Goal: Information Seeking & Learning: Learn about a topic

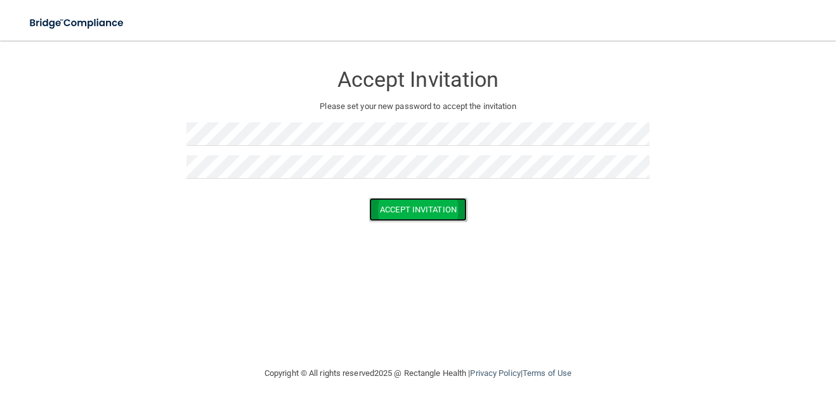
click at [424, 208] on button "Accept Invitation" at bounding box center [418, 209] width 98 height 23
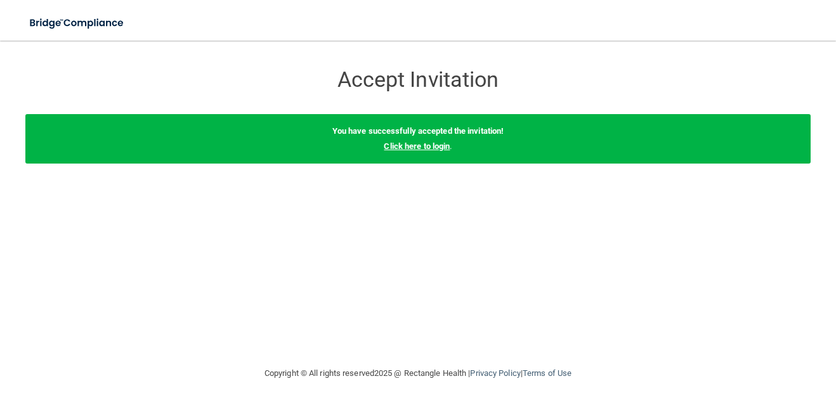
drag, startPoint x: 423, startPoint y: 141, endPoint x: 422, endPoint y: 149, distance: 7.7
click at [423, 143] on link "Click here to login" at bounding box center [417, 146] width 66 height 10
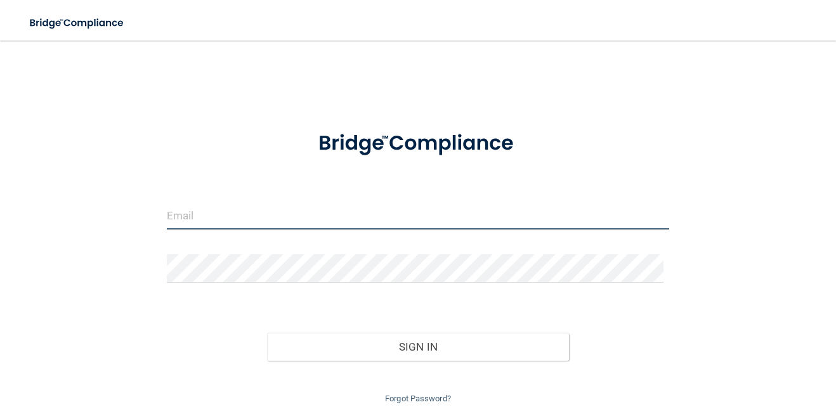
click at [325, 206] on input "email" at bounding box center [418, 215] width 502 height 29
type input "[EMAIL_ADDRESS][DOMAIN_NAME]"
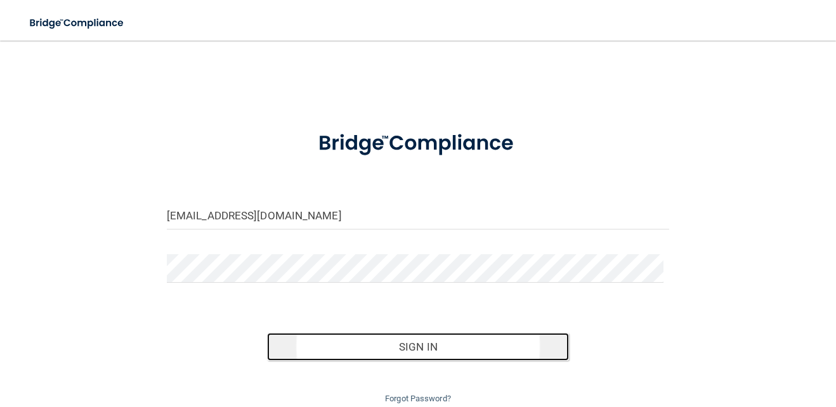
click at [472, 349] on button "Sign In" at bounding box center [417, 347] width 301 height 28
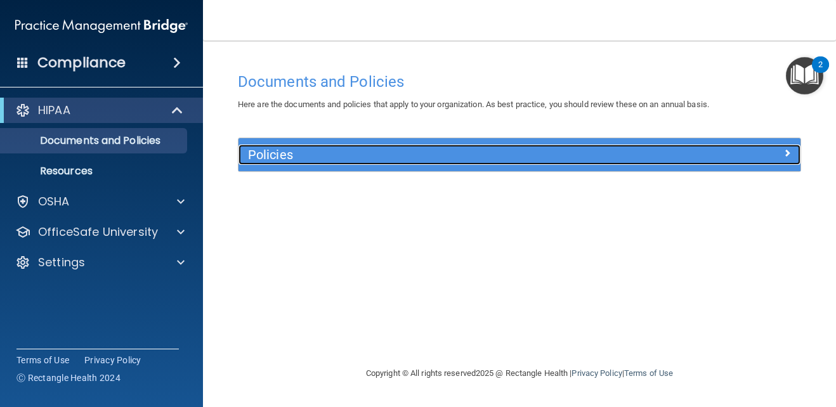
drag, startPoint x: 334, startPoint y: 157, endPoint x: 369, endPoint y: 166, distance: 36.5
click at [334, 157] on h5 "Policies" at bounding box center [449, 155] width 403 height 14
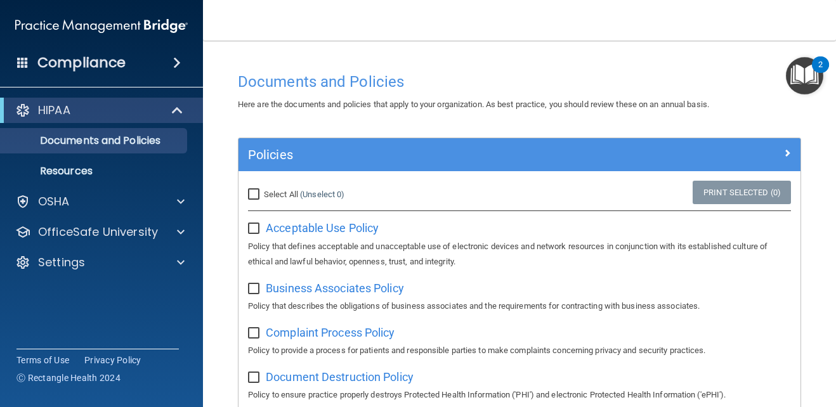
click at [254, 228] on input "checkbox" at bounding box center [255, 229] width 15 height 10
checkbox input "true"
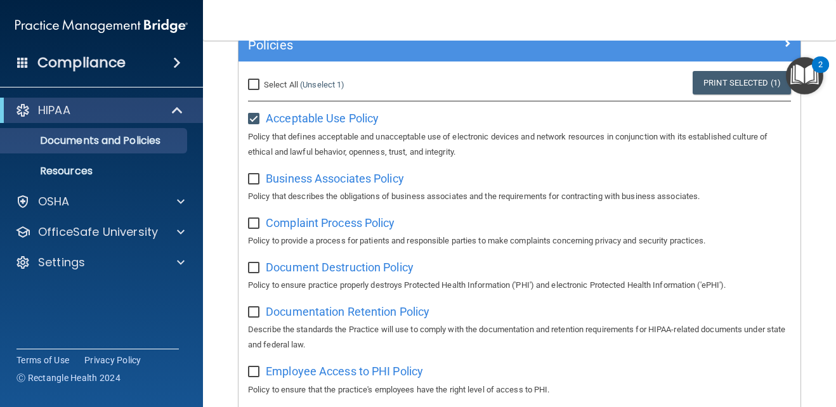
scroll to position [127, 0]
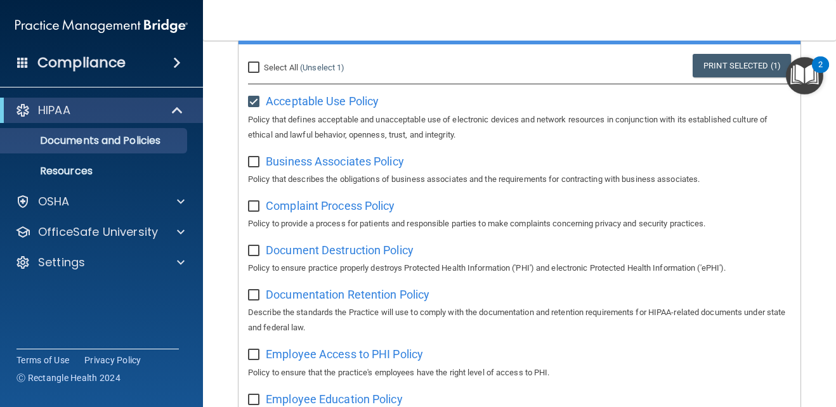
click at [254, 67] on input "Select All (Unselect 1) Unselect All" at bounding box center [255, 68] width 15 height 10
checkbox input "true"
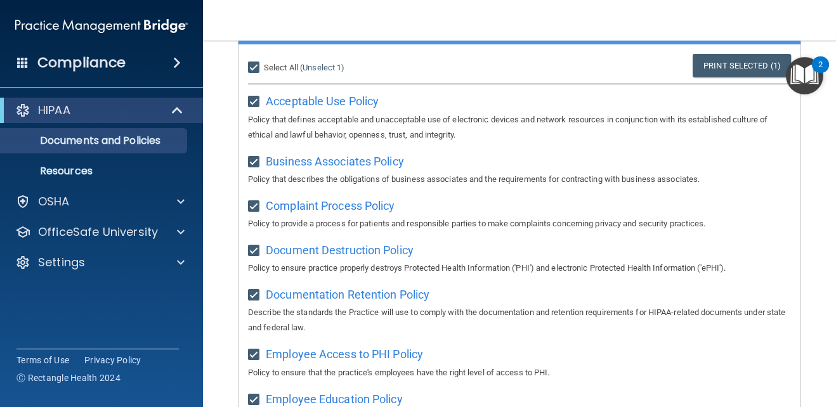
checkbox input "true"
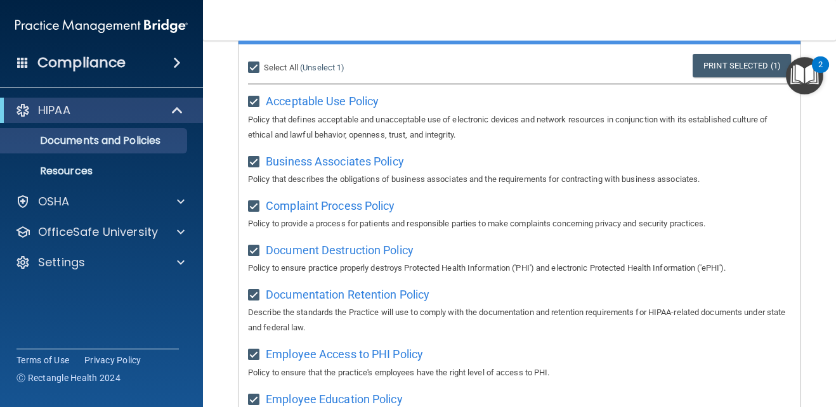
checkbox input "true"
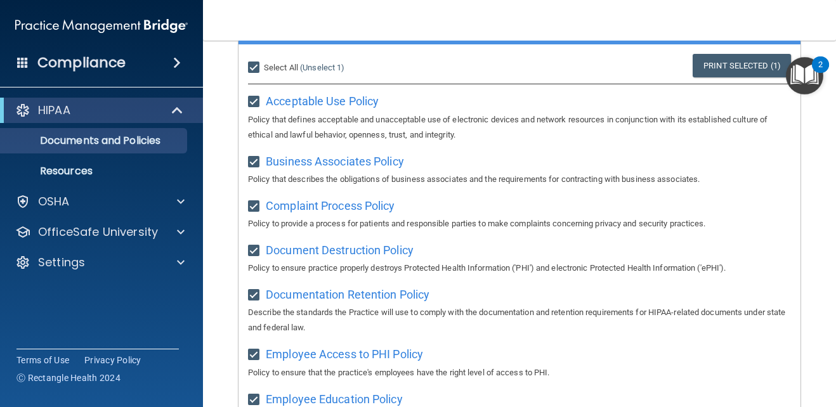
checkbox input "true"
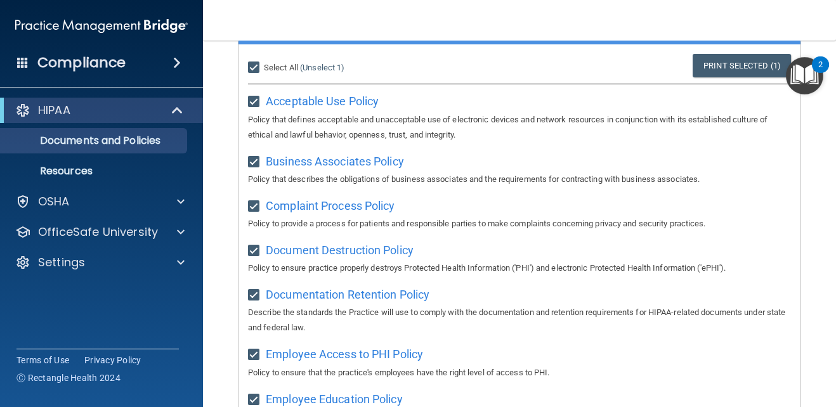
checkbox input "true"
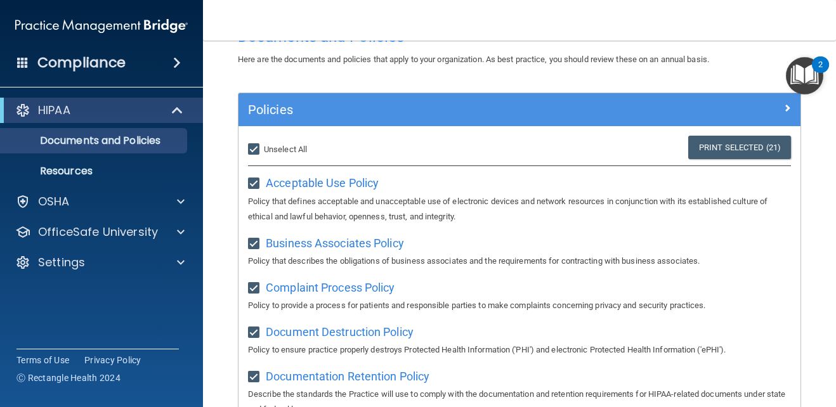
scroll to position [0, 0]
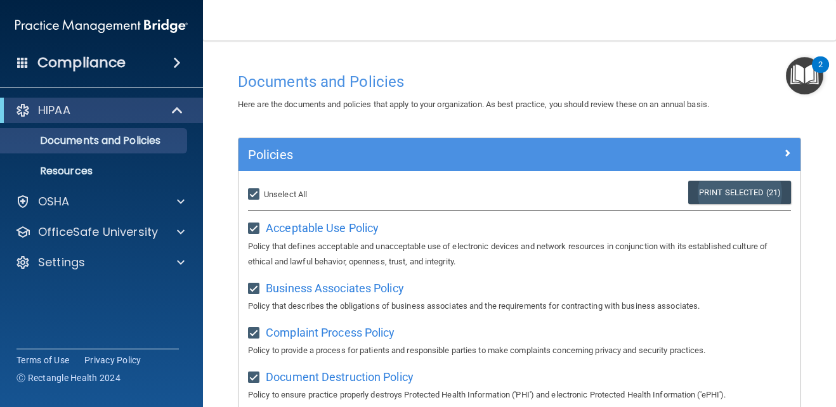
click at [712, 188] on link "Print Selected (21)" at bounding box center [739, 192] width 103 height 23
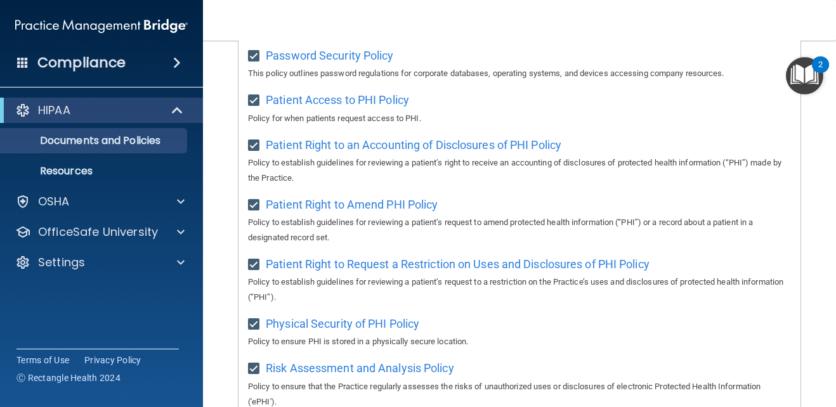
scroll to position [1032, 0]
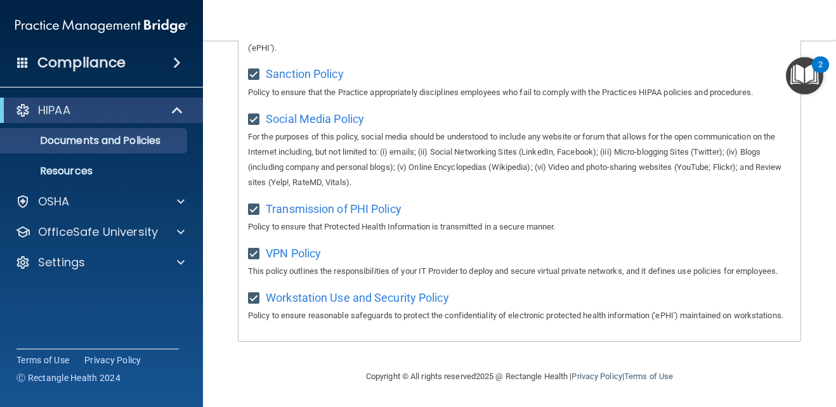
click at [797, 70] on img "Open Resource Center, 2 new notifications" at bounding box center [804, 75] width 37 height 37
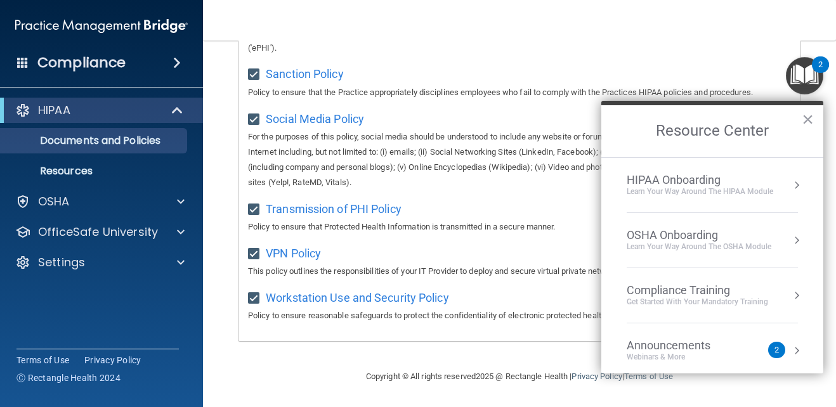
click at [692, 192] on div "Learn Your Way around the HIPAA module" at bounding box center [700, 192] width 147 height 11
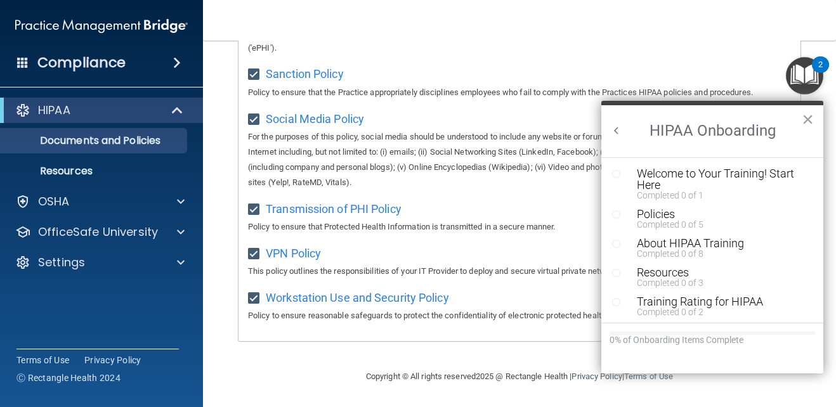
scroll to position [0, 0]
click at [677, 186] on div "Welcome to Your Training! Start Here" at bounding box center [717, 179] width 161 height 23
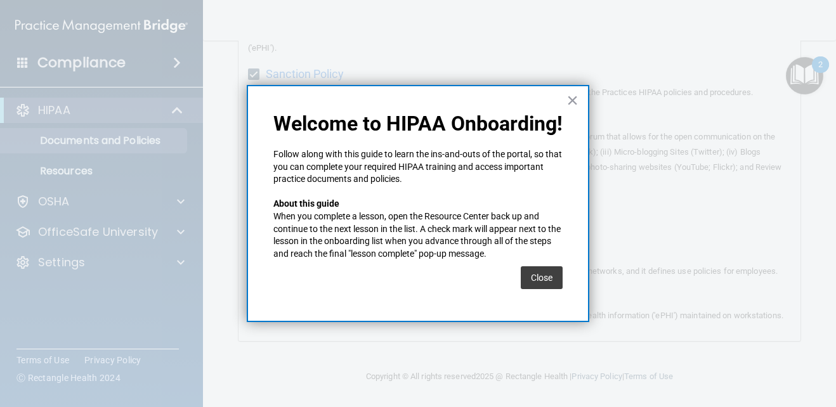
click at [538, 282] on button "Close" at bounding box center [542, 277] width 42 height 23
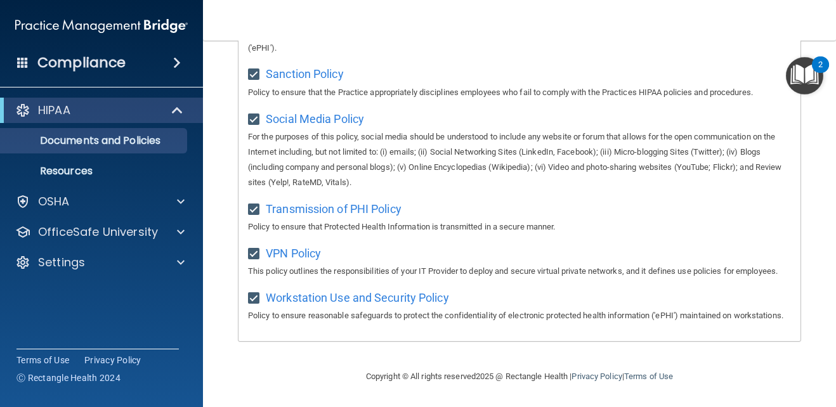
click at [812, 76] on img "Open Resource Center, 2 new notifications" at bounding box center [804, 75] width 37 height 37
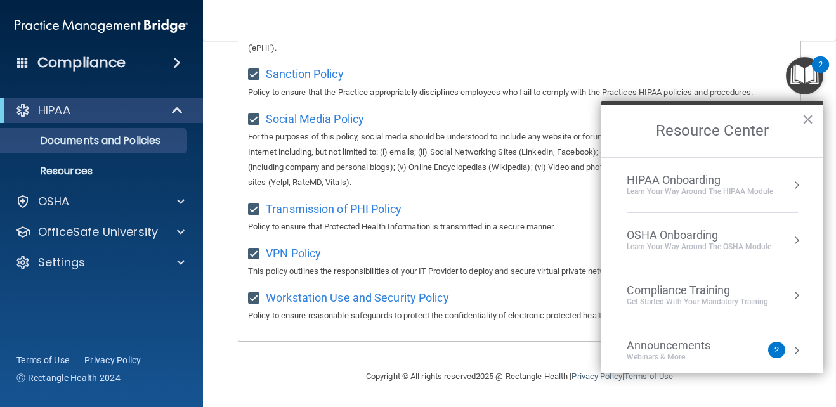
click at [716, 180] on div "HIPAA Onboarding" at bounding box center [700, 180] width 147 height 14
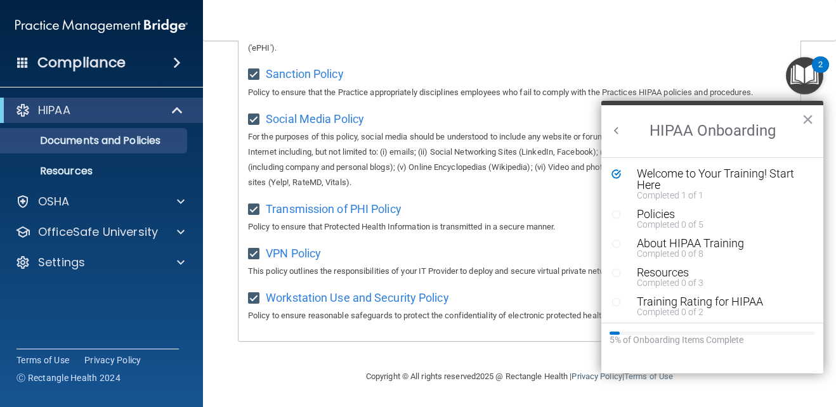
click at [626, 216] on div "Resource Center" at bounding box center [621, 214] width 19 height 11
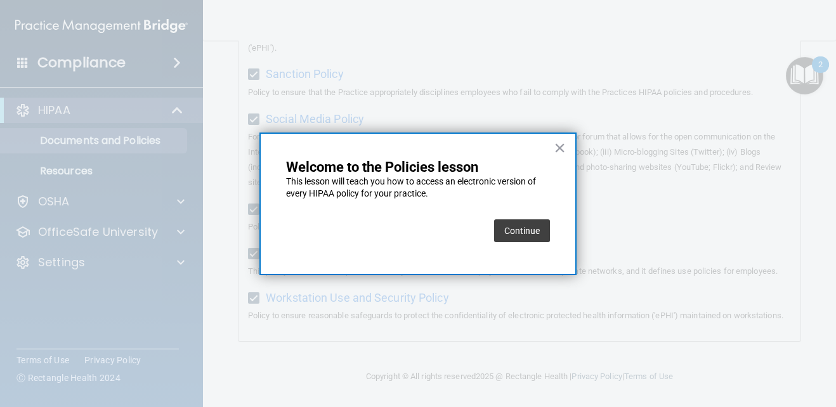
click at [522, 228] on button "Continue" at bounding box center [522, 231] width 56 height 23
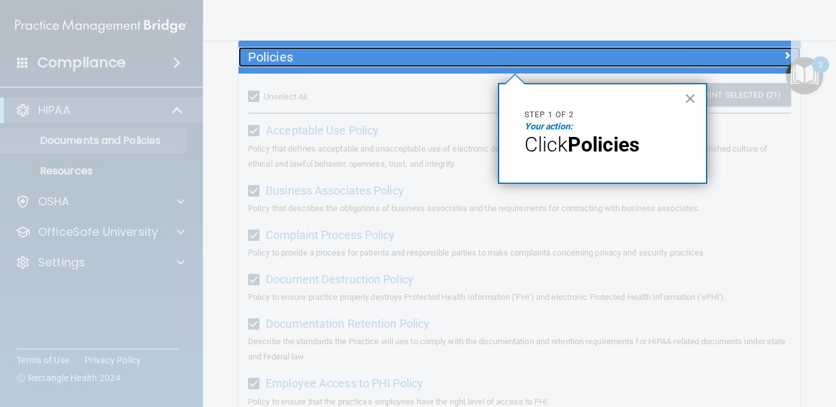
click at [611, 56] on h5 "Policies" at bounding box center [449, 57] width 403 height 14
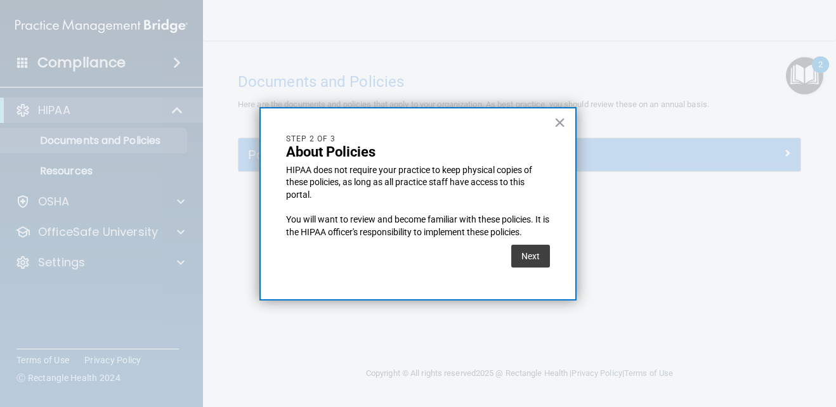
scroll to position [0, 0]
click at [529, 263] on button "Next" at bounding box center [530, 256] width 39 height 23
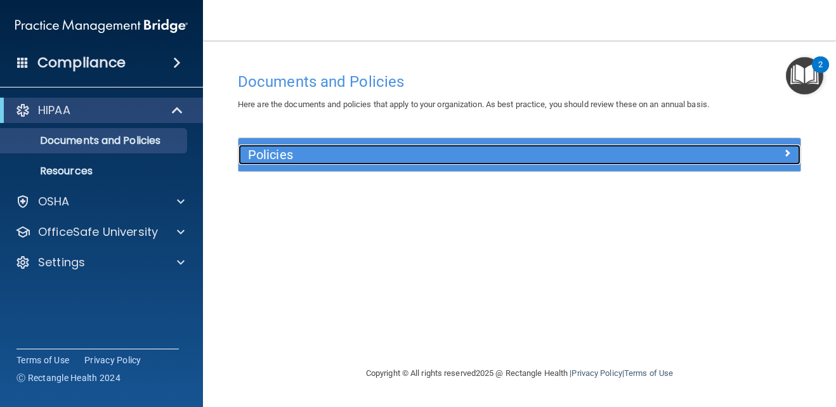
click at [687, 158] on div at bounding box center [730, 152] width 141 height 15
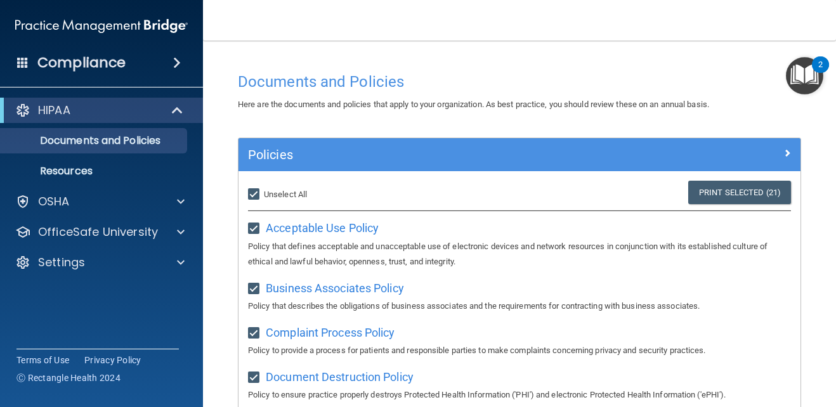
click at [796, 74] on img "Open Resource Center, 2 new notifications" at bounding box center [804, 75] width 37 height 37
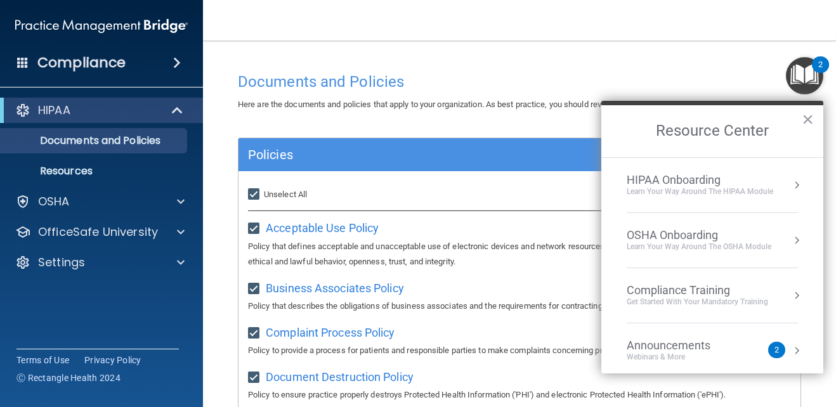
click at [685, 181] on div "HIPAA Onboarding" at bounding box center [700, 180] width 147 height 14
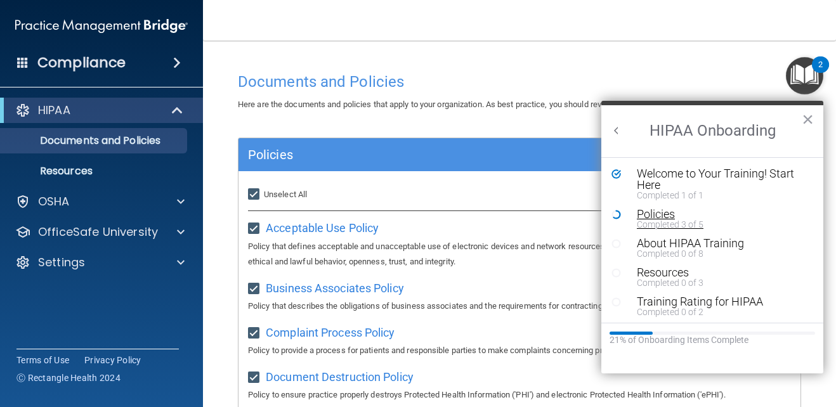
click at [647, 216] on div "Policies" at bounding box center [717, 214] width 161 height 11
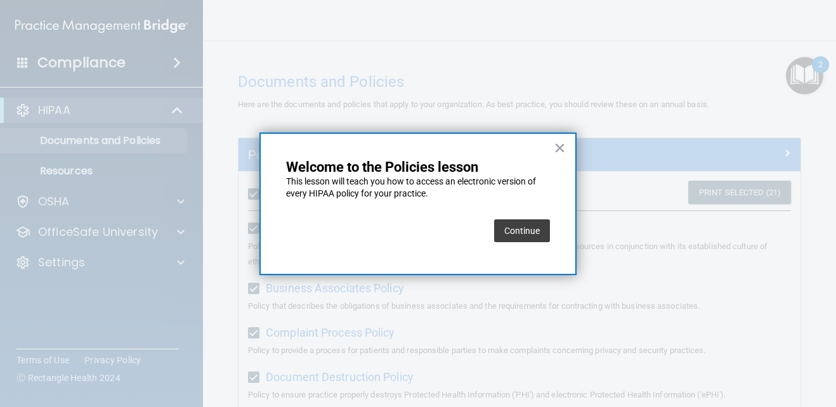
click at [527, 227] on button "Continue" at bounding box center [522, 231] width 56 height 23
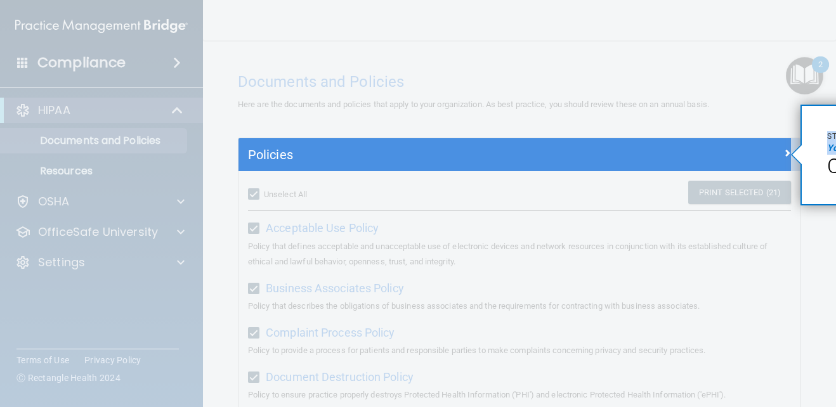
drag, startPoint x: 823, startPoint y: 197, endPoint x: 610, endPoint y: 226, distance: 215.2
click at [801, 105] on div "× Step 1 of 2 Your action: Click Policies" at bounding box center [801, 105] width 0 height 0
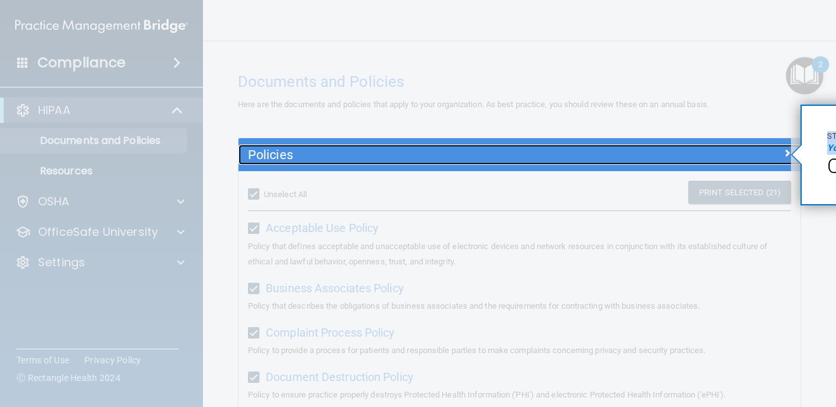
click at [754, 159] on div at bounding box center [730, 152] width 141 height 15
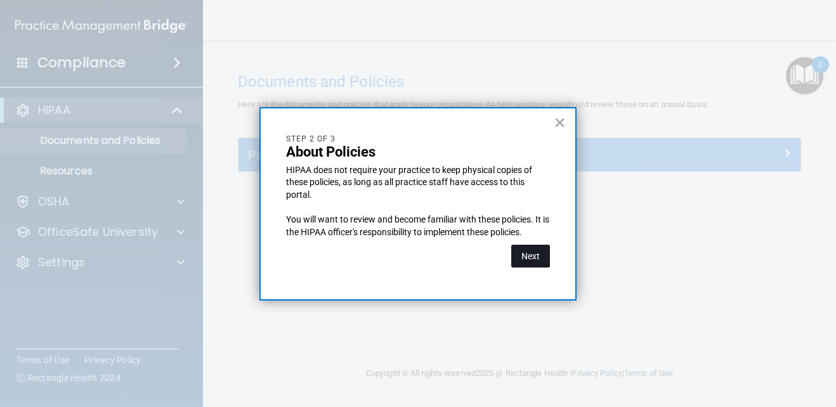
click at [532, 256] on button "Next" at bounding box center [530, 256] width 39 height 23
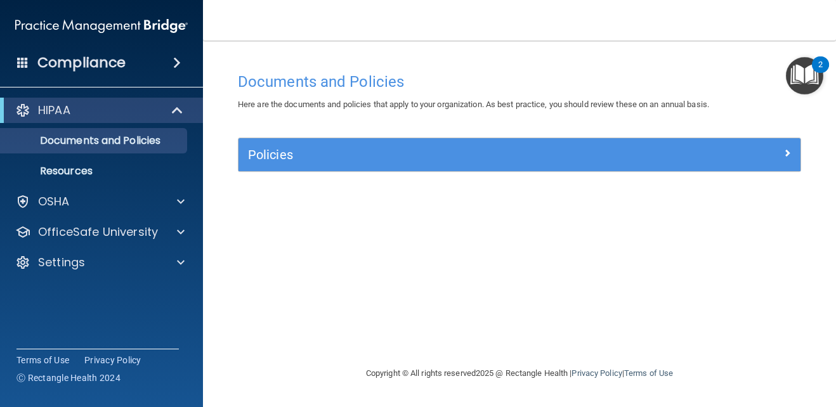
click at [799, 74] on img "Open Resource Center, 2 new notifications" at bounding box center [804, 75] width 37 height 37
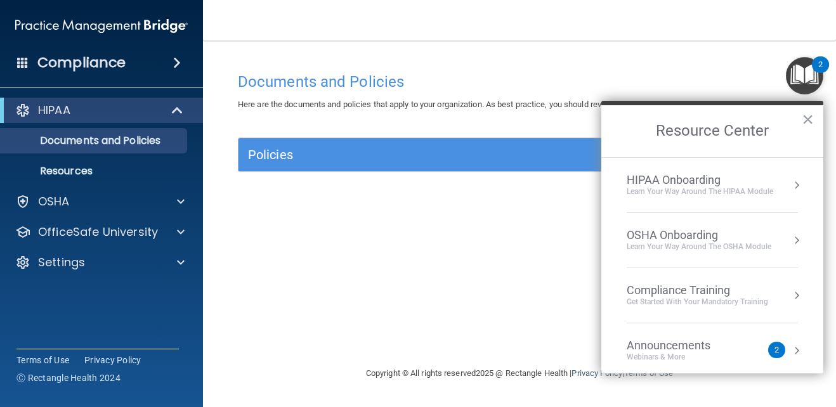
click at [704, 178] on div "HIPAA Onboarding" at bounding box center [700, 180] width 147 height 14
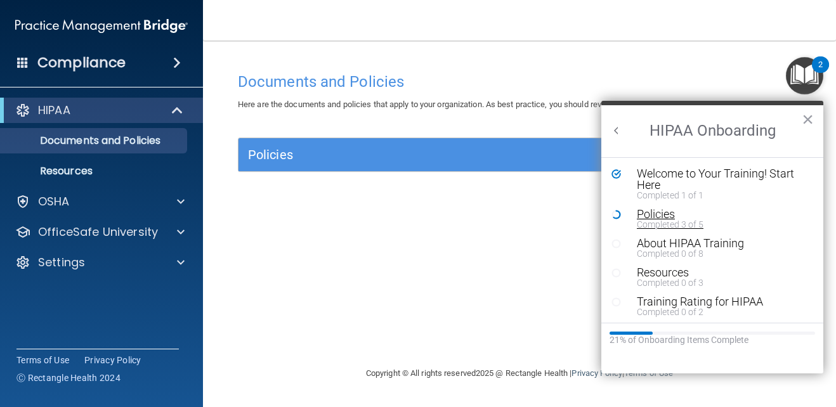
click at [669, 212] on div "Policies" at bounding box center [717, 214] width 161 height 11
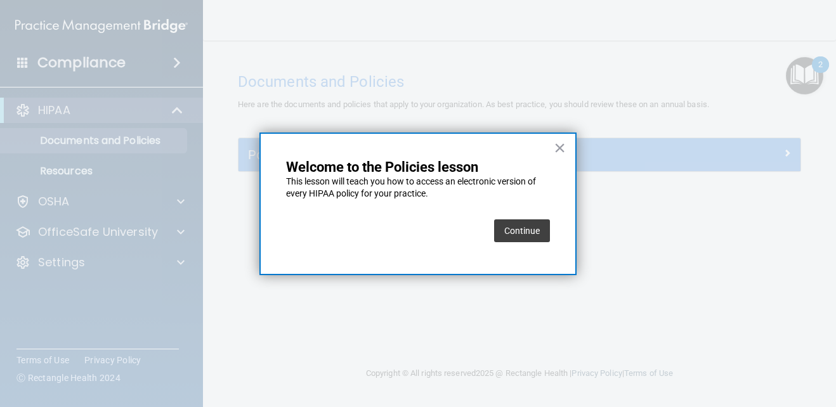
click at [520, 232] on button "Continue" at bounding box center [522, 231] width 56 height 23
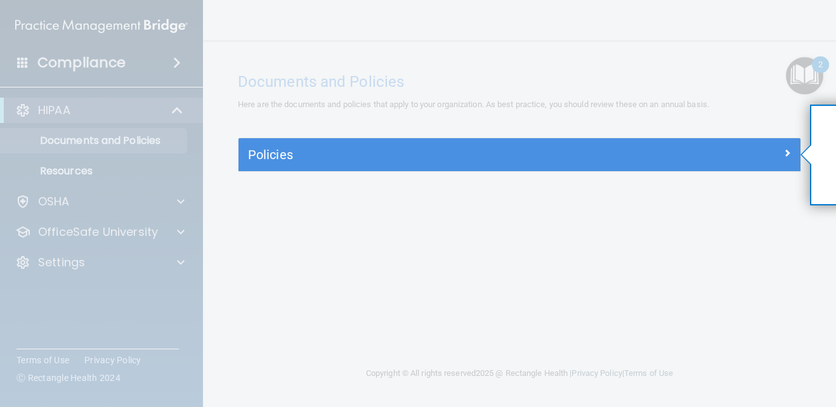
drag, startPoint x: 823, startPoint y: 160, endPoint x: 824, endPoint y: 178, distance: 17.8
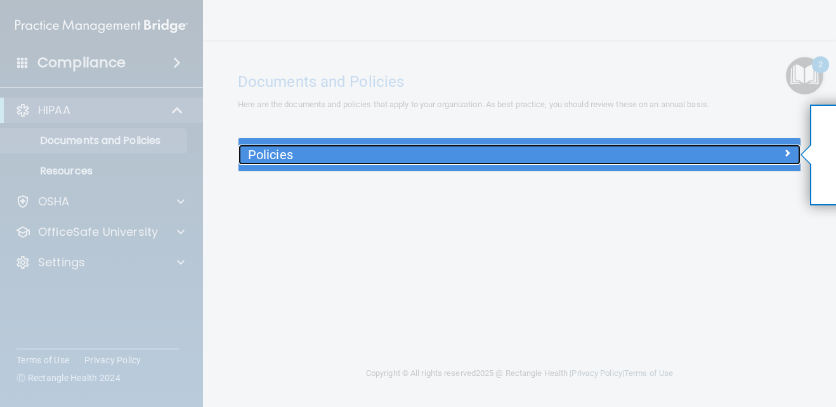
click at [791, 149] on div at bounding box center [730, 152] width 141 height 15
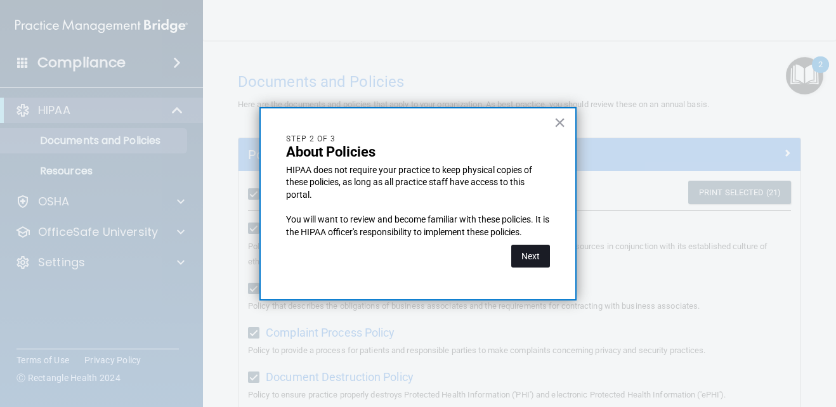
click at [534, 257] on button "Next" at bounding box center [530, 256] width 39 height 23
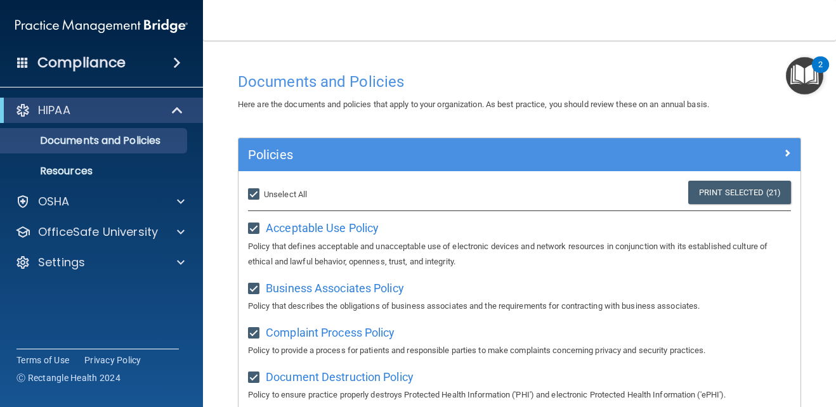
click at [811, 56] on body "Compliance HIPAA Documents and Policies Report an Incident Business Associates …" at bounding box center [418, 203] width 836 height 407
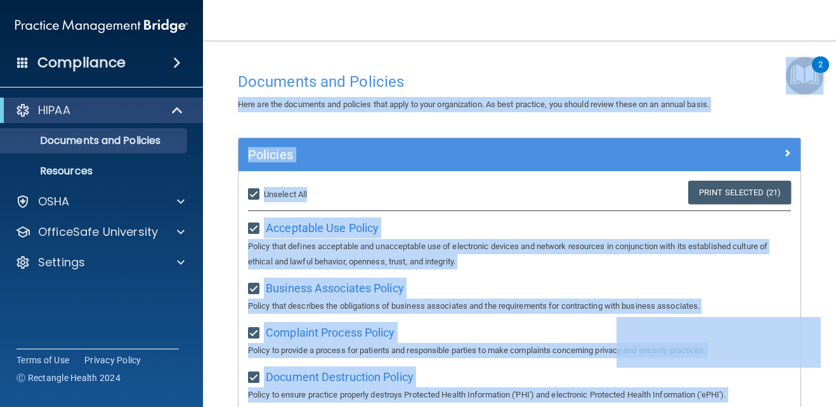
click at [597, 70] on div "Documents and Policies" at bounding box center [519, 81] width 582 height 31
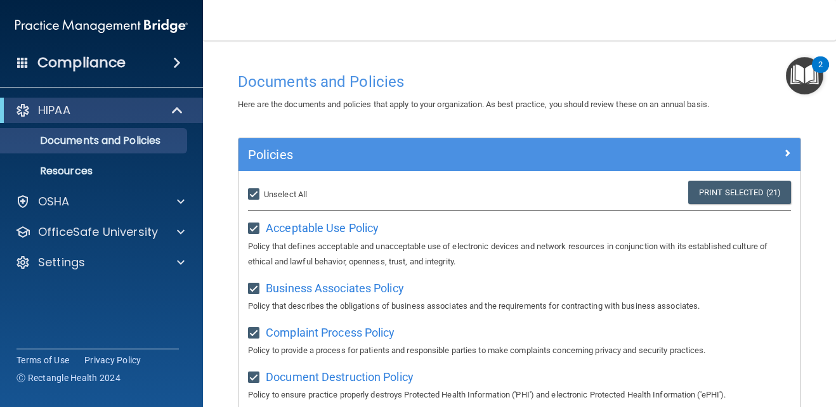
click at [806, 72] on img "Open Resource Center, 2 new notifications" at bounding box center [804, 75] width 37 height 37
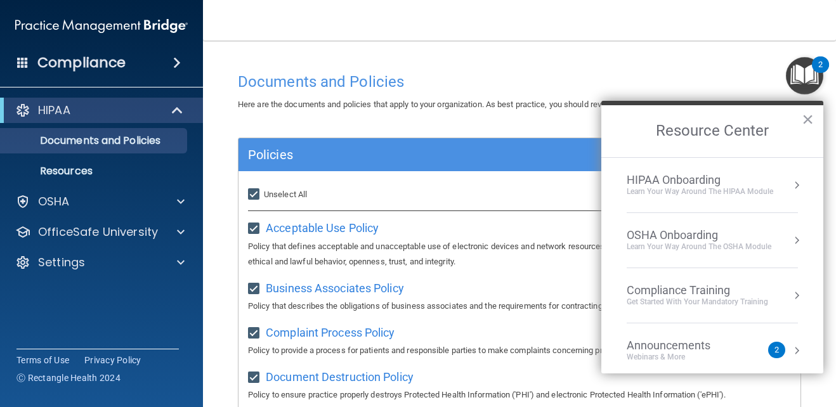
click at [701, 173] on div "HIPAA Onboarding" at bounding box center [700, 180] width 147 height 14
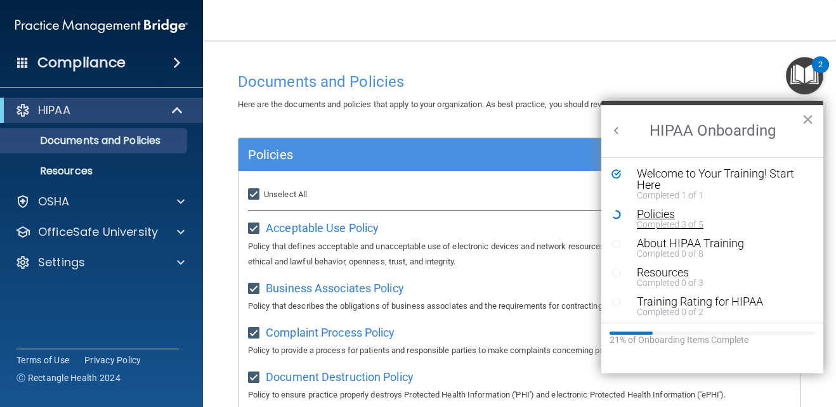
click at [655, 218] on div "Policies" at bounding box center [717, 214] width 161 height 11
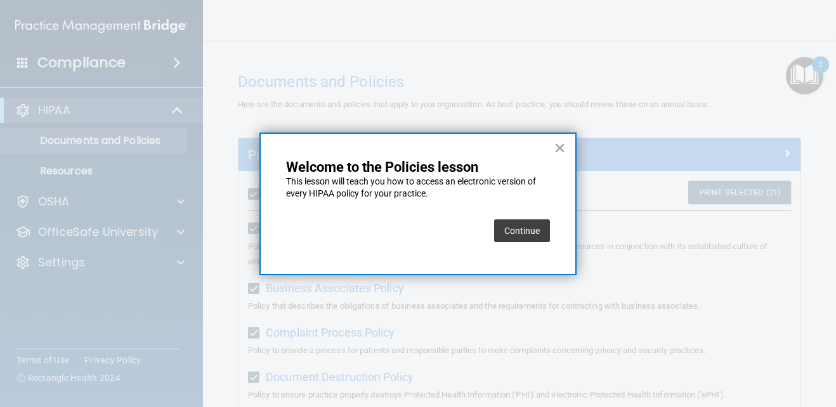
click at [655, 218] on div at bounding box center [418, 203] width 836 height 407
click at [522, 230] on button "Continue" at bounding box center [522, 231] width 56 height 23
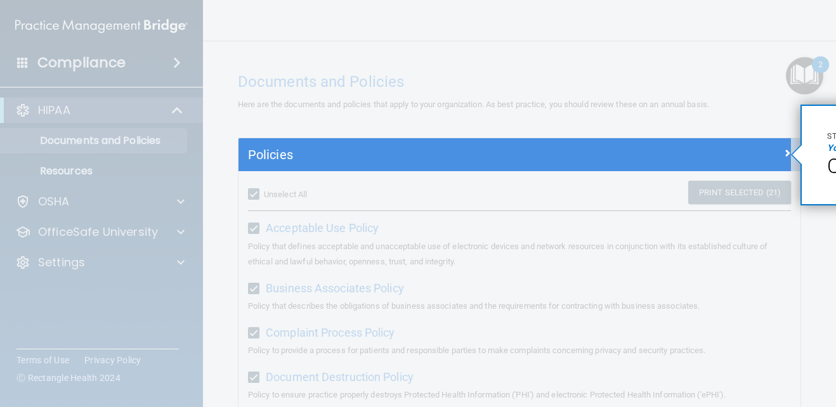
drag, startPoint x: 607, startPoint y: 206, endPoint x: 484, endPoint y: 198, distance: 123.4
click at [484, 198] on div at bounding box center [515, 289] width 553 height 236
drag, startPoint x: 824, startPoint y: 162, endPoint x: 648, endPoint y: 68, distance: 199.3
drag, startPoint x: 648, startPoint y: 68, endPoint x: 488, endPoint y: 180, distance: 195.5
click at [487, 180] on div at bounding box center [515, 289] width 553 height 236
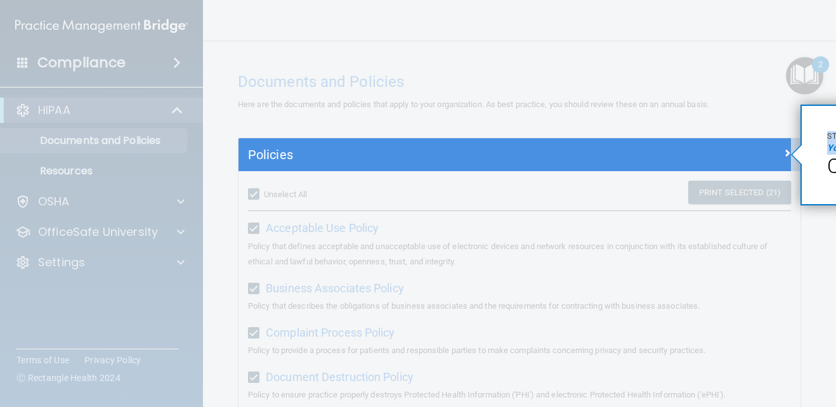
drag, startPoint x: 831, startPoint y: 157, endPoint x: 573, endPoint y: 84, distance: 267.7
click at [801, 105] on div "× Step 1 of 2 Your action: Click Policies" at bounding box center [801, 105] width 0 height 0
drag, startPoint x: 805, startPoint y: 190, endPoint x: 806, endPoint y: 181, distance: 8.3
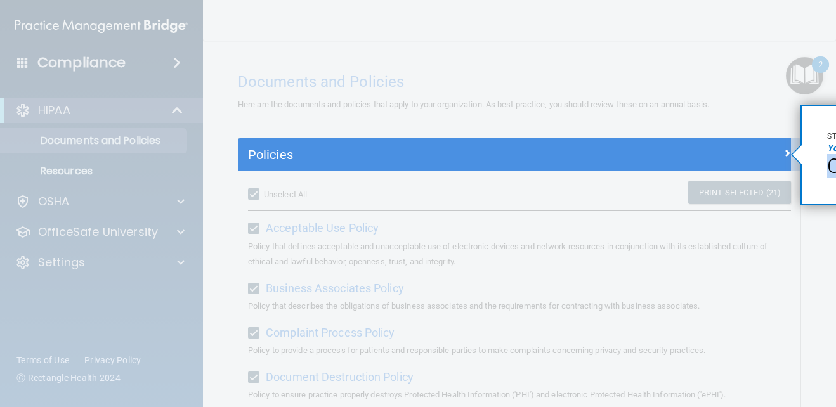
click at [800, 170] on div at bounding box center [813, 203] width 45 height 407
click at [799, 170] on div at bounding box center [813, 203] width 45 height 407
click at [799, 171] on div at bounding box center [813, 203] width 45 height 407
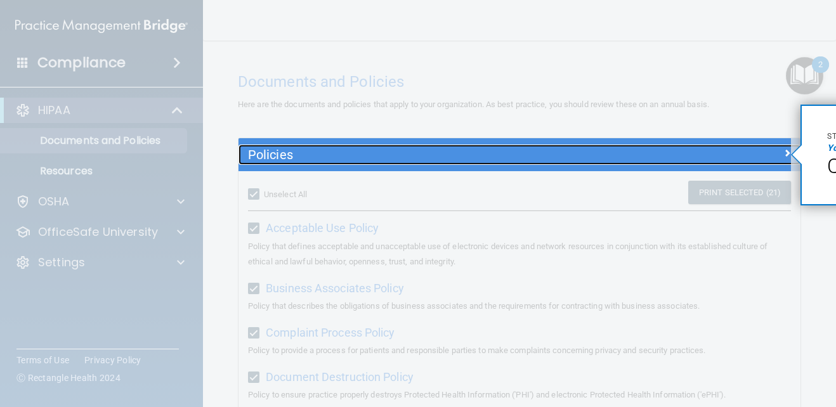
click at [552, 156] on h5 "Policies" at bounding box center [449, 155] width 403 height 14
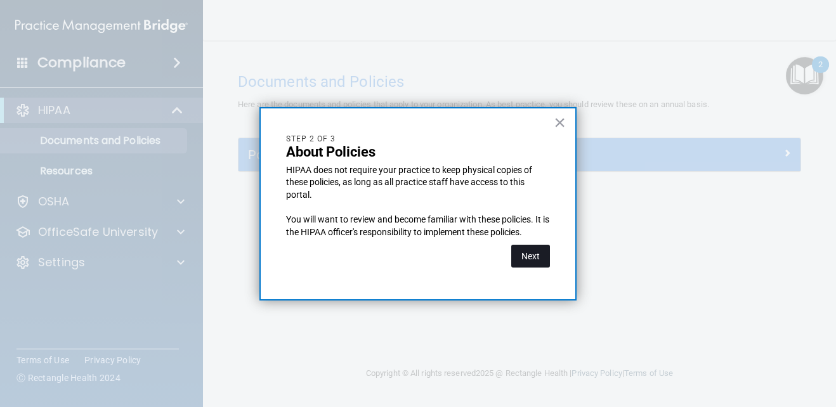
click at [524, 263] on button "Next" at bounding box center [530, 256] width 39 height 23
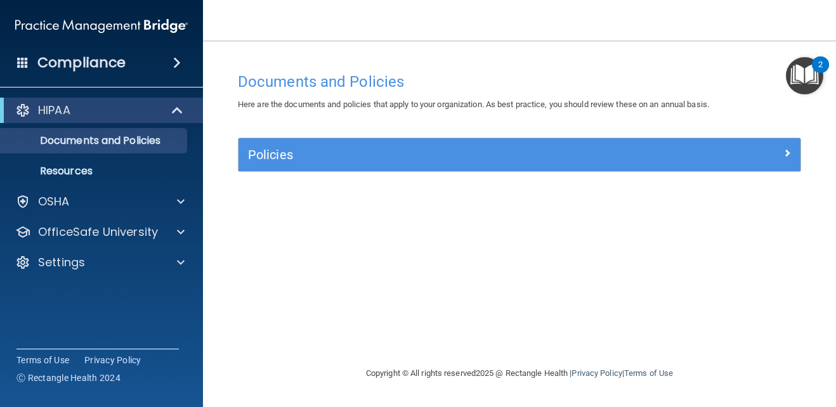
click at [796, 76] on img "Open Resource Center, 2 new notifications" at bounding box center [804, 75] width 37 height 37
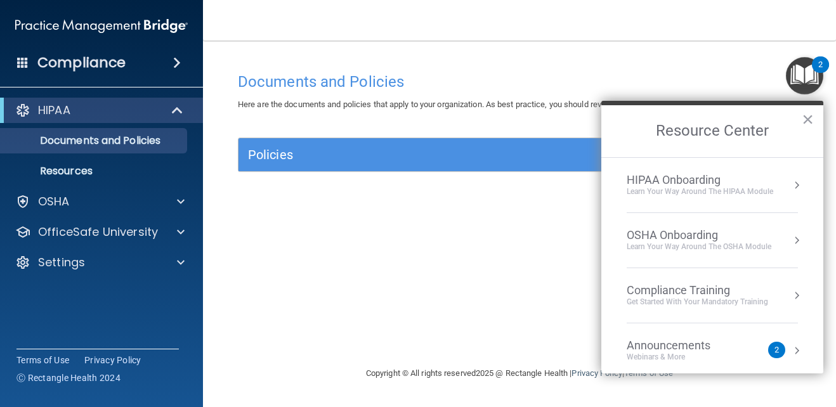
click at [662, 175] on div "HIPAA Onboarding" at bounding box center [700, 180] width 147 height 14
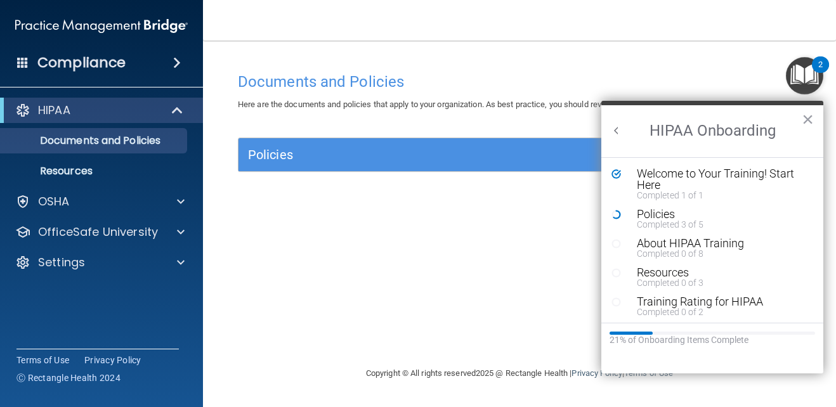
click at [716, 229] on li "Policies Completed 3 of 5" at bounding box center [713, 223] width 202 height 29
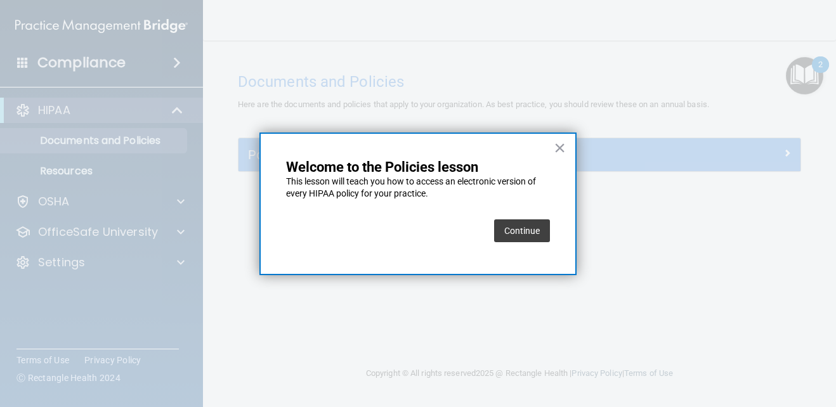
click at [508, 237] on button "Continue" at bounding box center [522, 231] width 56 height 23
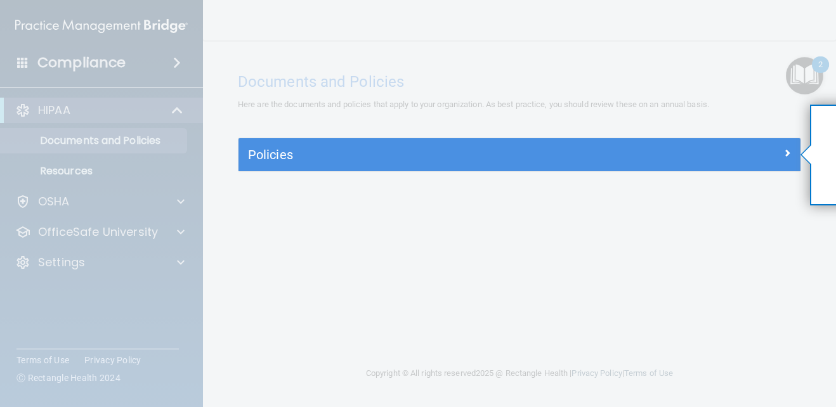
drag, startPoint x: 246, startPoint y: 234, endPoint x: 212, endPoint y: 223, distance: 36.1
click at [810, 105] on div at bounding box center [810, 105] width 0 height 0
click at [806, 153] on div at bounding box center [807, 154] width 10 height 19
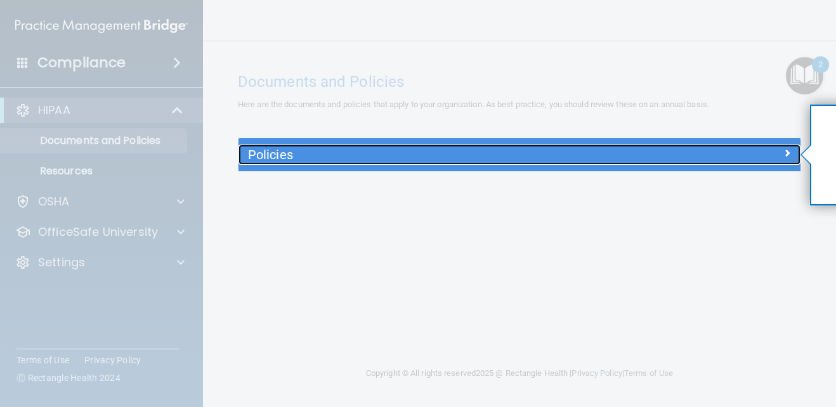
click at [758, 150] on div at bounding box center [730, 152] width 141 height 15
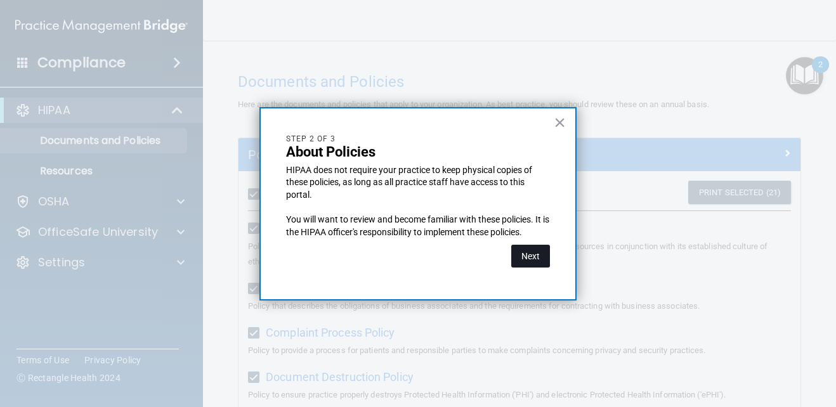
click at [530, 257] on button "Next" at bounding box center [530, 256] width 39 height 23
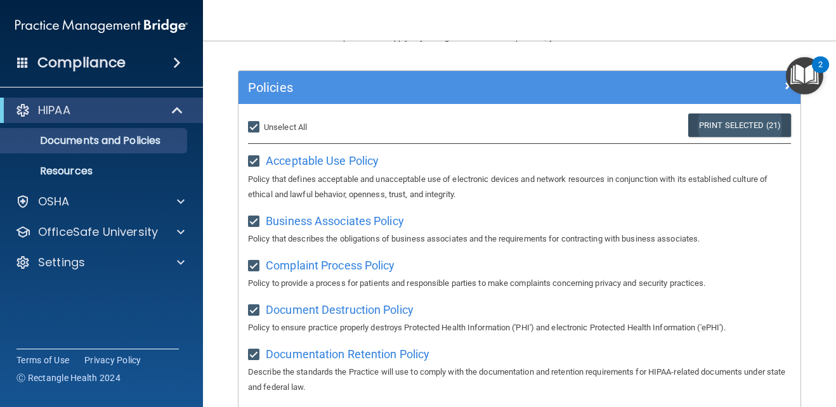
scroll to position [17, 0]
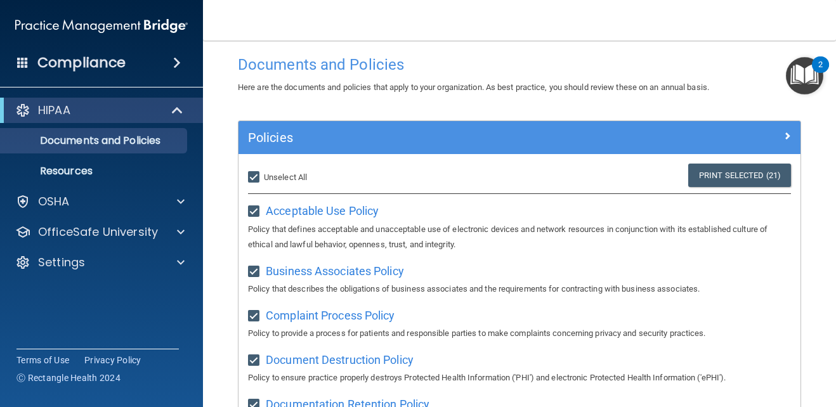
click at [810, 70] on img "Open Resource Center, 2 new notifications" at bounding box center [804, 75] width 37 height 37
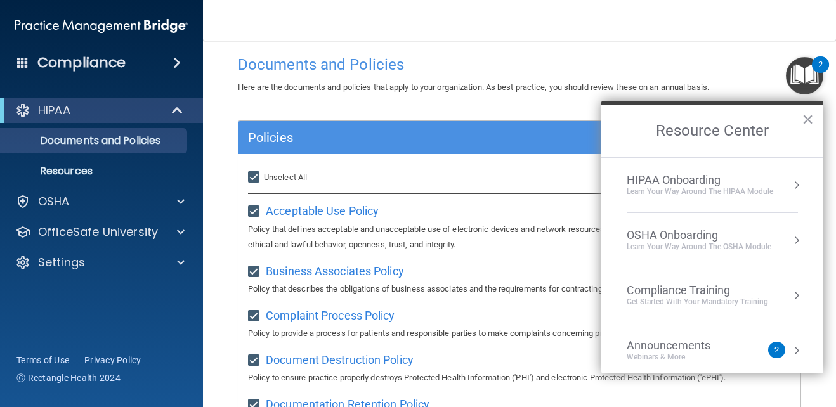
click at [681, 176] on div "HIPAA Onboarding" at bounding box center [700, 180] width 147 height 14
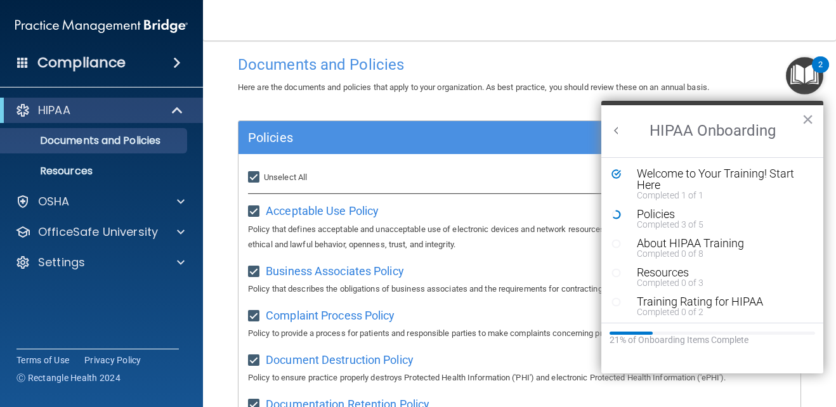
scroll to position [0, 0]
click at [640, 227] on div "Completed 3 of 5" at bounding box center [717, 224] width 161 height 9
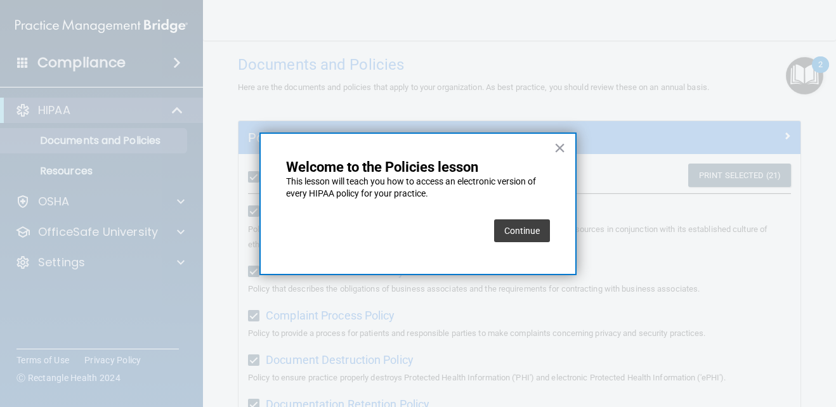
click at [640, 226] on div at bounding box center [418, 203] width 836 height 407
click at [530, 232] on button "Continue" at bounding box center [522, 231] width 56 height 23
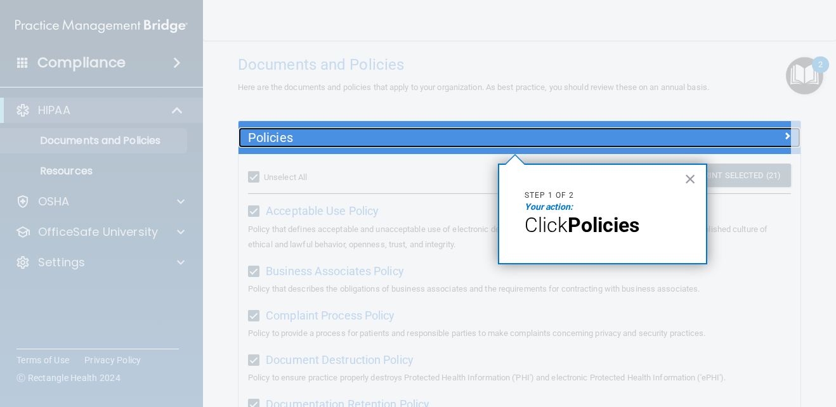
click at [439, 134] on h5 "Policies" at bounding box center [449, 138] width 403 height 14
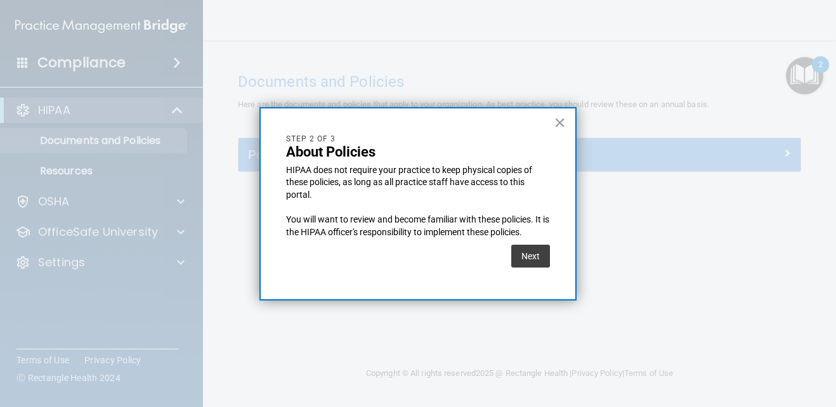
click at [529, 253] on button "Next" at bounding box center [530, 256] width 39 height 23
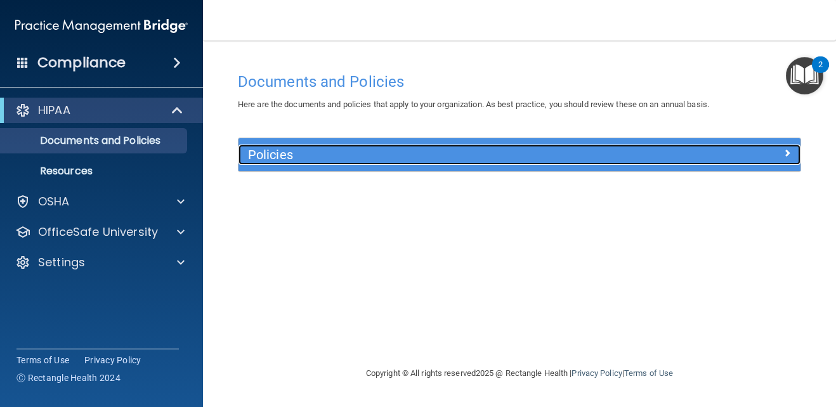
click at [637, 156] on h5 "Policies" at bounding box center [449, 155] width 403 height 14
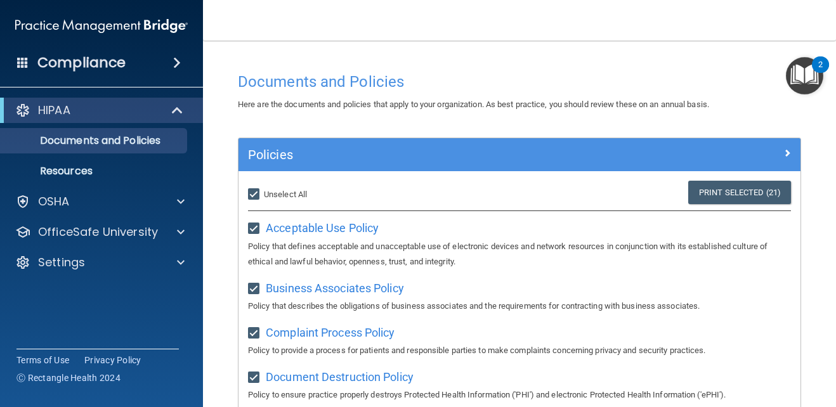
click at [791, 70] on img "Open Resource Center, 2 new notifications" at bounding box center [804, 75] width 37 height 37
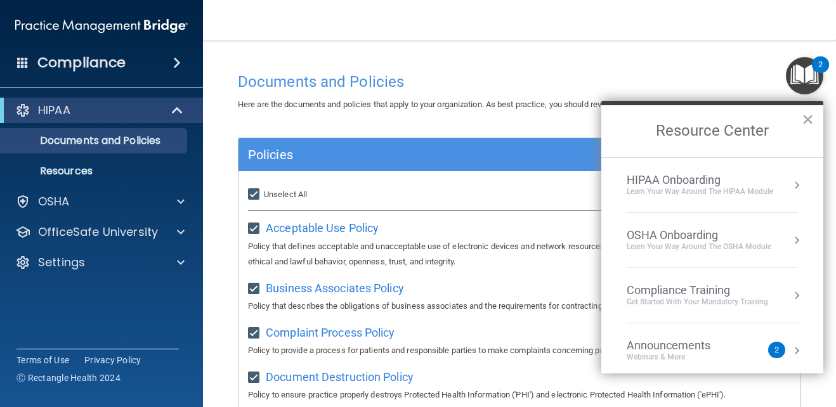
click at [713, 181] on div "HIPAA Onboarding" at bounding box center [700, 180] width 147 height 14
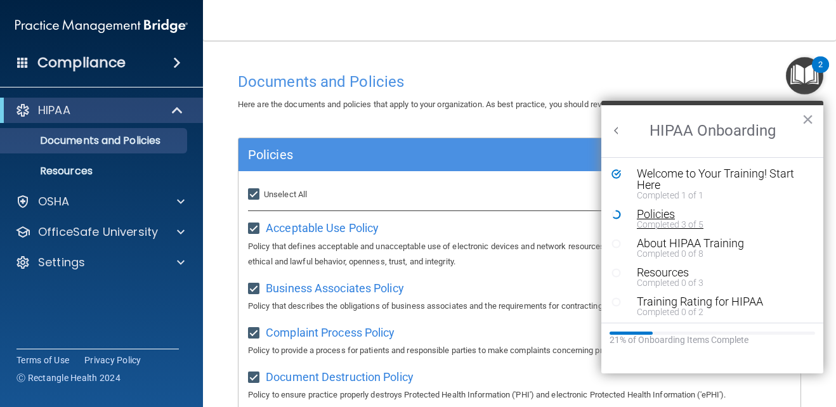
click at [645, 220] on div "Completed 3 of 5" at bounding box center [717, 224] width 161 height 9
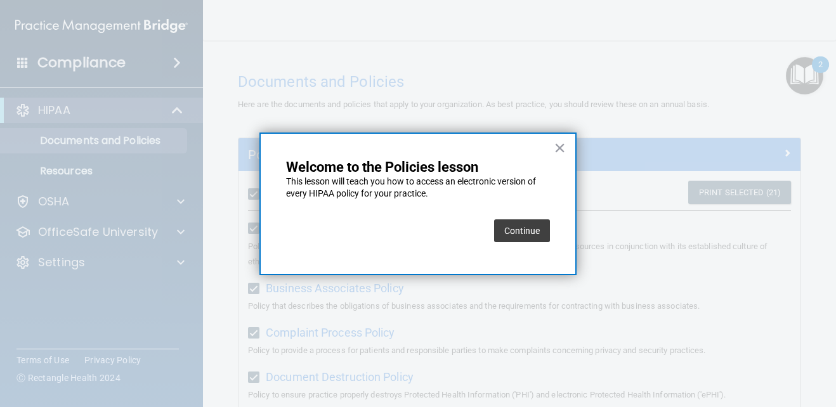
click at [520, 235] on button "Continue" at bounding box center [522, 231] width 56 height 23
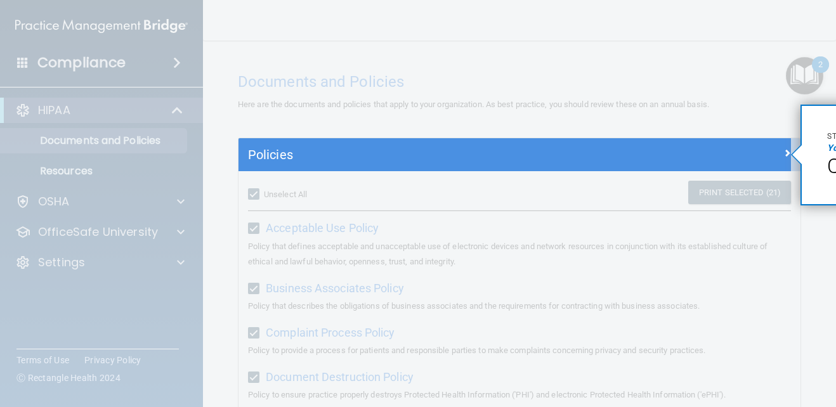
click at [829, 150] on em "Your action:" at bounding box center [851, 148] width 48 height 10
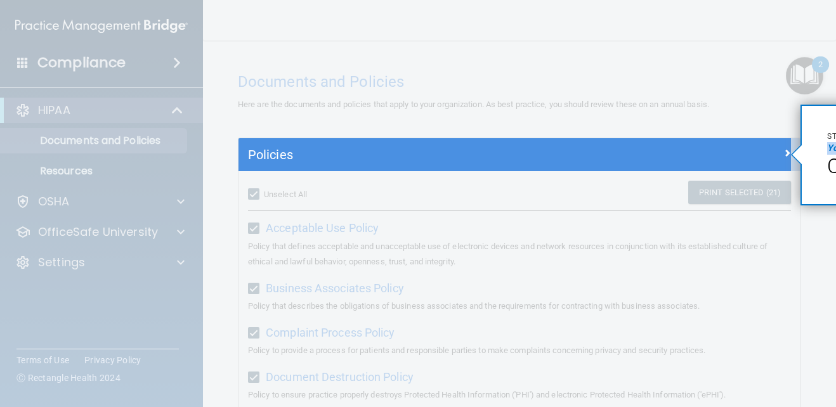
drag, startPoint x: 826, startPoint y: 144, endPoint x: 816, endPoint y: 155, distance: 14.8
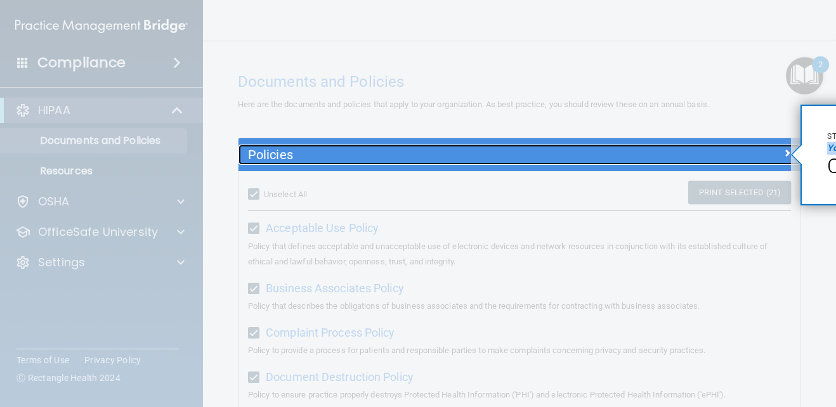
drag, startPoint x: 816, startPoint y: 154, endPoint x: 640, endPoint y: 145, distance: 176.6
click at [640, 145] on div "Policies" at bounding box center [450, 155] width 422 height 20
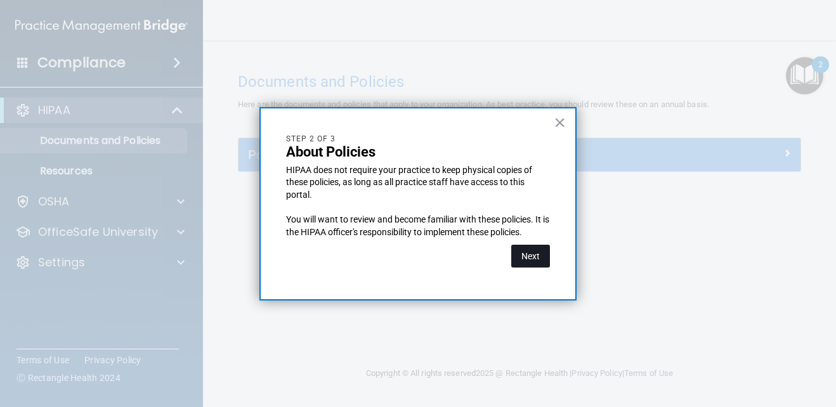
click at [533, 248] on button "Next" at bounding box center [530, 256] width 39 height 23
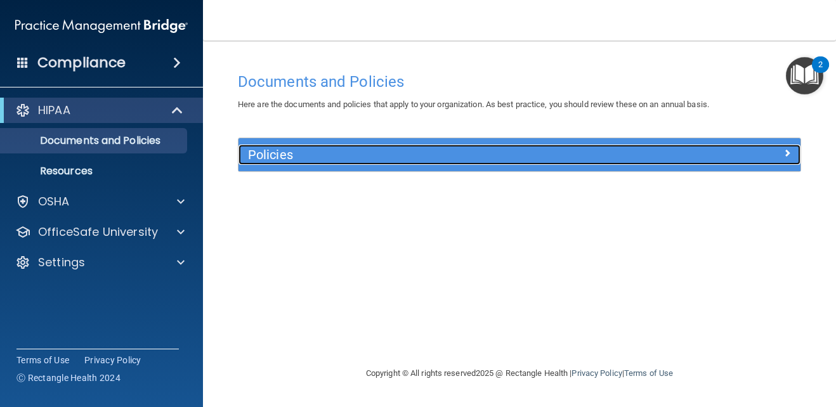
click at [663, 146] on div at bounding box center [730, 152] width 141 height 15
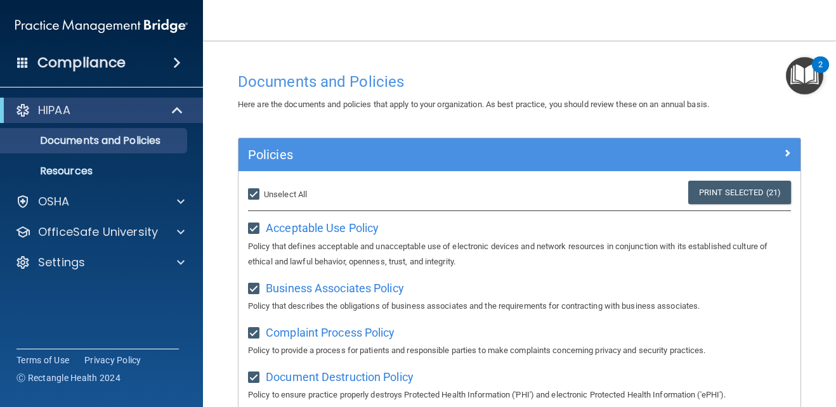
click at [791, 75] on img "Open Resource Center, 2 new notifications" at bounding box center [804, 75] width 37 height 37
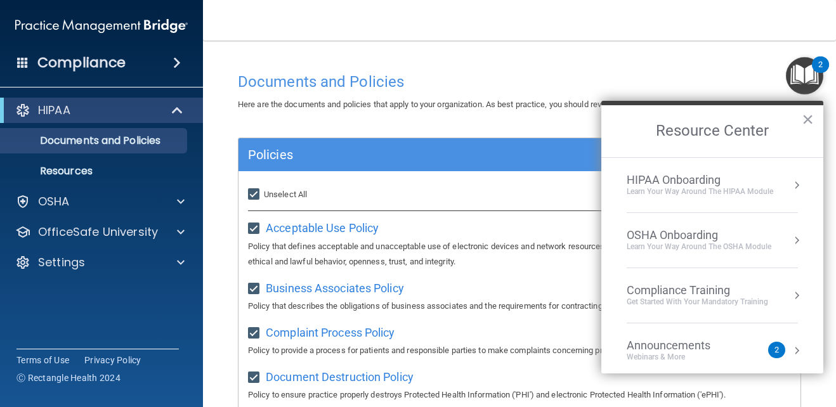
click at [697, 180] on div "HIPAA Onboarding" at bounding box center [700, 180] width 147 height 14
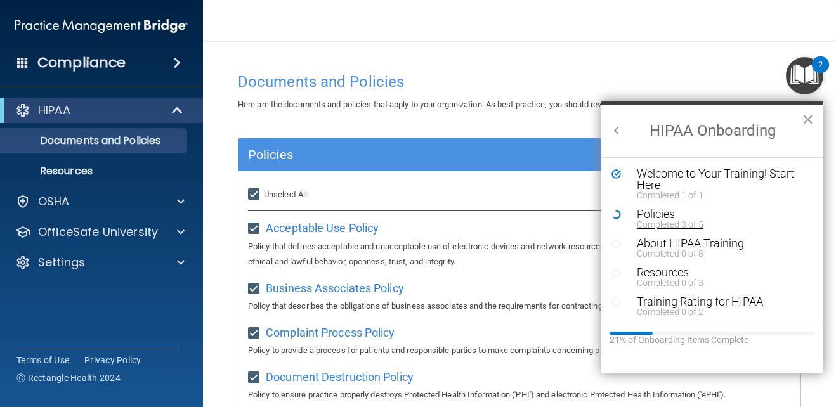
click at [644, 211] on div "Policies" at bounding box center [717, 214] width 161 height 11
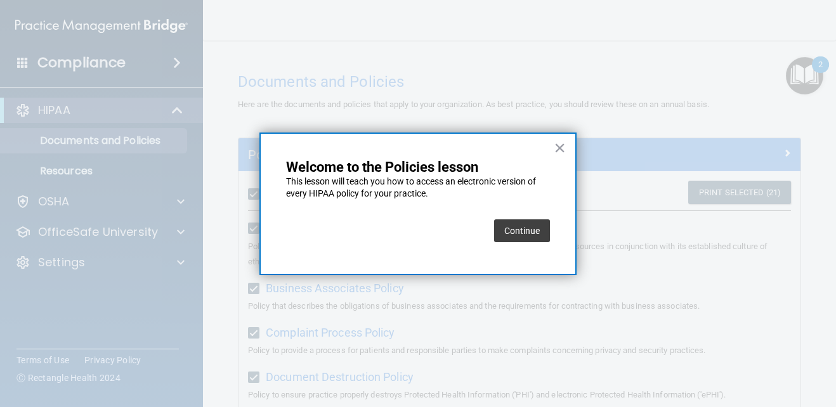
click at [511, 224] on button "Continue" at bounding box center [522, 231] width 56 height 23
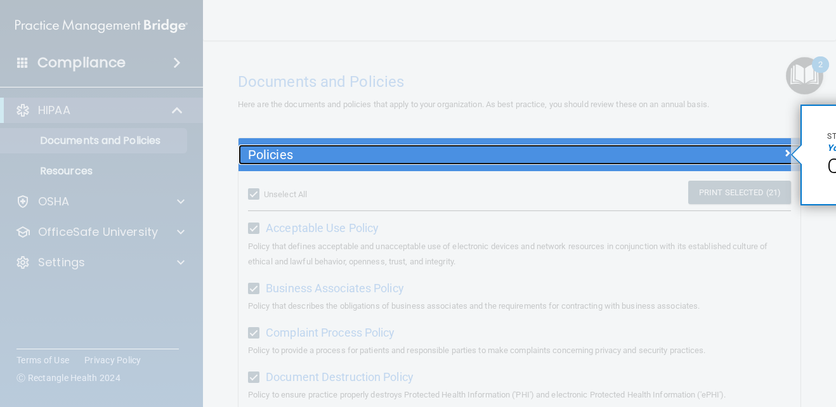
click at [785, 148] on div at bounding box center [730, 152] width 141 height 15
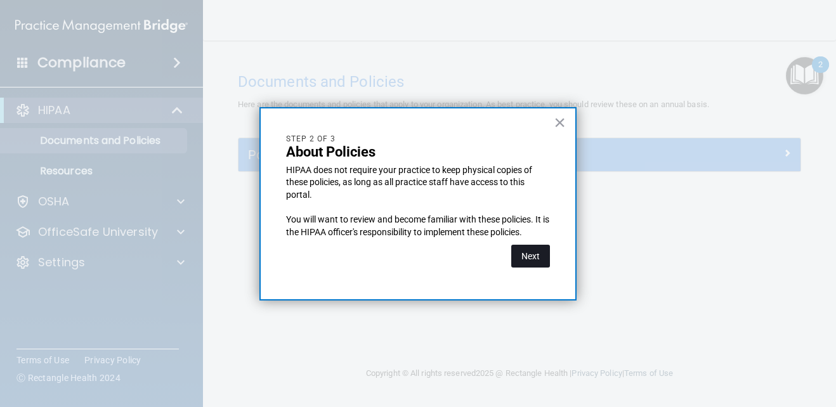
click at [532, 252] on button "Next" at bounding box center [530, 256] width 39 height 23
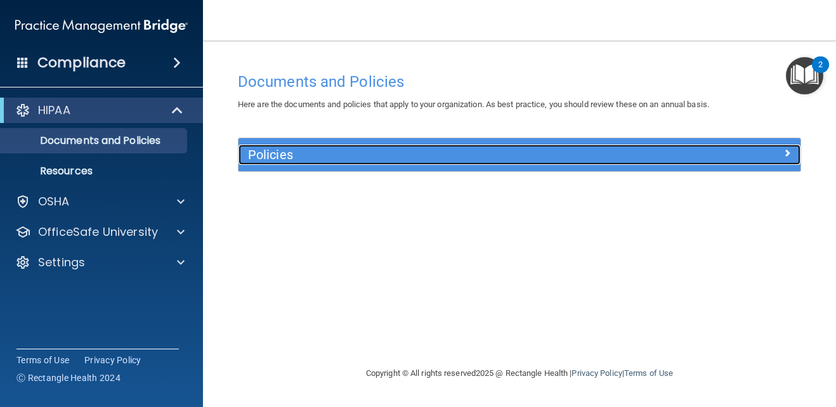
click at [495, 156] on h5 "Policies" at bounding box center [449, 155] width 403 height 14
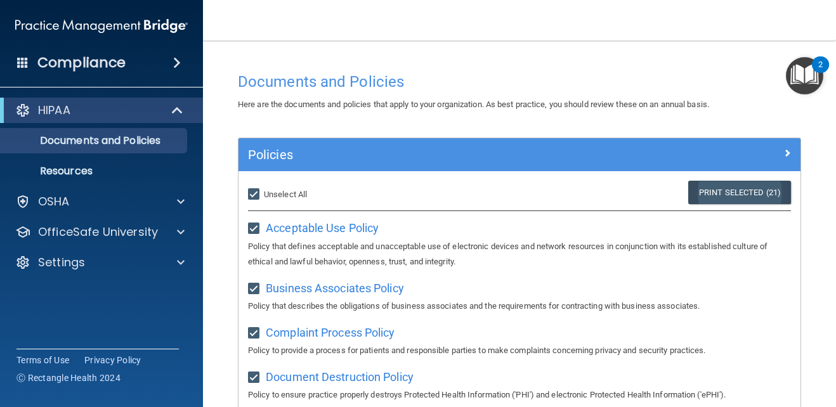
click at [737, 198] on link "Print Selected (21)" at bounding box center [739, 192] width 103 height 23
click at [800, 63] on img "Open Resource Center, 2 new notifications" at bounding box center [804, 75] width 37 height 37
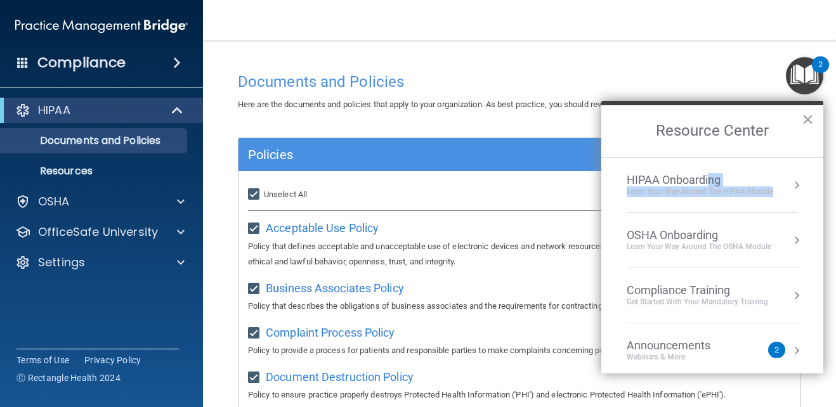
drag, startPoint x: 707, startPoint y: 179, endPoint x: 703, endPoint y: 160, distance: 19.5
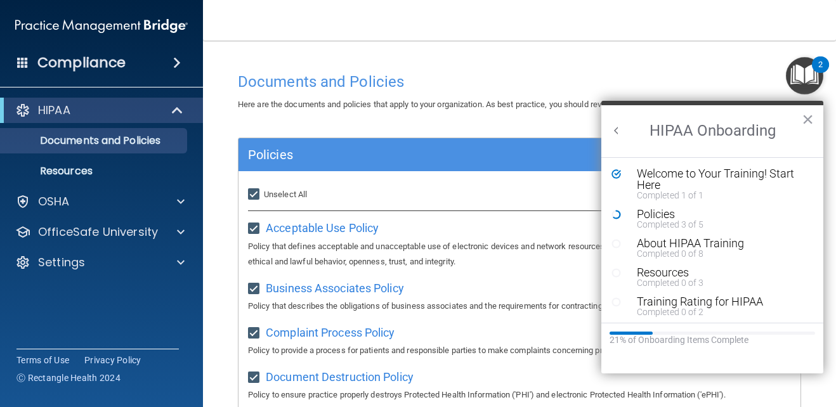
click at [616, 210] on icon "Resource Center" at bounding box center [617, 215] width 10 height 10
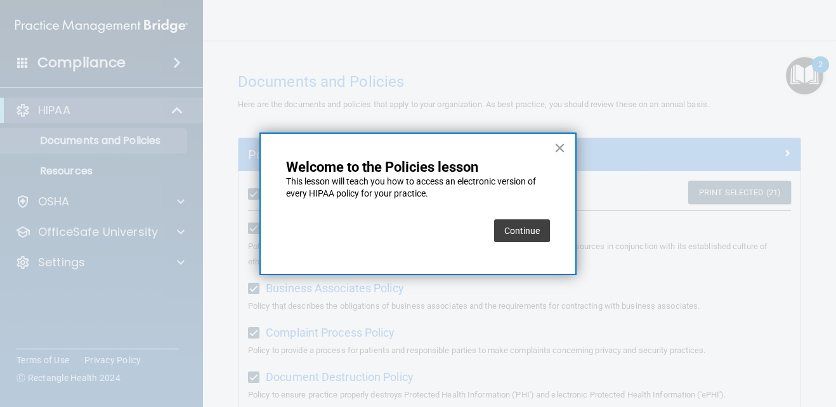
click at [544, 227] on button "Continue" at bounding box center [522, 231] width 56 height 23
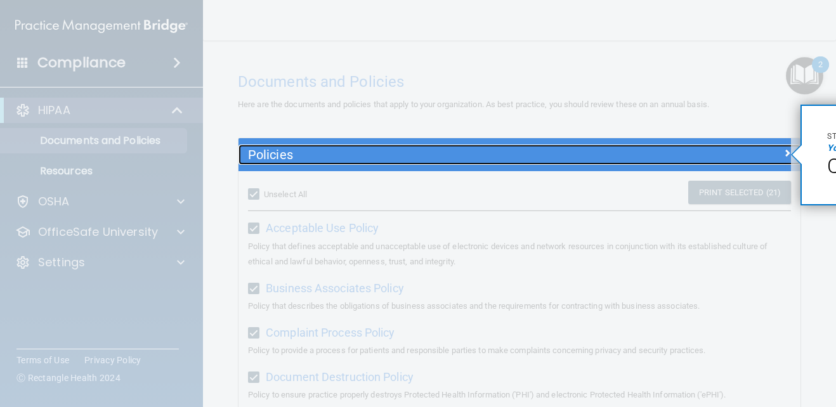
click at [770, 161] on div "Policies" at bounding box center [520, 155] width 562 height 20
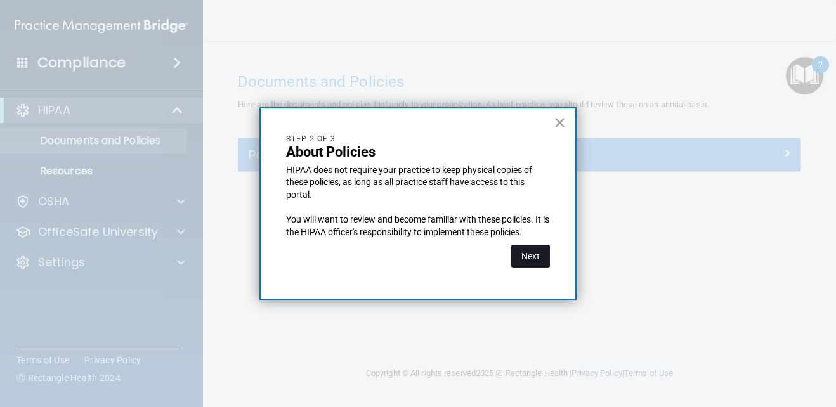
click at [521, 254] on button "Next" at bounding box center [530, 256] width 39 height 23
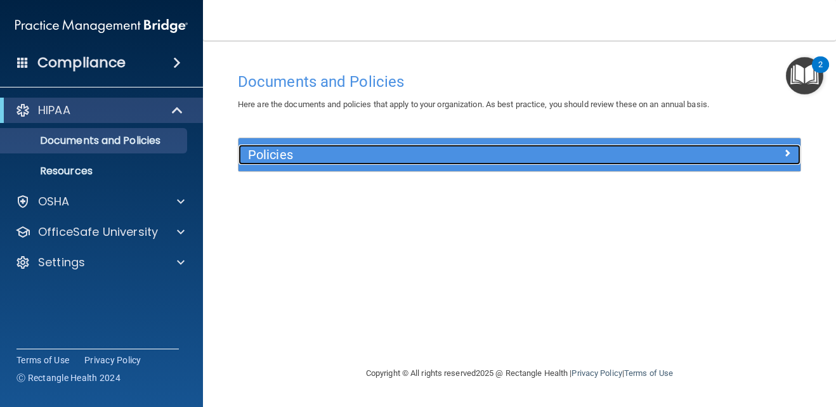
click at [657, 147] on div "Policies" at bounding box center [450, 155] width 422 height 20
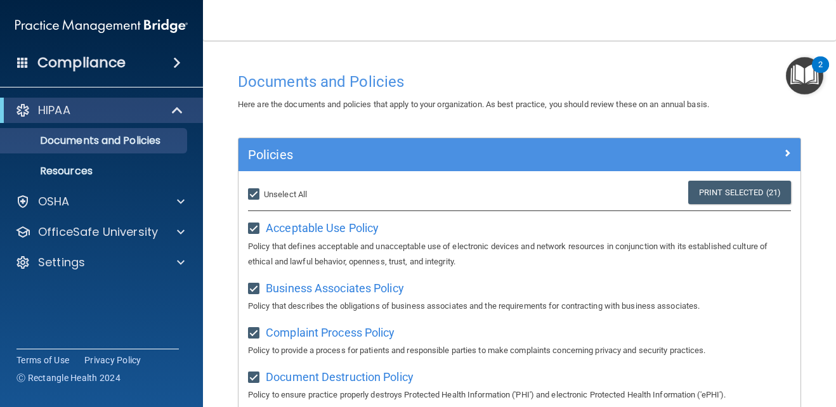
click at [801, 84] on img "Open Resource Center, 2 new notifications" at bounding box center [804, 75] width 37 height 37
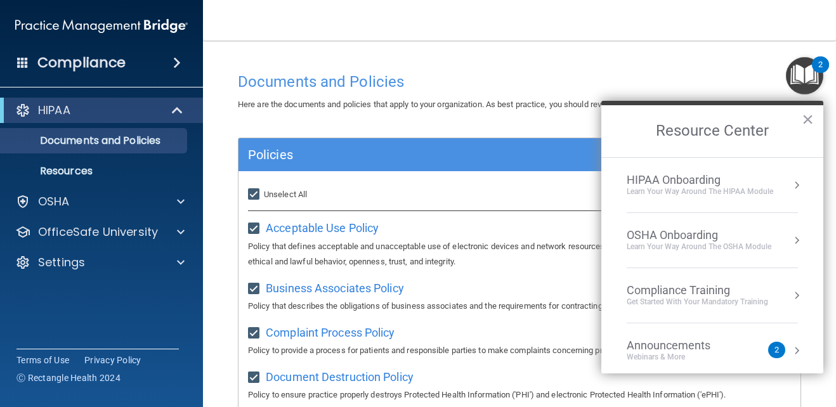
click at [685, 180] on div "HIPAA Onboarding" at bounding box center [700, 180] width 147 height 14
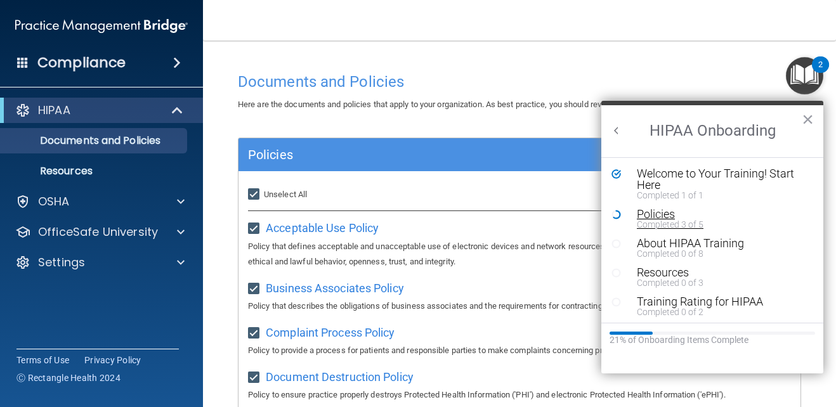
click at [656, 214] on div "Policies" at bounding box center [717, 214] width 161 height 11
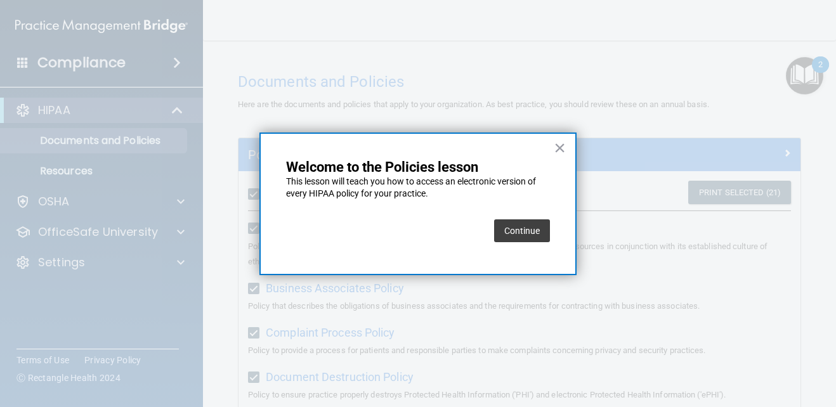
click at [516, 230] on button "Continue" at bounding box center [522, 231] width 56 height 23
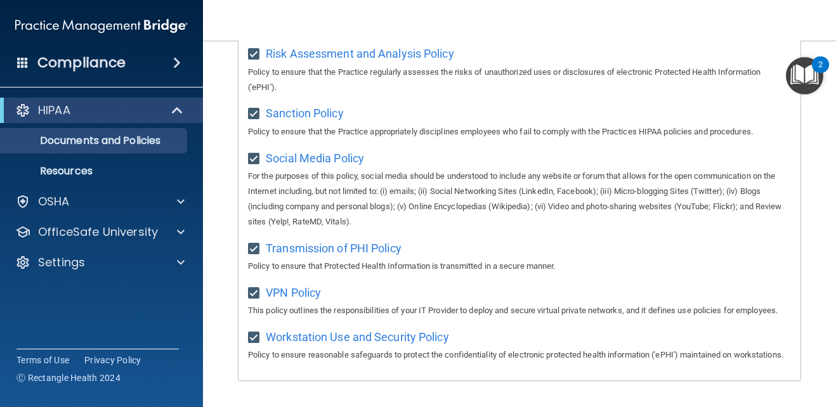
scroll to position [1032, 0]
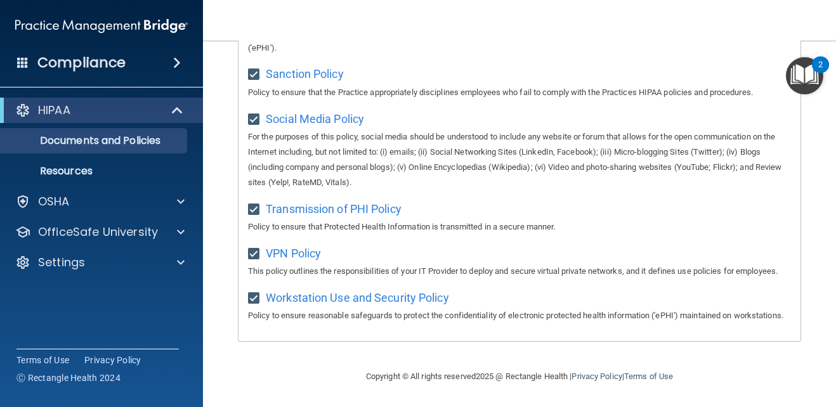
drag, startPoint x: 798, startPoint y: 166, endPoint x: 656, endPoint y: 149, distance: 143.1
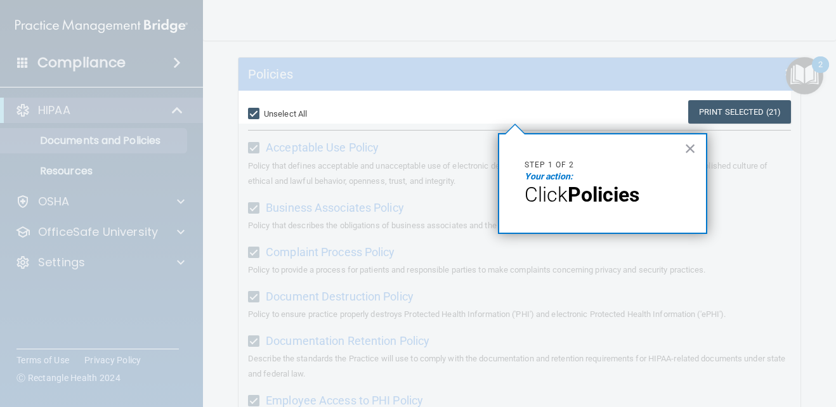
scroll to position [0, 0]
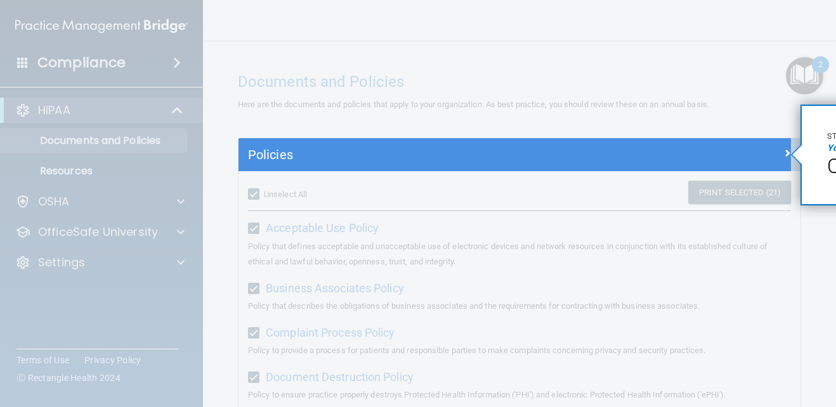
click at [829, 148] on em "Your action:" at bounding box center [851, 148] width 48 height 10
drag, startPoint x: 829, startPoint y: 140, endPoint x: 770, endPoint y: 130, distance: 59.9
click at [801, 105] on div "× Step 1 of 2 Your action: Click Policies" at bounding box center [801, 105] width 0 height 0
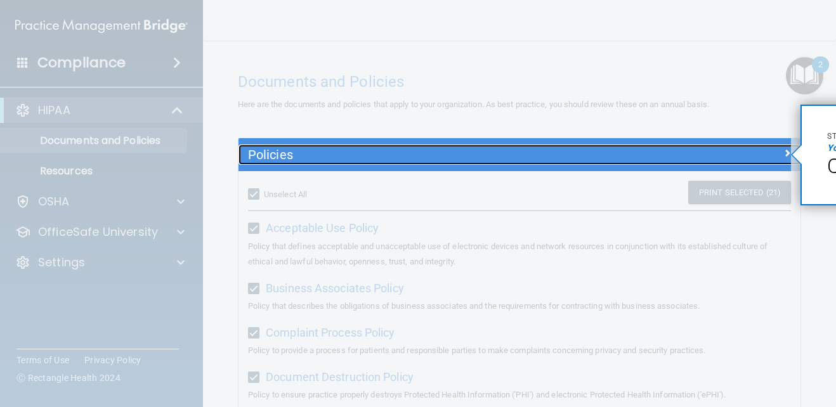
drag, startPoint x: 770, startPoint y: 130, endPoint x: 762, endPoint y: 161, distance: 31.6
click at [762, 161] on div "Policies" at bounding box center [520, 155] width 562 height 20
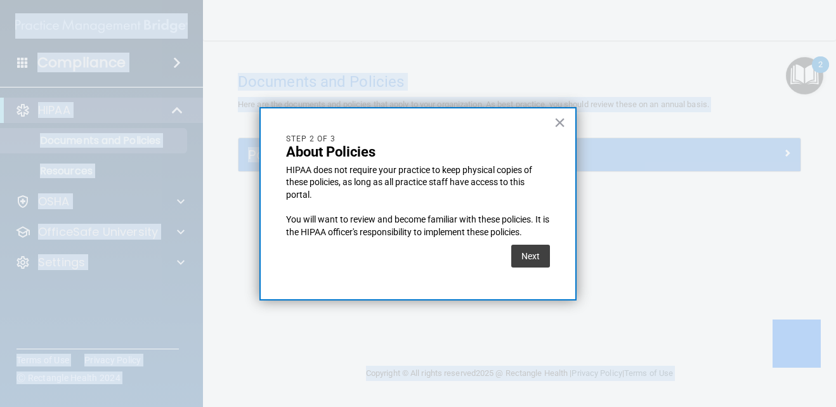
click at [761, 161] on div at bounding box center [418, 203] width 836 height 407
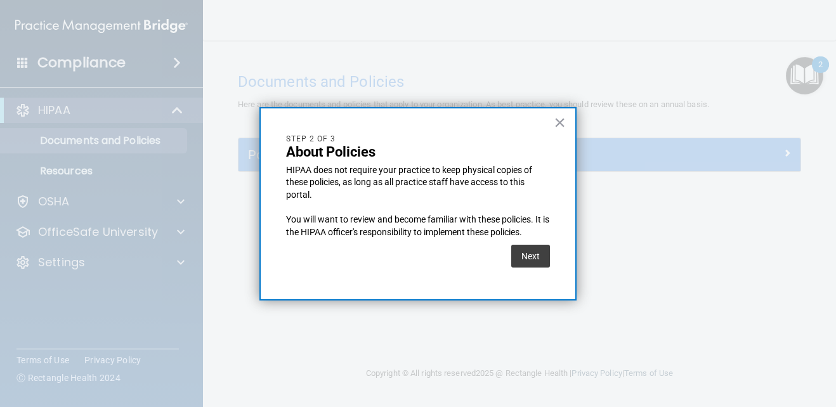
click at [761, 161] on div at bounding box center [418, 203] width 836 height 407
click at [530, 254] on button "Next" at bounding box center [530, 256] width 39 height 23
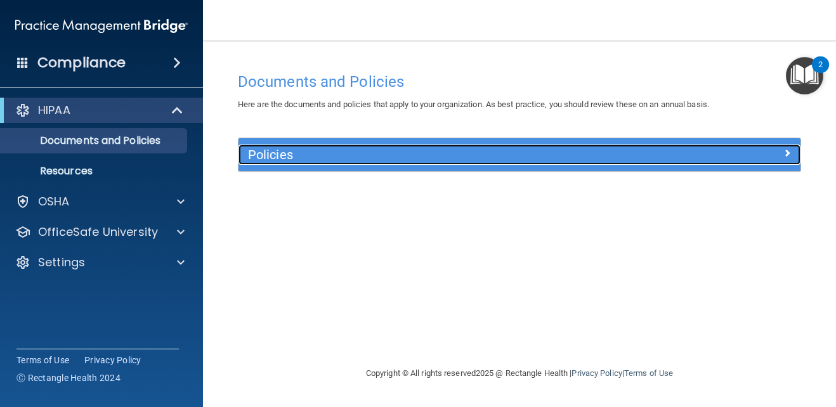
click at [473, 162] on div "Policies" at bounding box center [450, 155] width 422 height 20
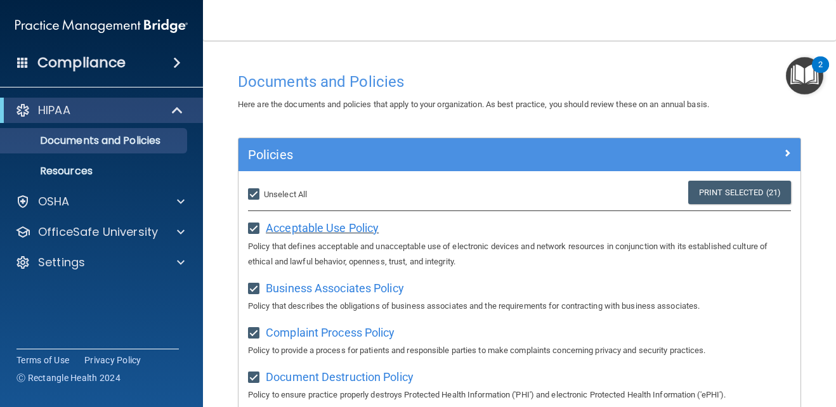
click at [357, 226] on span "Acceptable Use Policy" at bounding box center [322, 227] width 113 height 13
click at [289, 197] on span "Unselect All" at bounding box center [285, 195] width 43 height 10
click at [263, 197] on input "Select All (Unselect 21) Unselect All" at bounding box center [255, 195] width 15 height 10
checkbox input "false"
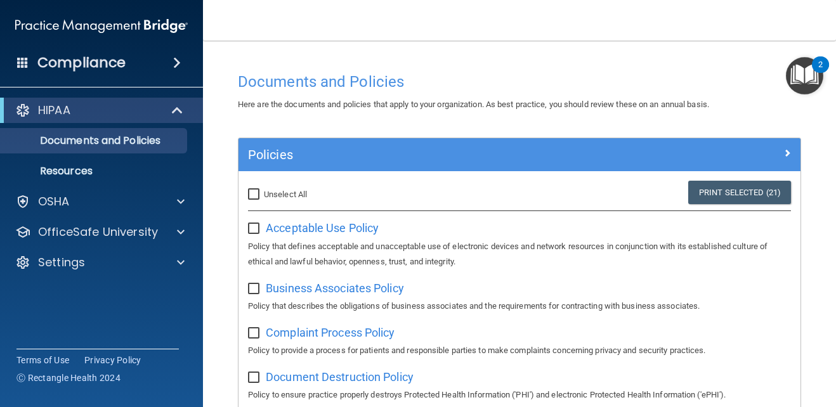
checkbox input "false"
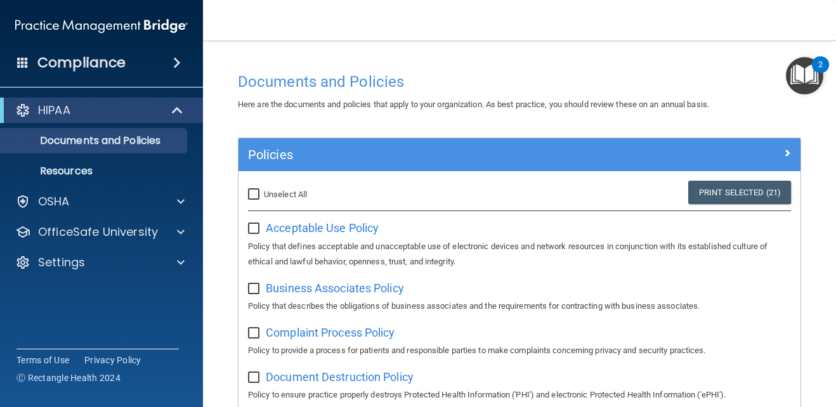
checkbox input "false"
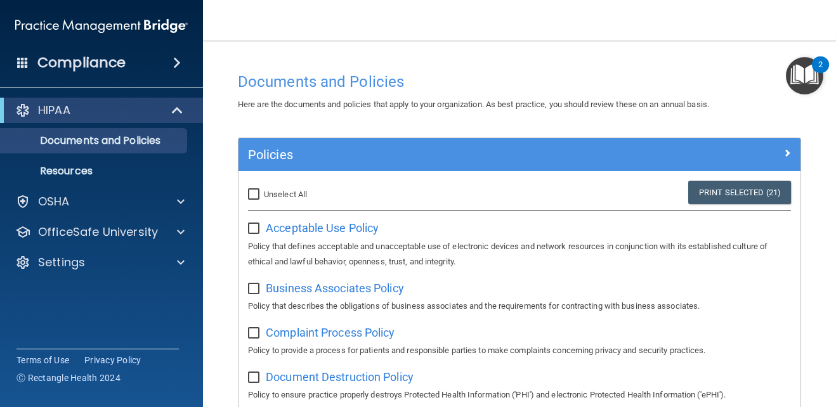
checkbox input "false"
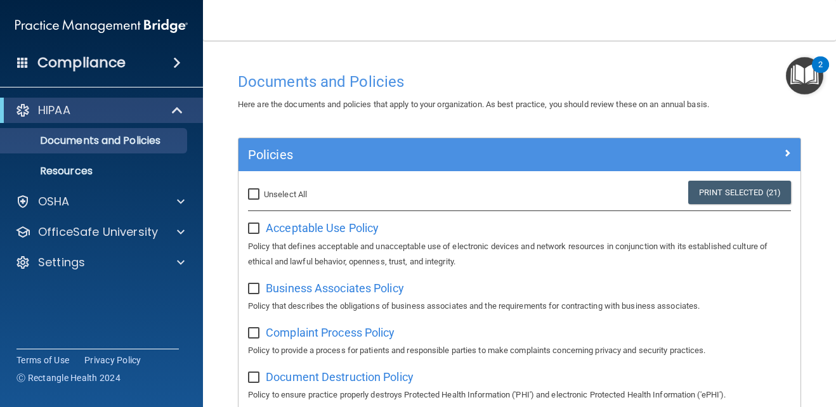
checkbox input "false"
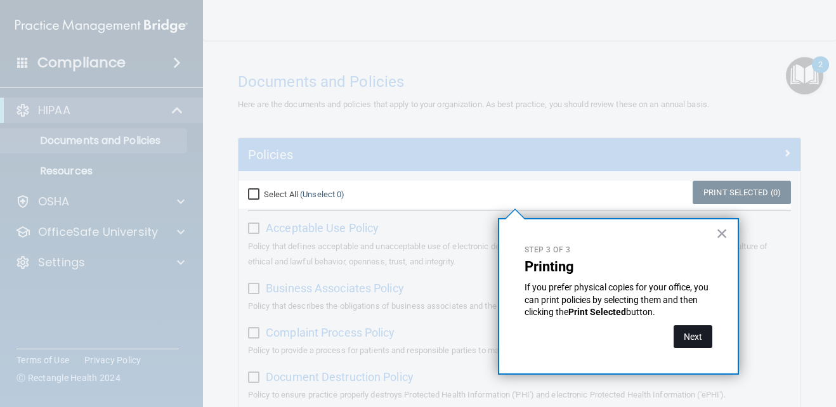
click at [688, 341] on button "Next" at bounding box center [693, 336] width 39 height 23
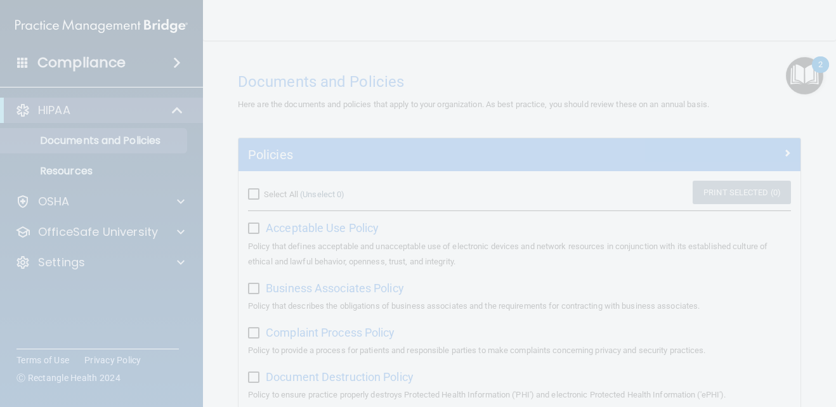
click at [254, 191] on div at bounding box center [418, 203] width 836 height 407
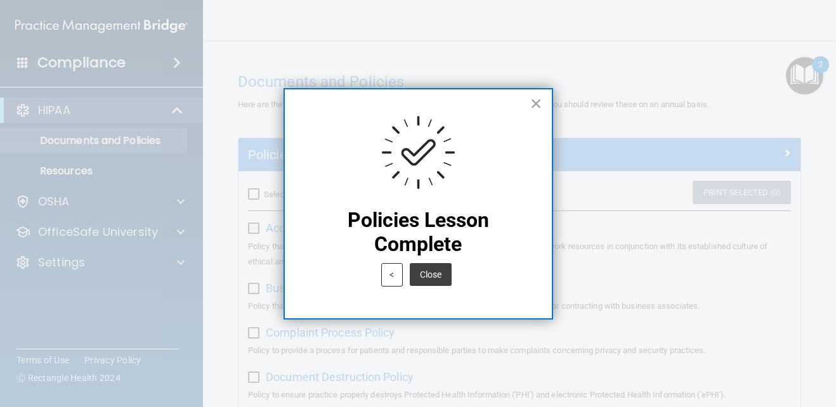
drag, startPoint x: 424, startPoint y: 270, endPoint x: 427, endPoint y: 279, distance: 9.4
click at [426, 279] on button "Close" at bounding box center [431, 274] width 42 height 23
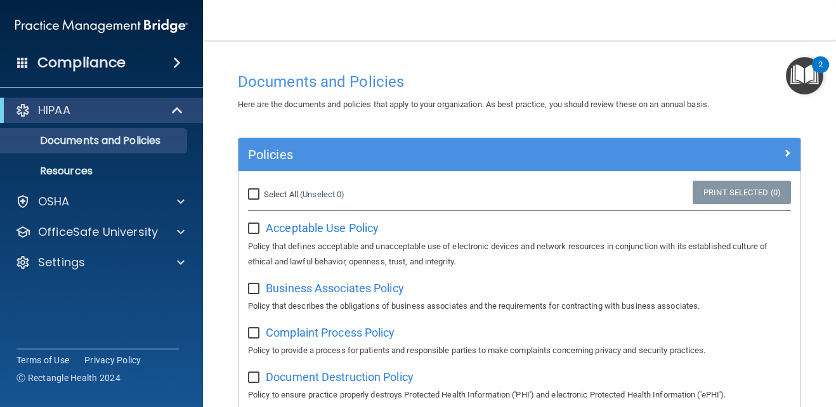
click at [802, 76] on img "Open Resource Center, 2 new notifications" at bounding box center [804, 75] width 37 height 37
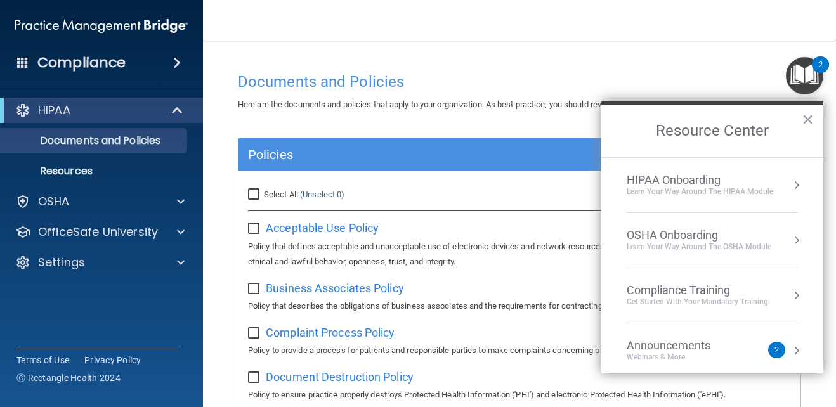
click at [662, 180] on div "HIPAA Onboarding" at bounding box center [700, 180] width 147 height 14
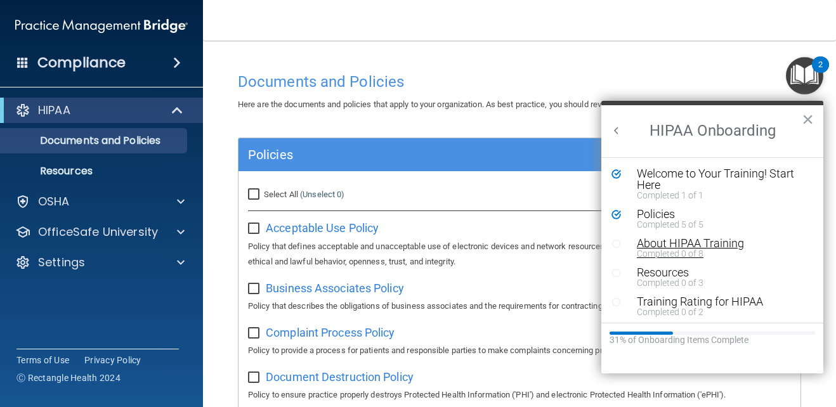
click at [680, 240] on div "About HIPAA Training" at bounding box center [717, 243] width 161 height 11
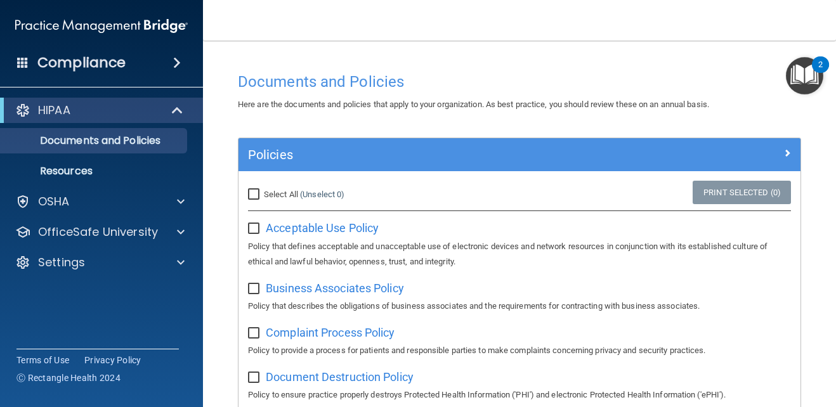
click at [804, 64] on img "Open Resource Center, 2 new notifications" at bounding box center [804, 75] width 37 height 37
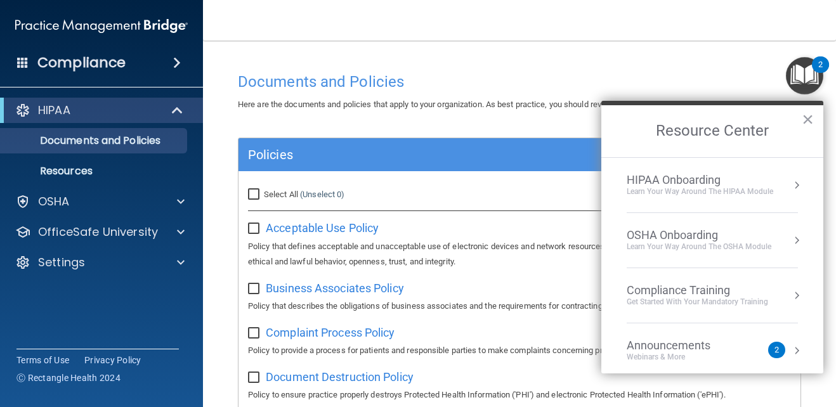
click at [661, 166] on li "HIPAA Onboarding Learn Your Way around the HIPAA module" at bounding box center [712, 185] width 171 height 55
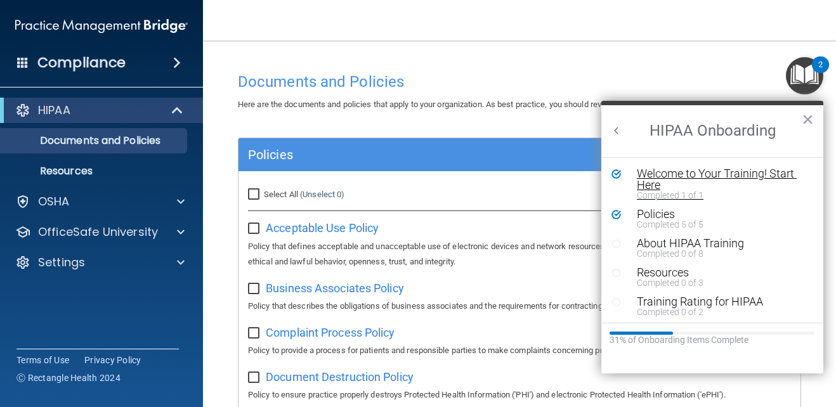
click at [663, 181] on div "Welcome to Your Training! Start Here" at bounding box center [717, 179] width 161 height 23
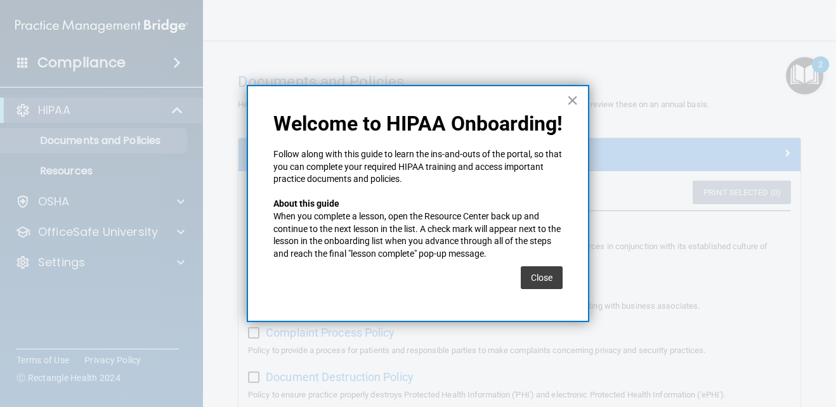
click at [581, 93] on div "× Welcome to HIPAA Onboarding! Follow along with this guide to learn the ins-an…" at bounding box center [418, 203] width 343 height 237
click at [571, 100] on button "×" at bounding box center [573, 100] width 12 height 20
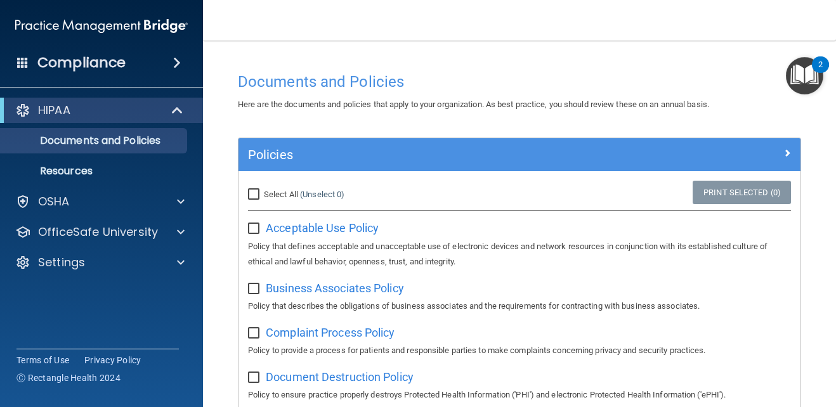
click at [797, 69] on img "Open Resource Center, 2 new notifications" at bounding box center [804, 75] width 37 height 37
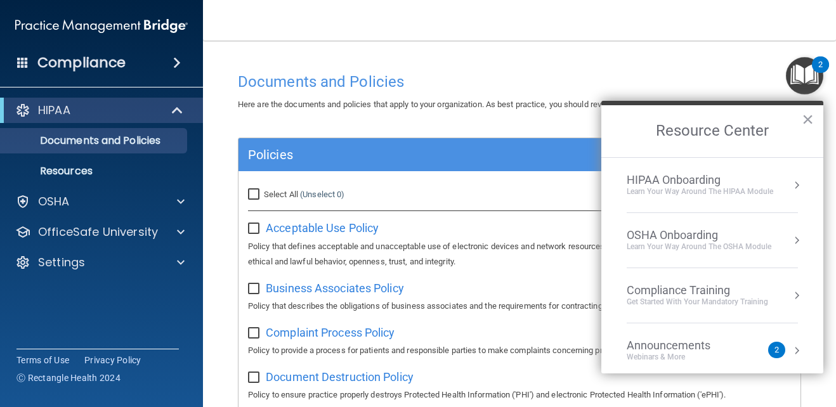
click at [797, 69] on img "Open Resource Center, 2 new notifications" at bounding box center [804, 75] width 37 height 37
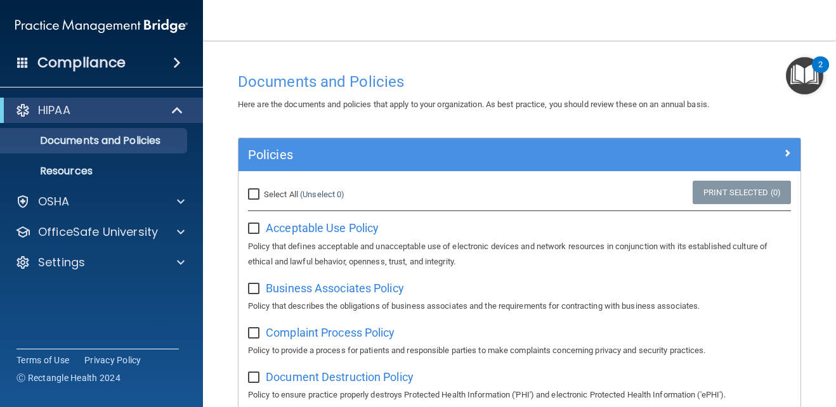
click at [804, 65] on img "Open Resource Center, 2 new notifications" at bounding box center [804, 75] width 37 height 37
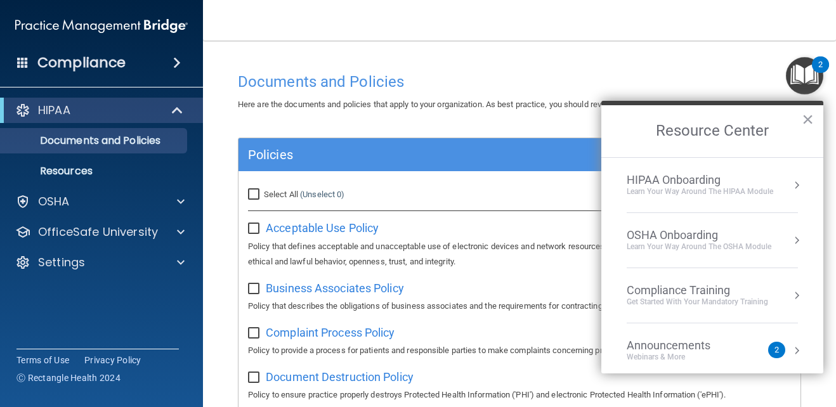
click at [667, 180] on div "HIPAA Onboarding" at bounding box center [700, 180] width 147 height 14
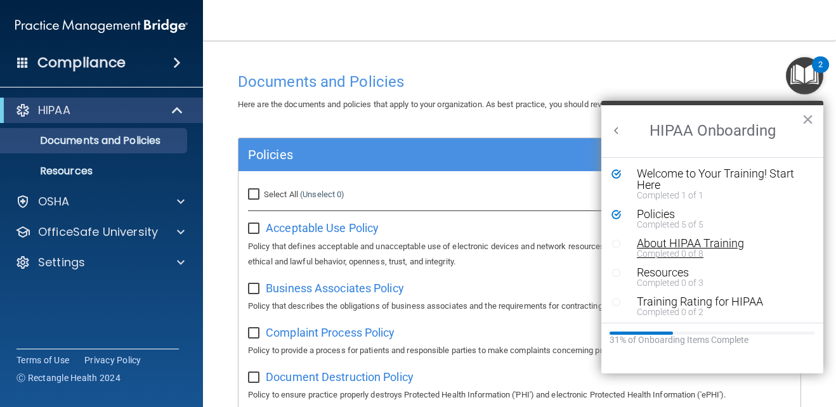
click at [666, 244] on div "About HIPAA Training" at bounding box center [717, 243] width 161 height 11
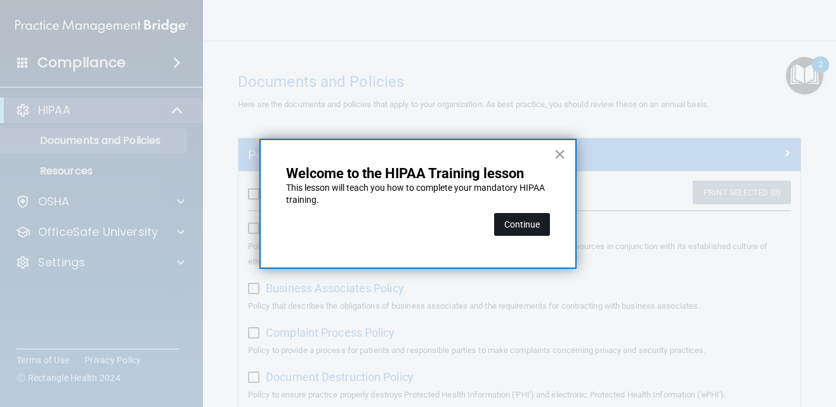
click at [533, 224] on button "Continue" at bounding box center [522, 224] width 56 height 23
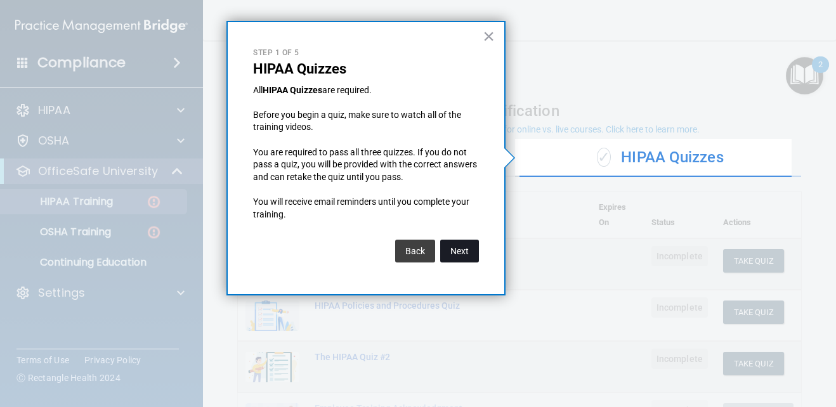
click at [457, 249] on button "Next" at bounding box center [459, 251] width 39 height 23
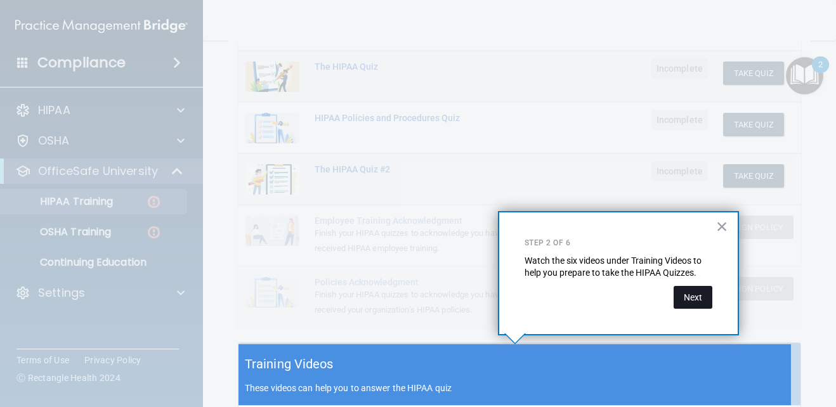
click at [701, 291] on button "Next" at bounding box center [693, 297] width 39 height 23
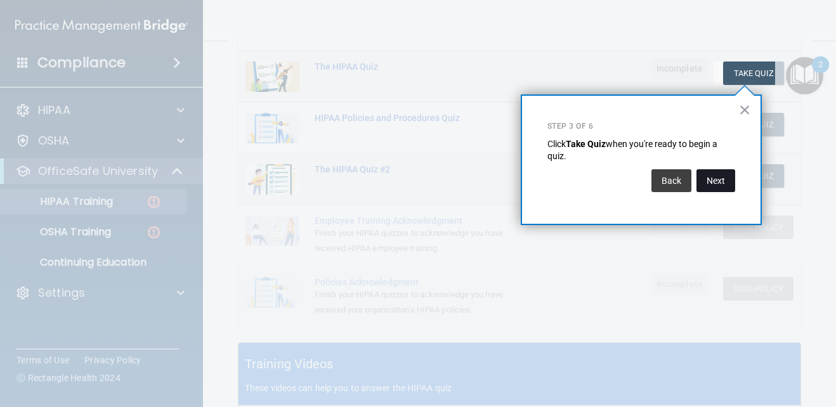
click at [713, 177] on button "Next" at bounding box center [716, 180] width 39 height 23
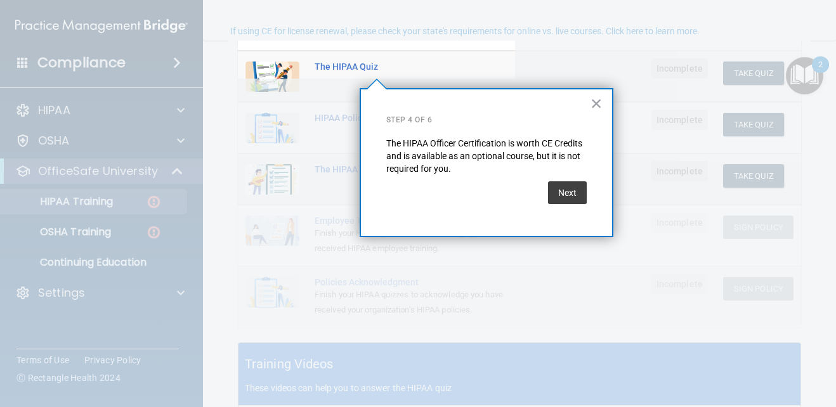
scroll to position [98, 0]
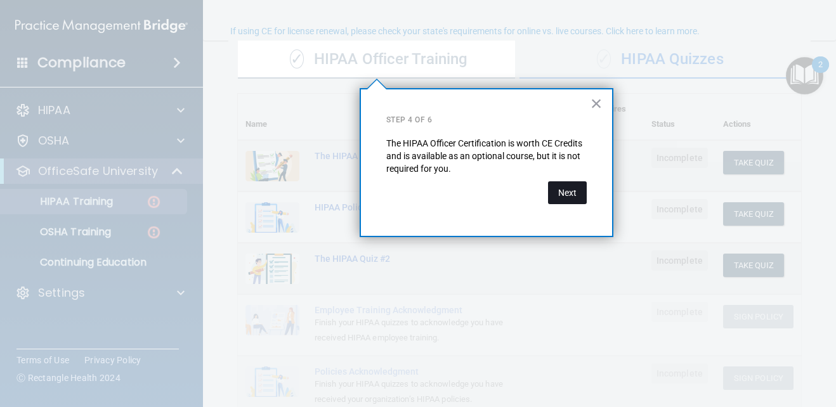
click at [567, 195] on button "Next" at bounding box center [567, 192] width 39 height 23
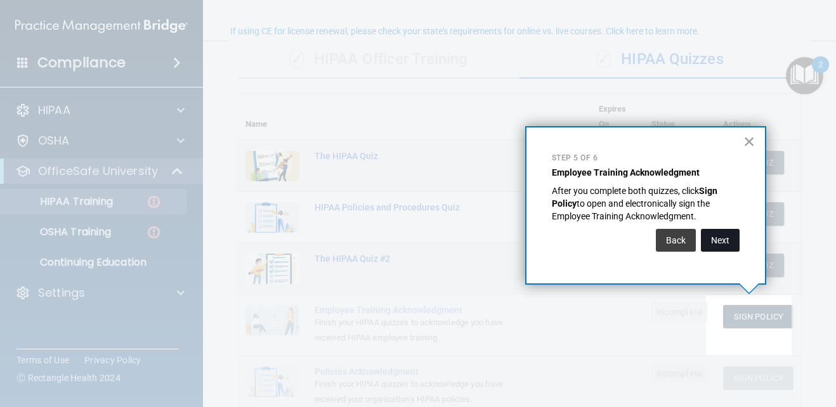
click at [728, 233] on button "Next" at bounding box center [720, 240] width 39 height 23
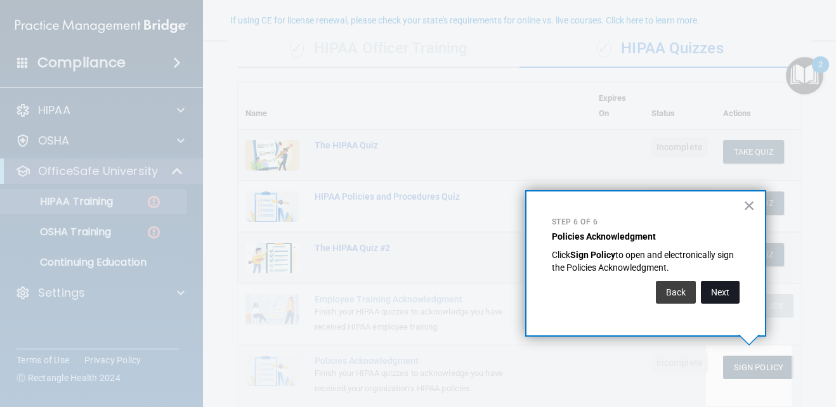
click at [725, 287] on button "Next" at bounding box center [720, 292] width 39 height 23
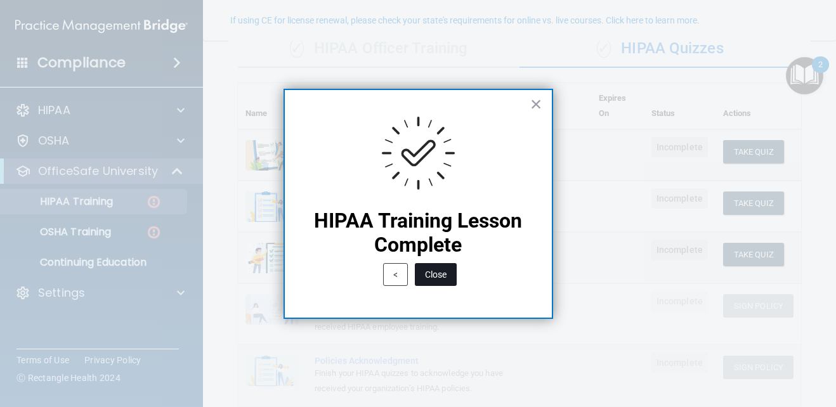
click at [441, 270] on button "Close" at bounding box center [436, 274] width 42 height 23
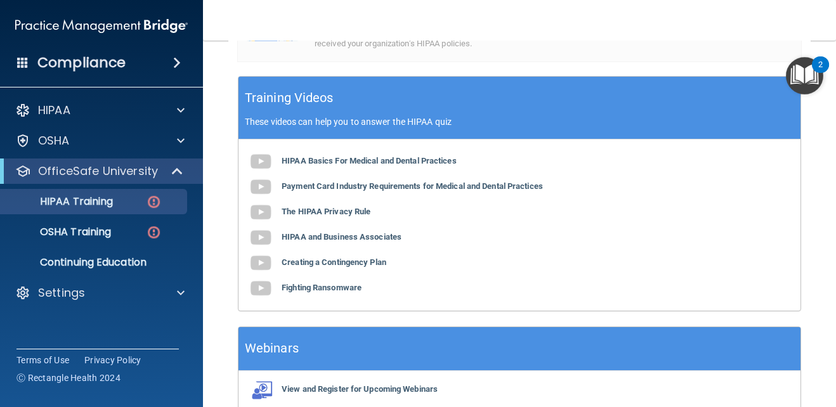
scroll to position [455, 0]
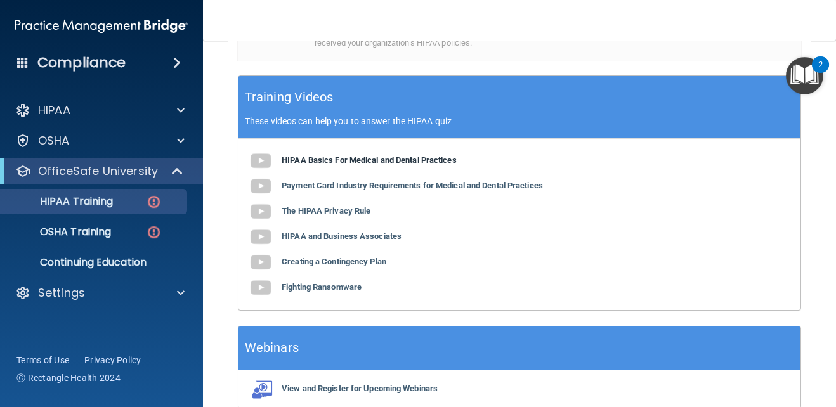
click at [256, 155] on img at bounding box center [260, 160] width 25 height 25
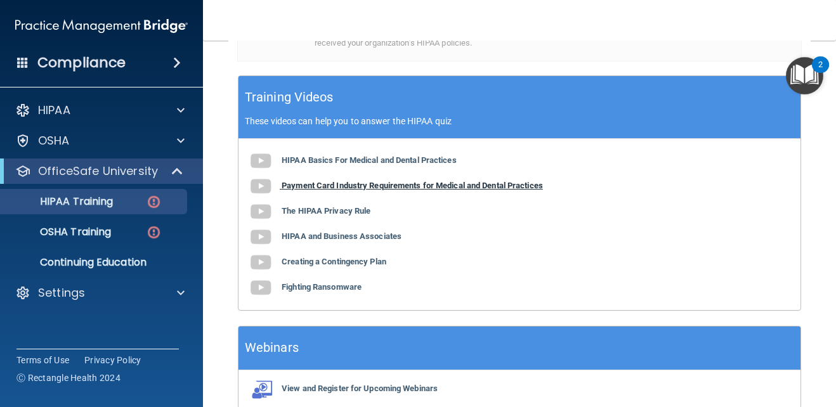
click at [337, 187] on b "Payment Card Industry Requirements for Medical and Dental Practices" at bounding box center [412, 186] width 261 height 10
click at [305, 208] on b "The HIPAA Privacy Rule" at bounding box center [326, 211] width 89 height 10
click at [343, 235] on b "HIPAA and Business Associates" at bounding box center [342, 237] width 120 height 10
click at [352, 241] on b "HIPAA and Business Associates" at bounding box center [342, 237] width 120 height 10
click at [329, 266] on b "Creating a Contingency Plan" at bounding box center [334, 262] width 105 height 10
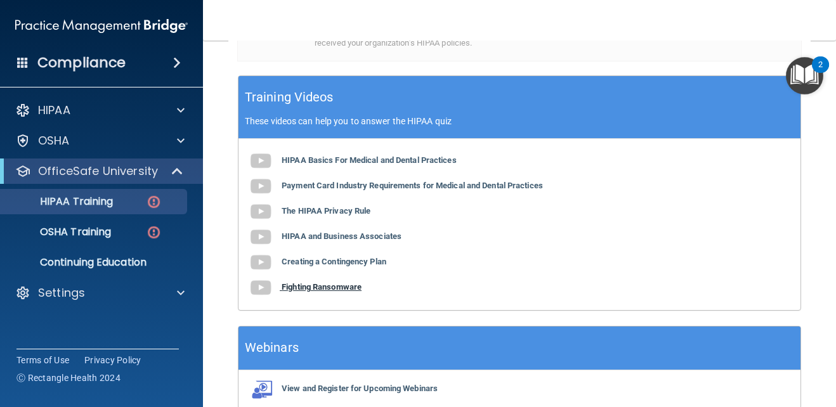
click at [268, 284] on img at bounding box center [260, 287] width 25 height 25
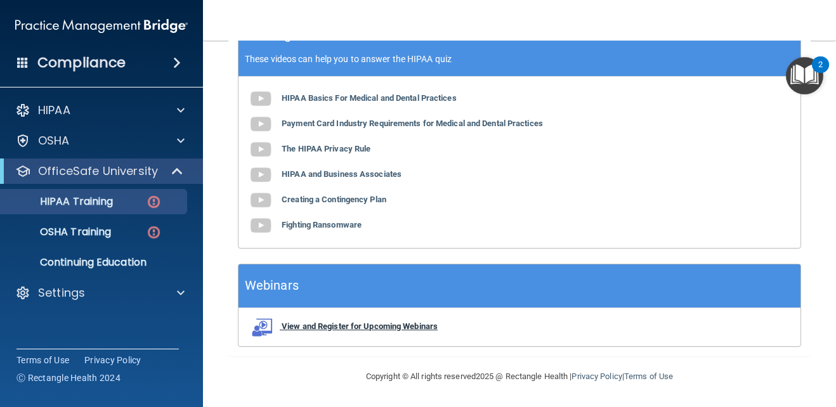
click at [401, 329] on b "View and Register for Upcoming Webinars" at bounding box center [360, 327] width 156 height 10
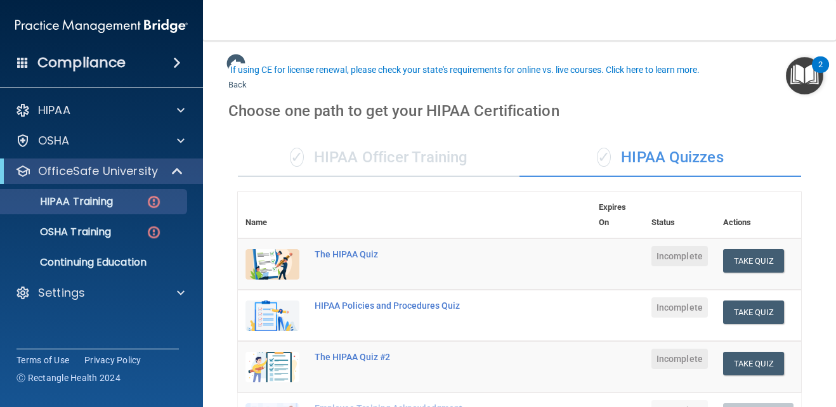
scroll to position [190, 0]
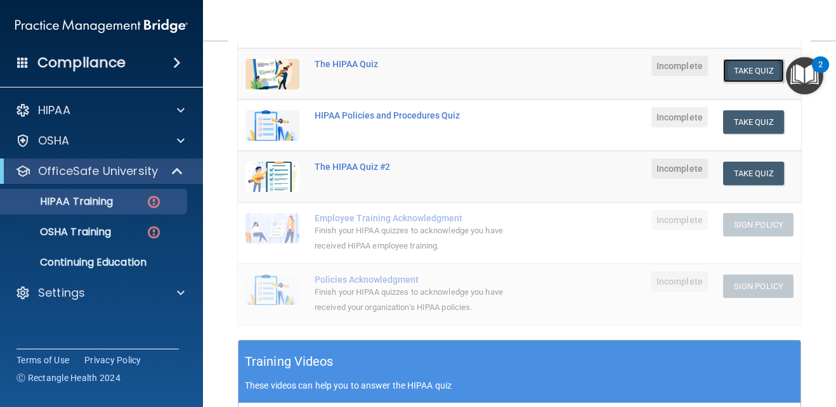
click at [750, 70] on button "Take Quiz" at bounding box center [753, 70] width 61 height 23
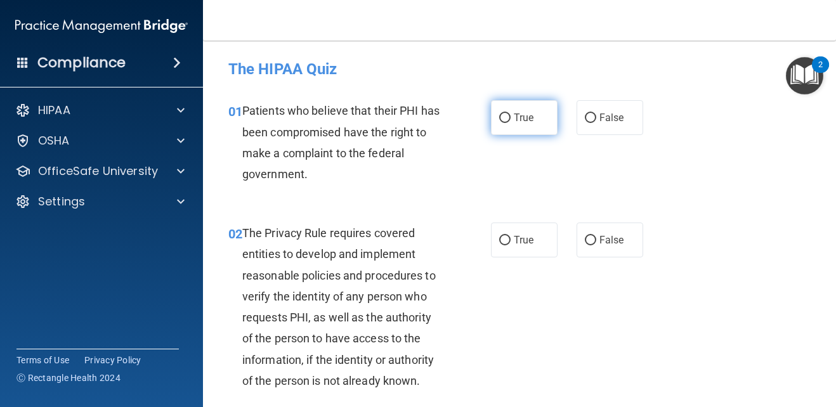
click at [499, 122] on input "True" at bounding box center [504, 119] width 11 height 10
radio input "true"
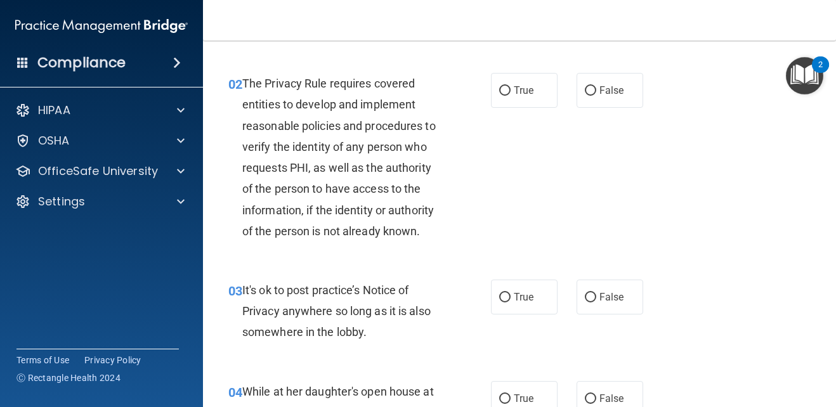
scroll to position [254, 0]
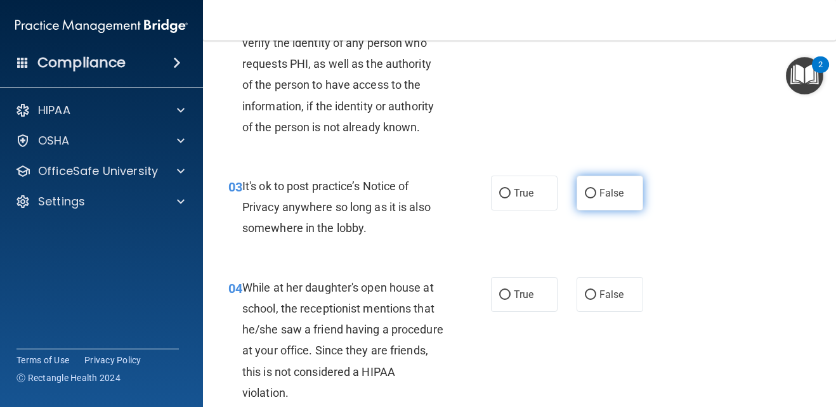
click at [582, 199] on label "False" at bounding box center [610, 193] width 67 height 35
click at [585, 199] on input "False" at bounding box center [590, 194] width 11 height 10
radio input "true"
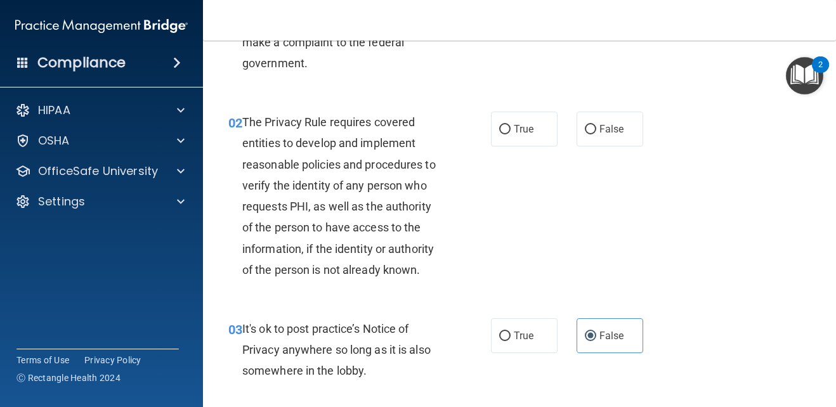
scroll to position [0, 0]
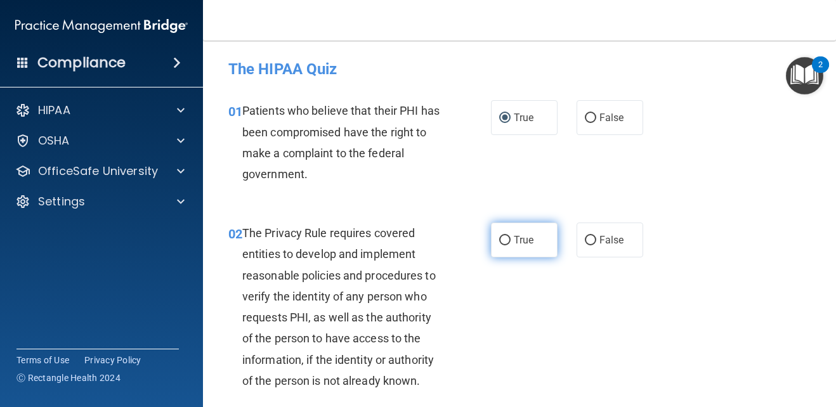
click at [511, 232] on label "True" at bounding box center [524, 240] width 67 height 35
click at [511, 236] on input "True" at bounding box center [504, 241] width 11 height 10
radio input "true"
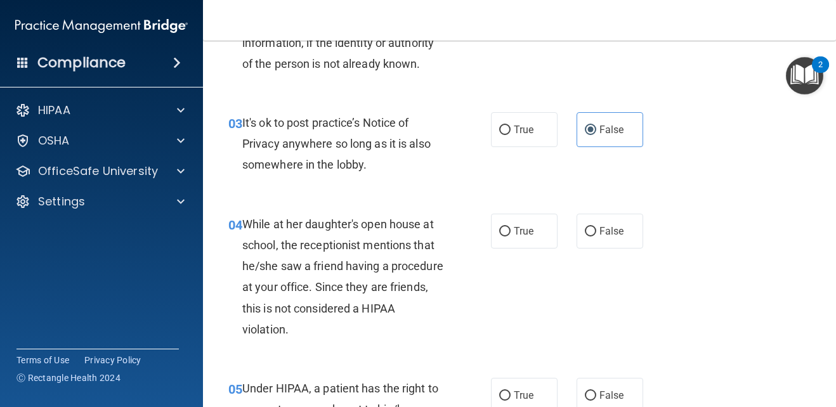
scroll to position [444, 0]
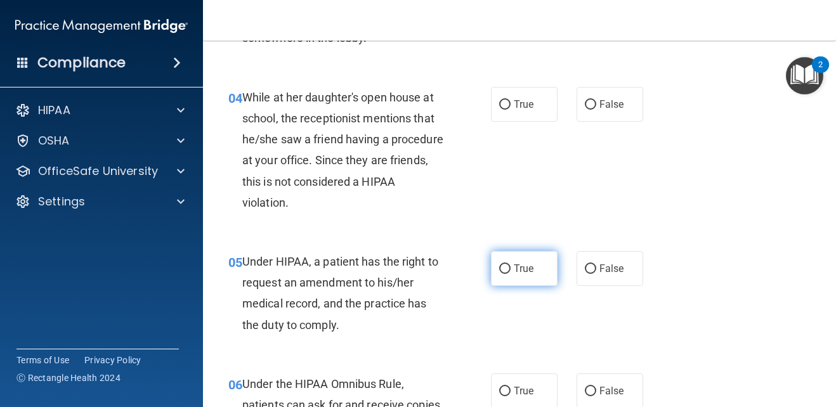
click at [501, 279] on label "True" at bounding box center [524, 268] width 67 height 35
click at [501, 274] on input "True" at bounding box center [504, 270] width 11 height 10
radio input "true"
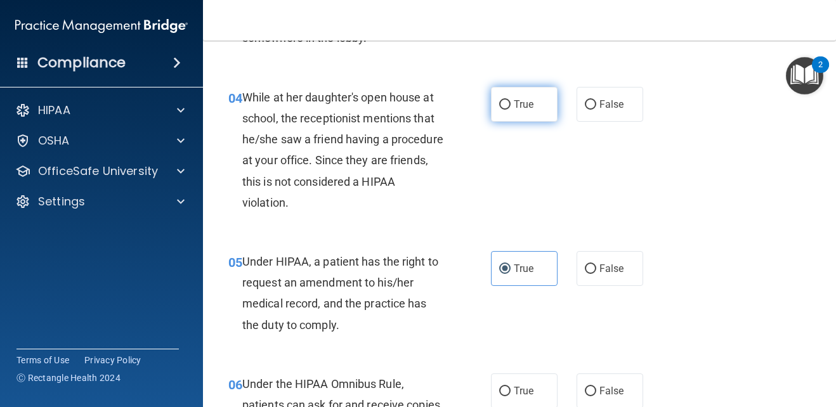
click at [514, 98] on span "True" at bounding box center [524, 104] width 20 height 12
click at [511, 100] on input "True" at bounding box center [504, 105] width 11 height 10
radio input "true"
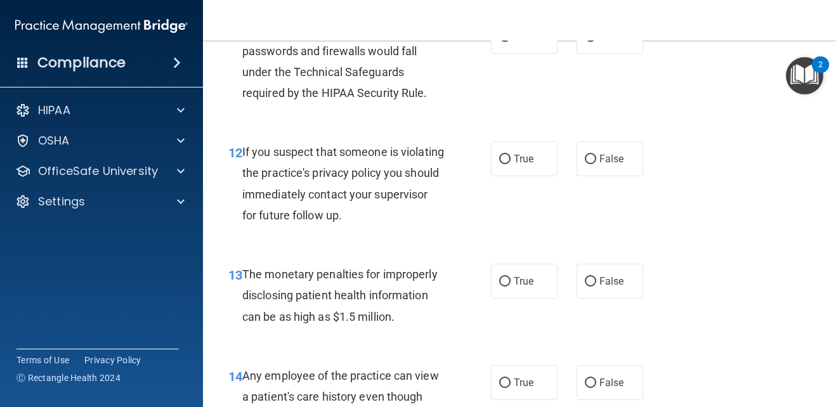
scroll to position [1332, 0]
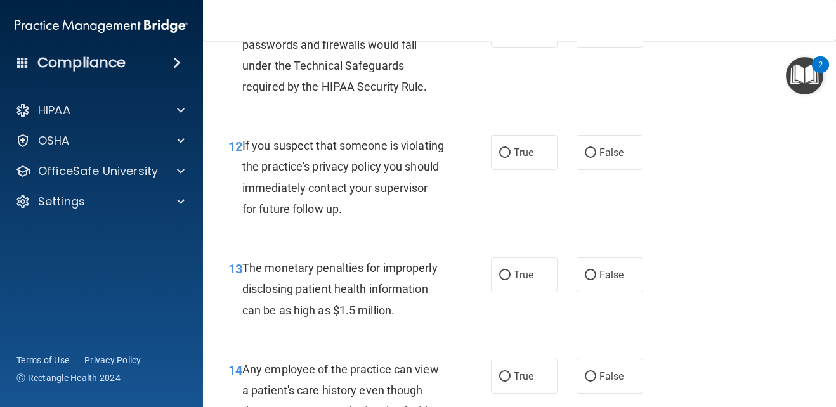
click at [731, 90] on div "11 The establishment of computer passwords and firewalls would fall under the T…" at bounding box center [519, 58] width 601 height 122
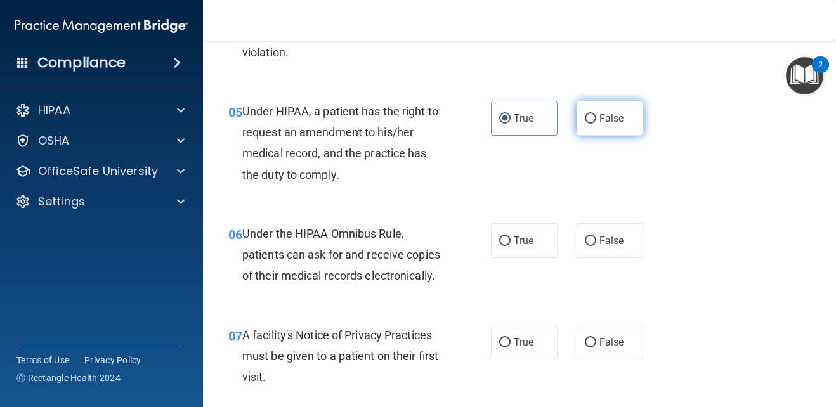
scroll to position [634, 0]
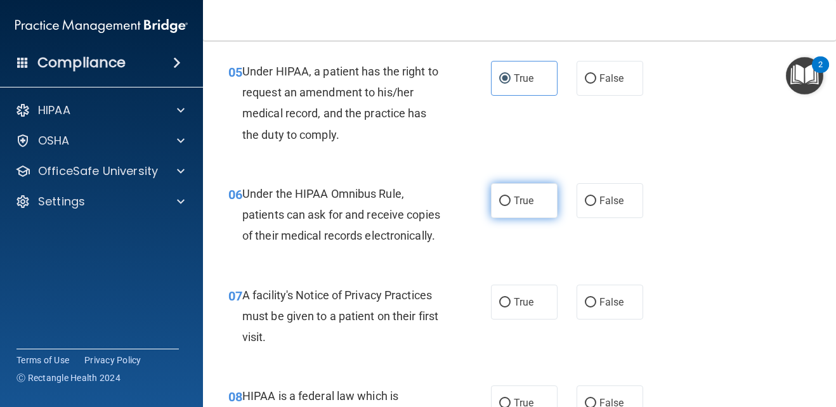
click at [525, 214] on label "True" at bounding box center [524, 200] width 67 height 35
click at [511, 206] on input "True" at bounding box center [504, 202] width 11 height 10
radio input "true"
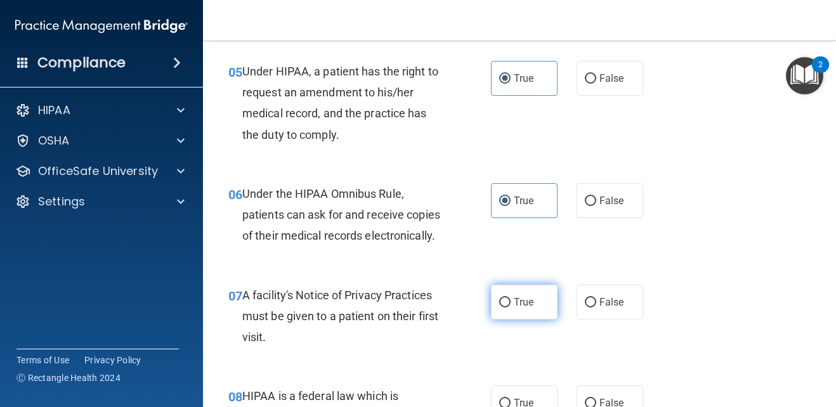
click at [529, 314] on label "True" at bounding box center [524, 302] width 67 height 35
click at [511, 308] on input "True" at bounding box center [504, 303] width 11 height 10
radio input "true"
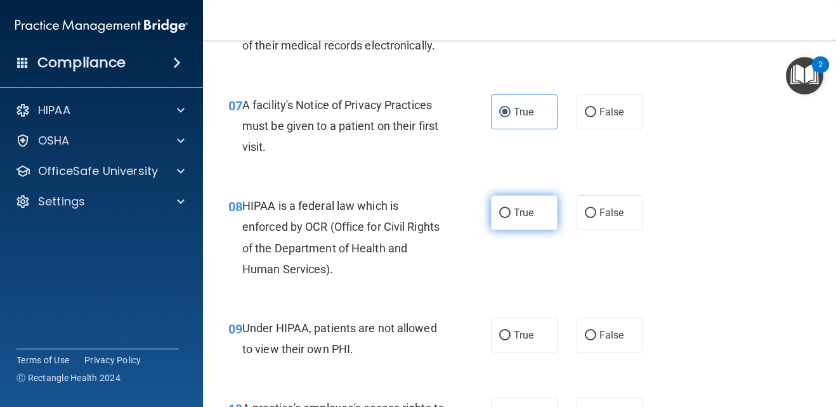
click at [517, 219] on span "True" at bounding box center [524, 213] width 20 height 12
click at [511, 218] on input "True" at bounding box center [504, 214] width 11 height 10
radio input "true"
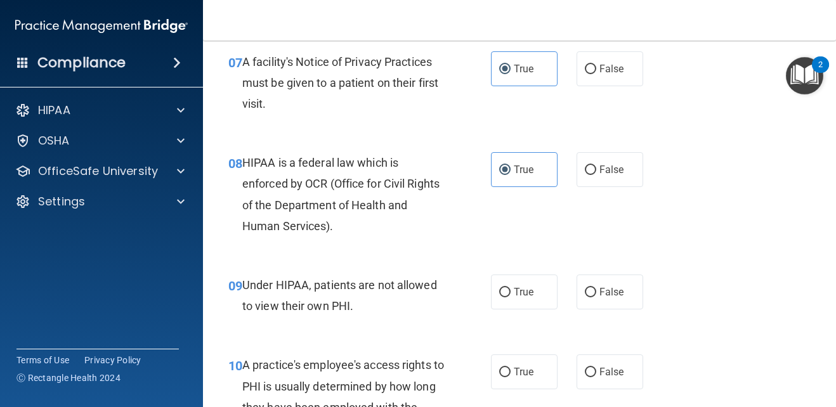
scroll to position [888, 0]
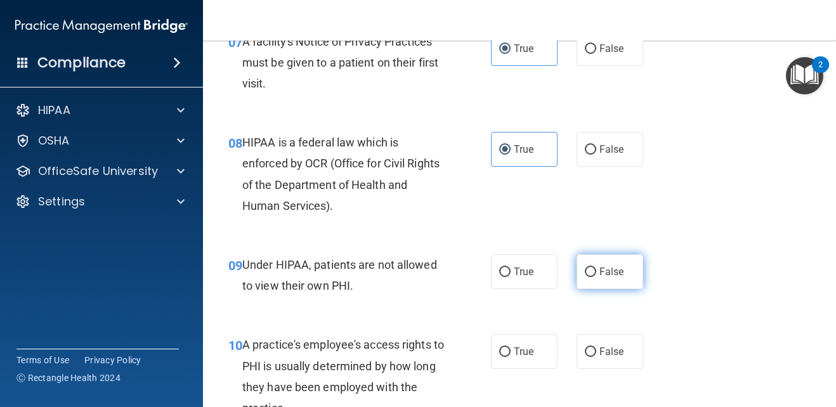
click at [615, 278] on span "False" at bounding box center [612, 272] width 25 height 12
click at [596, 277] on input "False" at bounding box center [590, 273] width 11 height 10
radio input "true"
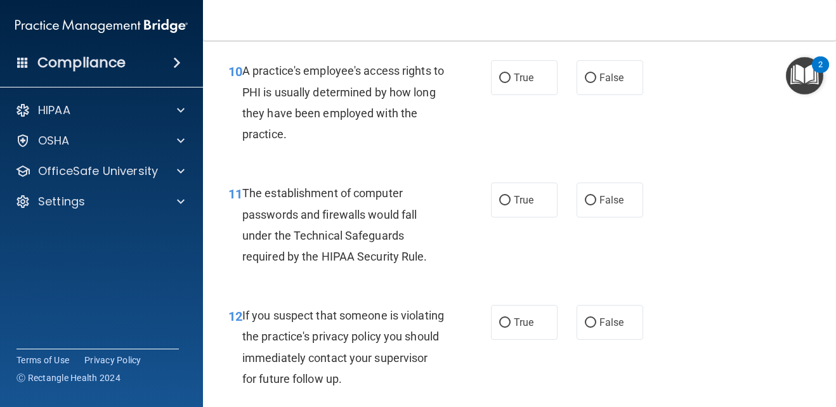
scroll to position [1079, 0]
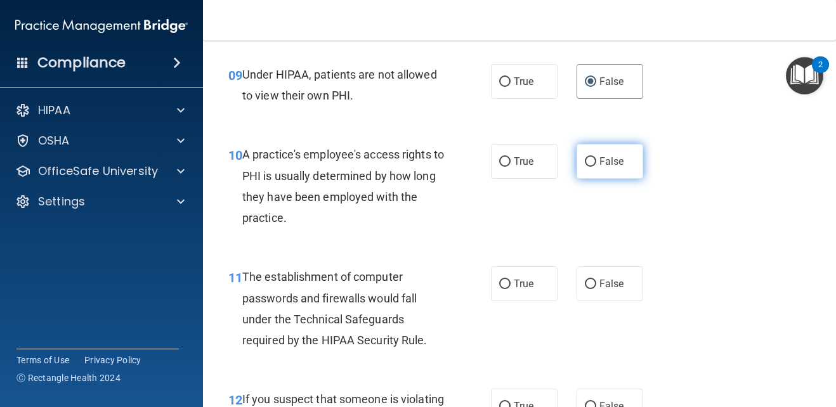
click at [606, 173] on label "False" at bounding box center [610, 161] width 67 height 35
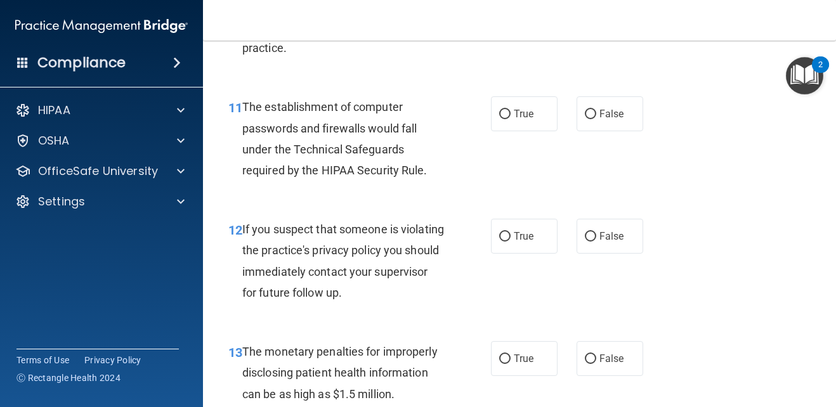
scroll to position [1269, 0]
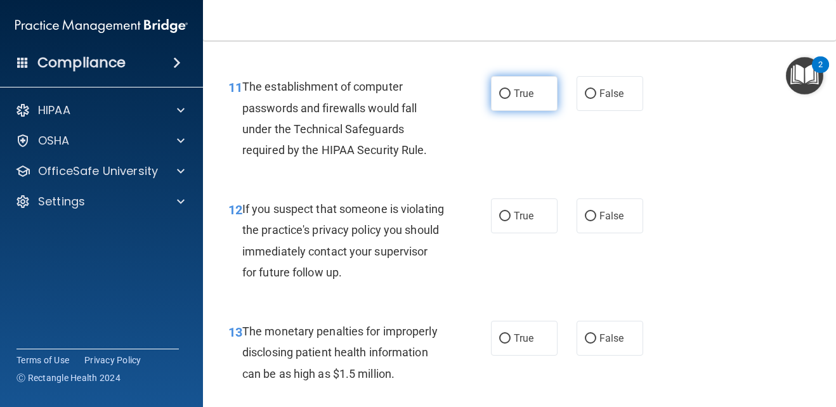
click at [508, 111] on label "True" at bounding box center [524, 93] width 67 height 35
click at [508, 99] on input "True" at bounding box center [504, 94] width 11 height 10
radio input "true"
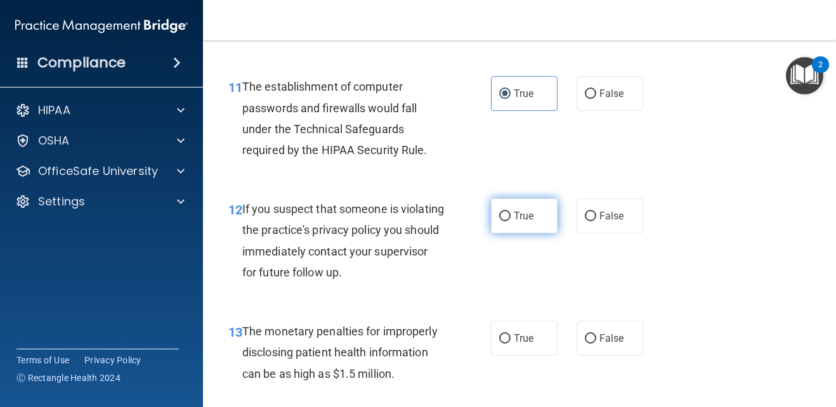
click at [534, 233] on label "True" at bounding box center [524, 216] width 67 height 35
click at [511, 221] on input "True" at bounding box center [504, 217] width 11 height 10
radio input "true"
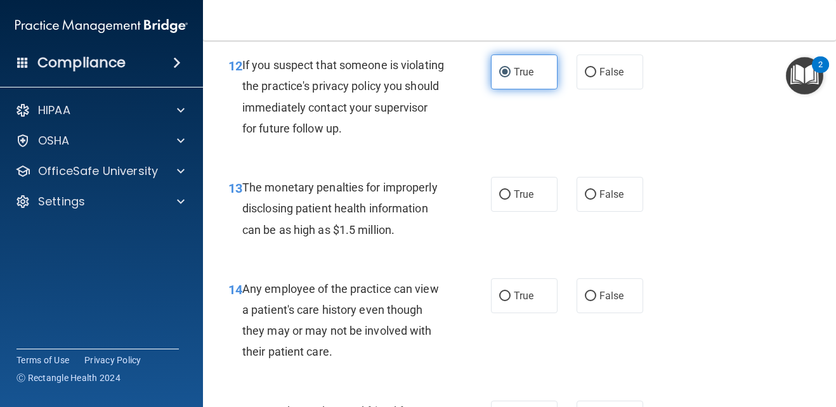
scroll to position [1459, 0]
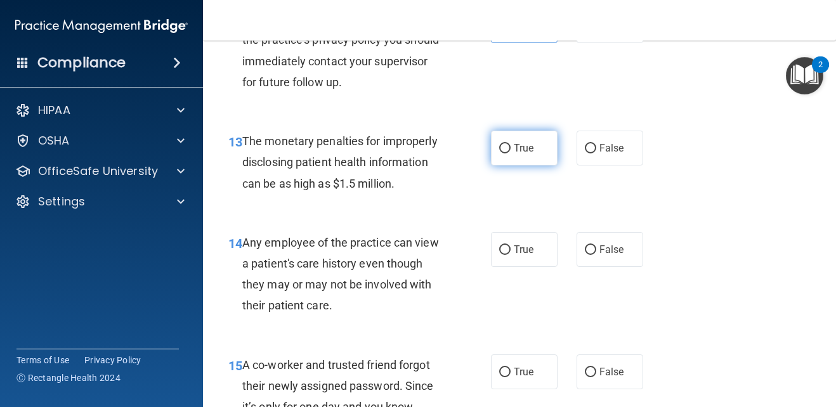
click at [515, 166] on label "True" at bounding box center [524, 148] width 67 height 35
click at [511, 154] on input "True" at bounding box center [504, 149] width 11 height 10
radio input "true"
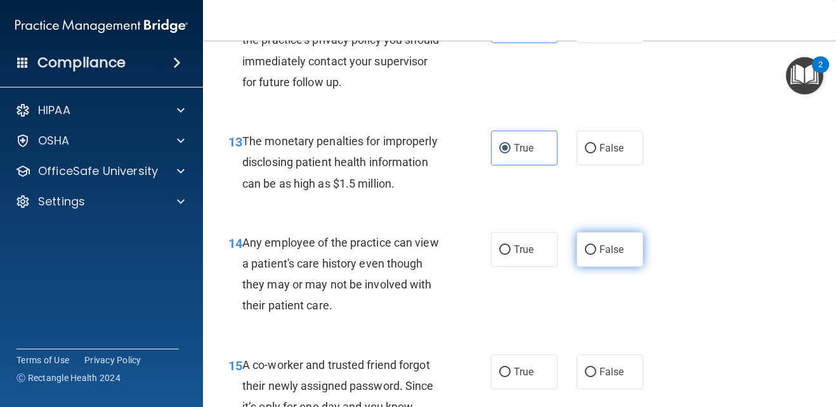
click at [623, 267] on label "False" at bounding box center [610, 249] width 67 height 35
click at [596, 255] on input "False" at bounding box center [590, 251] width 11 height 10
radio input "true"
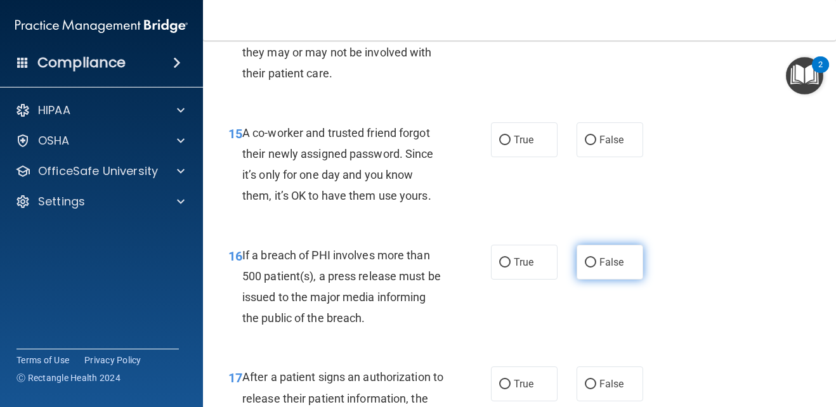
scroll to position [1713, 0]
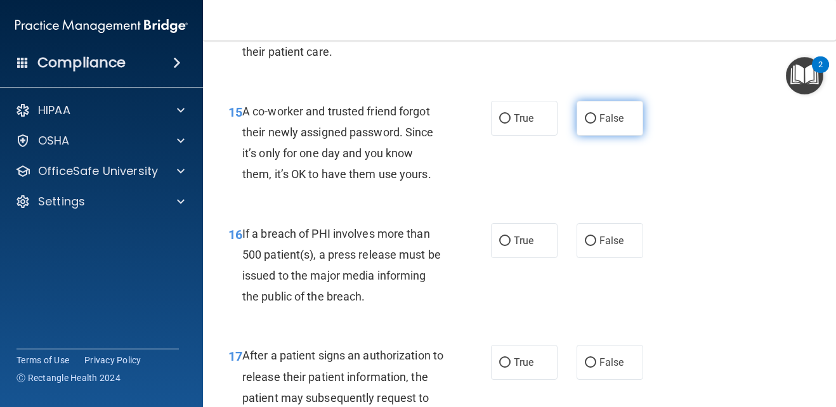
click at [588, 124] on input "False" at bounding box center [590, 119] width 11 height 10
radio input "true"
click at [596, 136] on label "False" at bounding box center [610, 118] width 67 height 35
click at [596, 124] on input "False" at bounding box center [590, 119] width 11 height 10
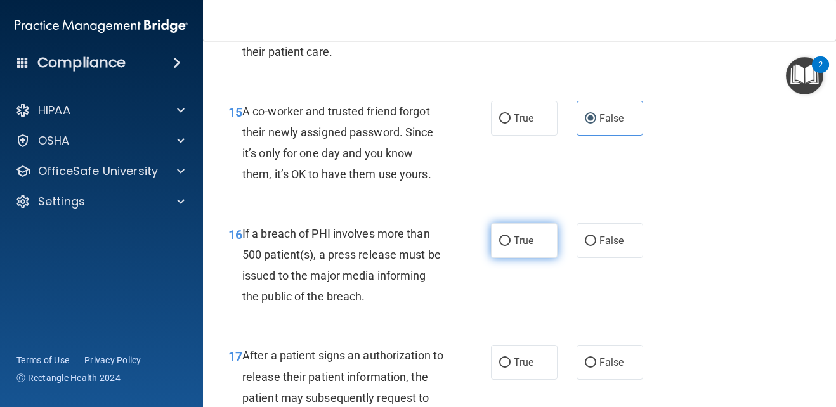
click at [528, 247] on span "True" at bounding box center [524, 241] width 20 height 12
click at [511, 246] on input "True" at bounding box center [504, 242] width 11 height 10
radio input "true"
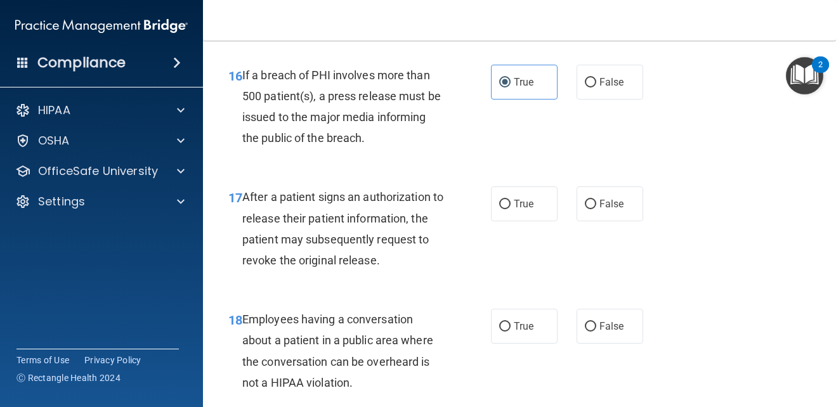
scroll to position [2030, 0]
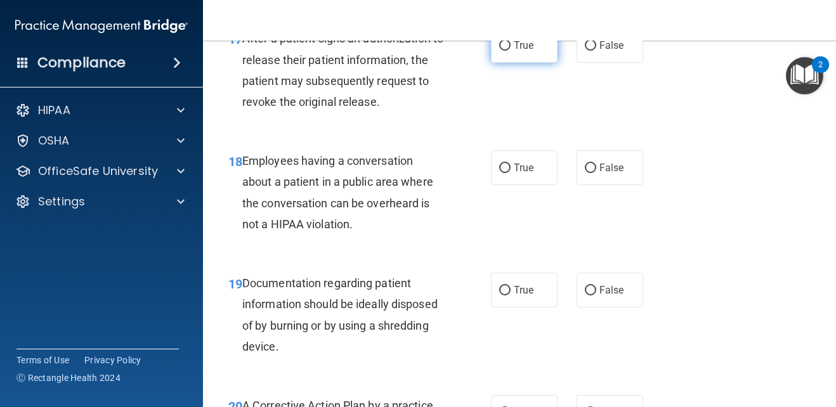
click at [515, 63] on label "True" at bounding box center [524, 45] width 67 height 35
click at [511, 51] on input "True" at bounding box center [504, 46] width 11 height 10
radio input "true"
click at [585, 173] on input "False" at bounding box center [590, 169] width 11 height 10
radio input "true"
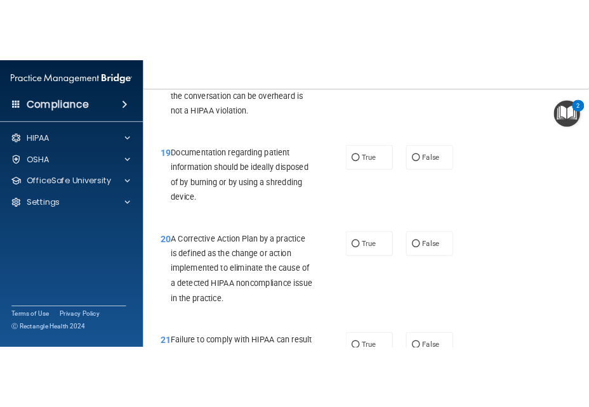
scroll to position [2221, 0]
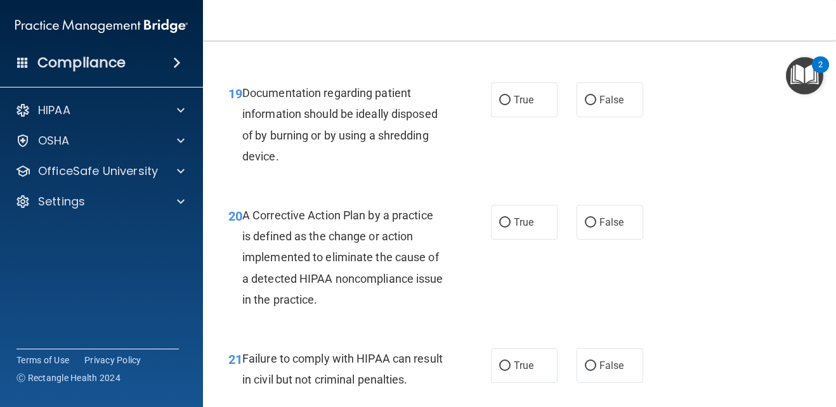
drag, startPoint x: 584, startPoint y: 231, endPoint x: 584, endPoint y: 216, distance: 15.2
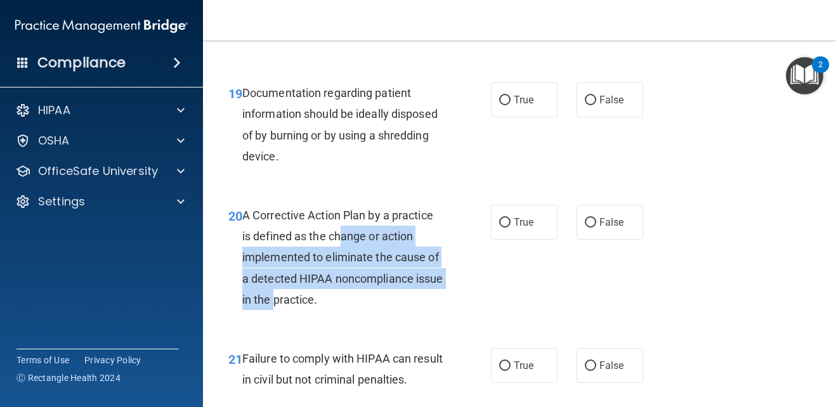
drag, startPoint x: 584, startPoint y: 216, endPoint x: 350, endPoint y: 256, distance: 237.5
click at [350, 256] on span "A Corrective Action Plan by a practice is defined as the change or action imple…" at bounding box center [342, 258] width 201 height 98
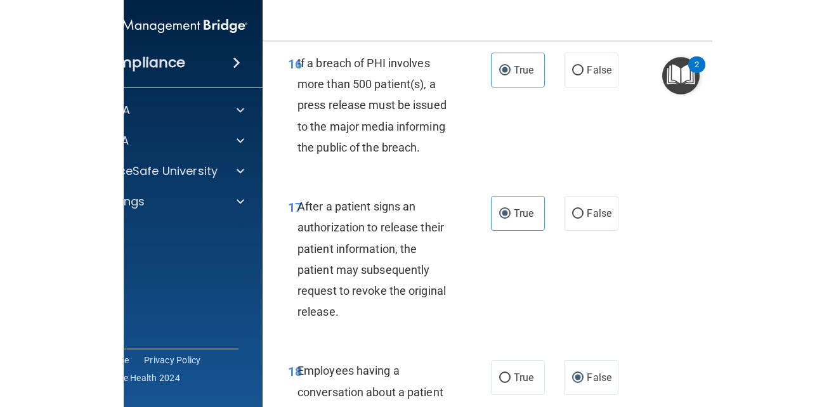
scroll to position [2643, 0]
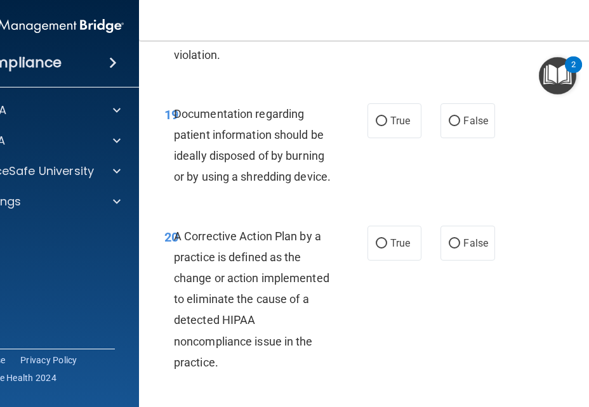
drag, startPoint x: 561, startPoint y: 199, endPoint x: 864, endPoint y: 87, distance: 322.6
click at [589, 87] on html "Compliance HIPAA Documents and Policies Report an Incident Business Associates …" at bounding box center [294, 203] width 589 height 407
drag, startPoint x: 864, startPoint y: 87, endPoint x: 450, endPoint y: 97, distance: 413.2
click at [450, 87] on div "18 Employees having a conversation about a patient in a public area where the c…" at bounding box center [396, 5] width 482 height 164
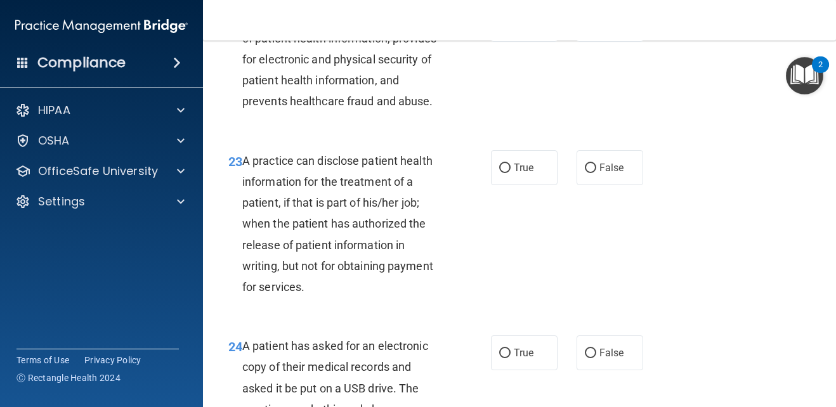
scroll to position [2221, 0]
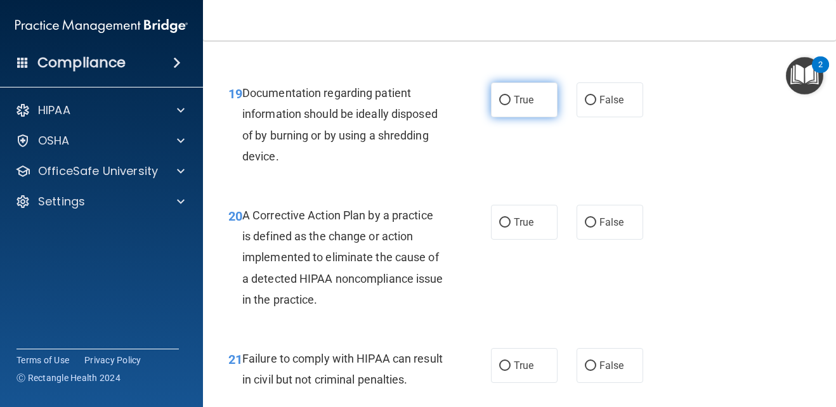
click at [514, 106] on span "True" at bounding box center [524, 100] width 20 height 12
click at [510, 105] on input "True" at bounding box center [504, 101] width 11 height 10
radio input "true"
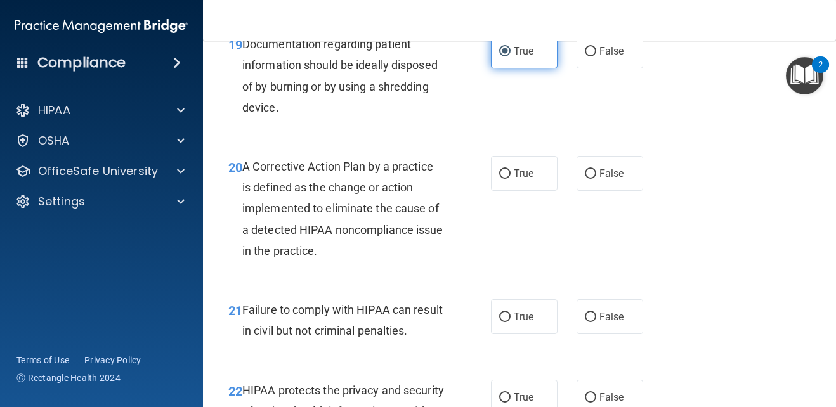
scroll to position [2348, 0]
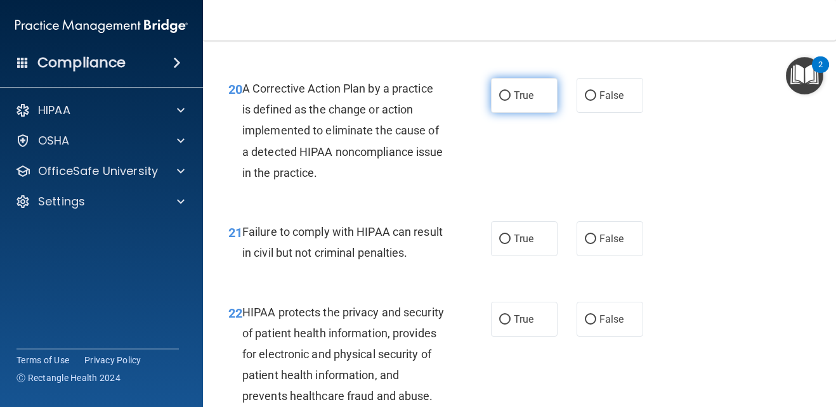
click at [502, 101] on input "True" at bounding box center [504, 96] width 11 height 10
radio input "true"
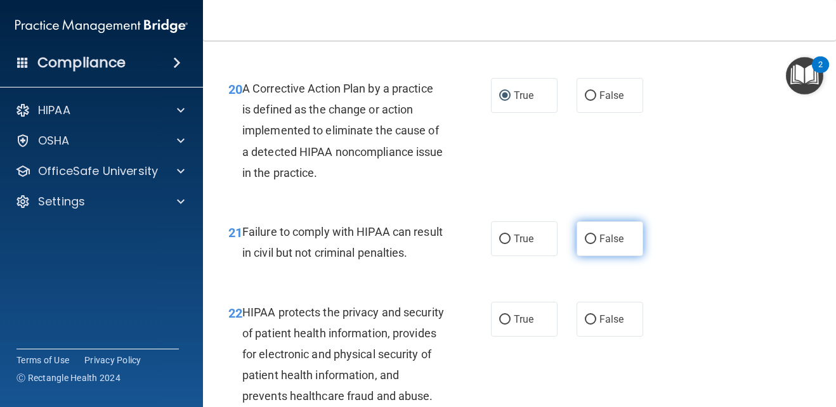
drag, startPoint x: 586, startPoint y: 275, endPoint x: 583, endPoint y: 265, distance: 11.1
click at [584, 256] on label "False" at bounding box center [610, 238] width 67 height 35
click at [585, 244] on input "False" at bounding box center [590, 240] width 11 height 10
radio input "true"
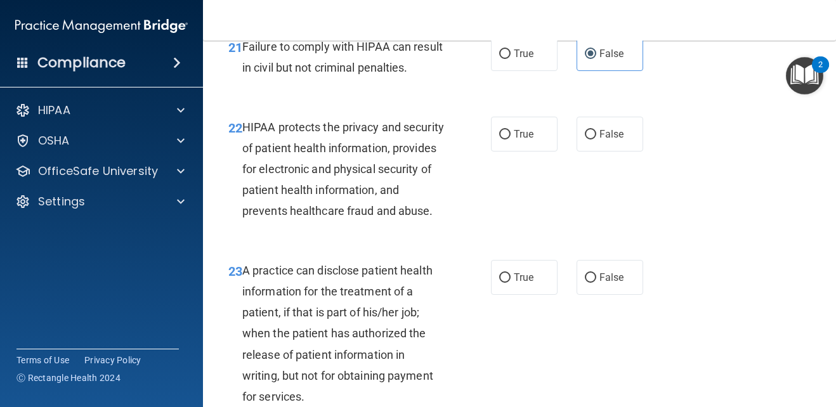
scroll to position [2538, 0]
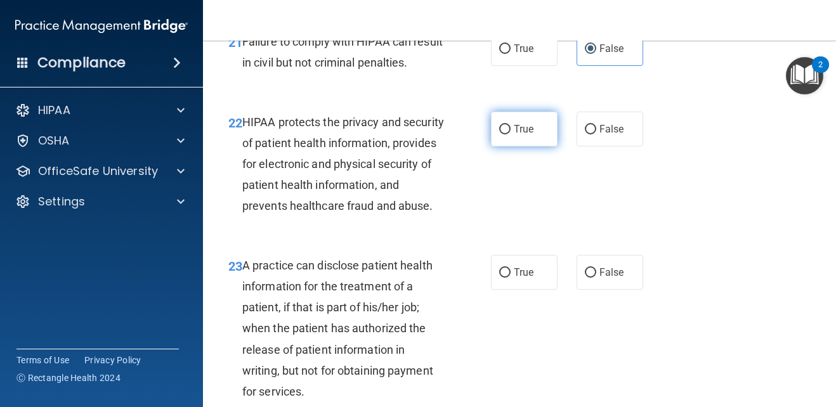
click at [530, 147] on label "True" at bounding box center [524, 129] width 67 height 35
click at [511, 135] on input "True" at bounding box center [504, 130] width 11 height 10
radio input "true"
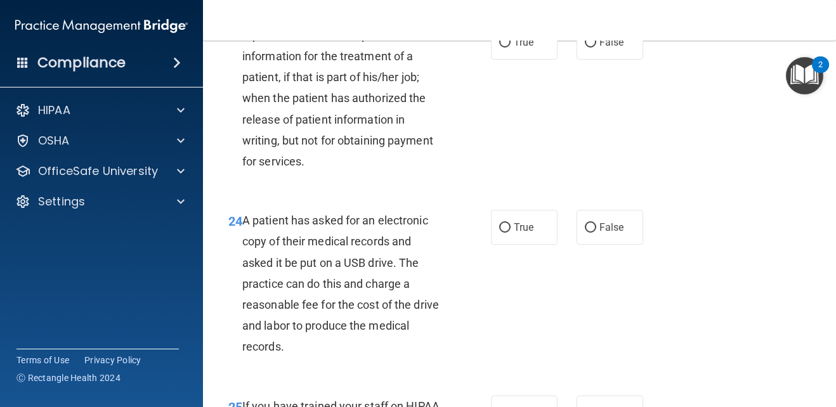
scroll to position [2792, 0]
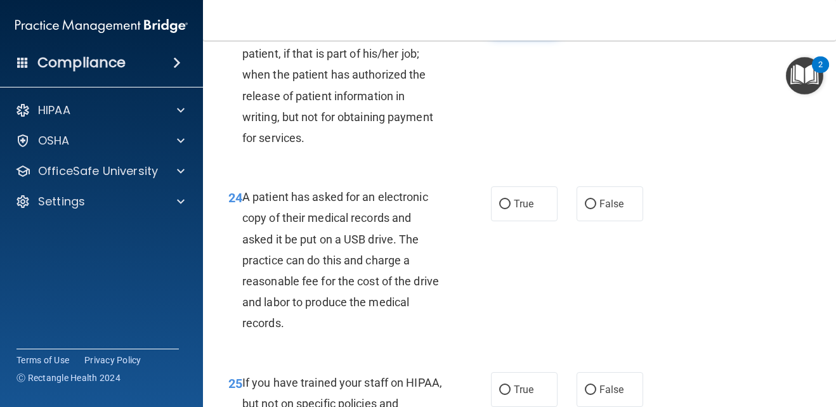
click at [519, 36] on label "True" at bounding box center [524, 18] width 67 height 35
click at [511, 24] on input "True" at bounding box center [504, 20] width 11 height 10
radio input "true"
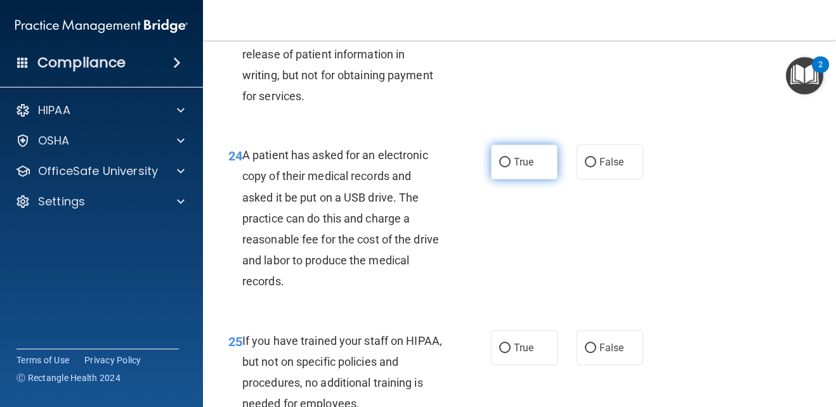
scroll to position [2855, 0]
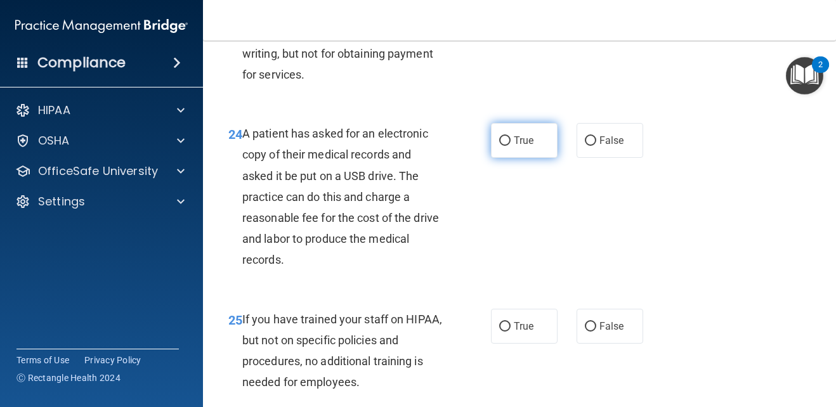
click at [499, 146] on input "True" at bounding box center [504, 141] width 11 height 10
radio input "true"
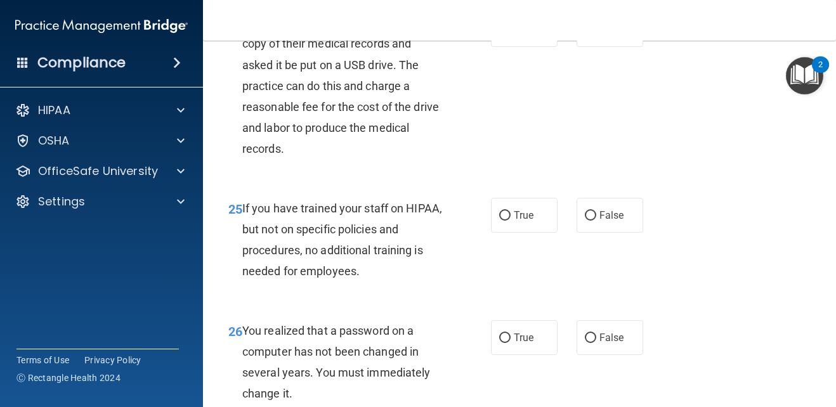
scroll to position [3109, 0]
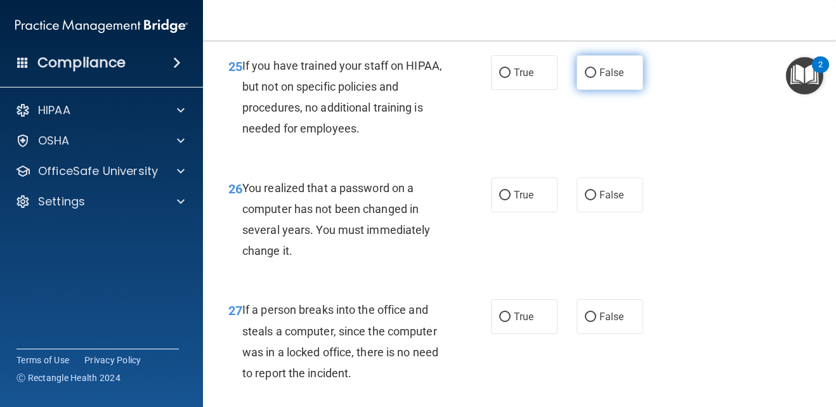
click at [602, 90] on label "False" at bounding box center [610, 72] width 67 height 35
click at [596, 78] on input "False" at bounding box center [590, 74] width 11 height 10
radio input "true"
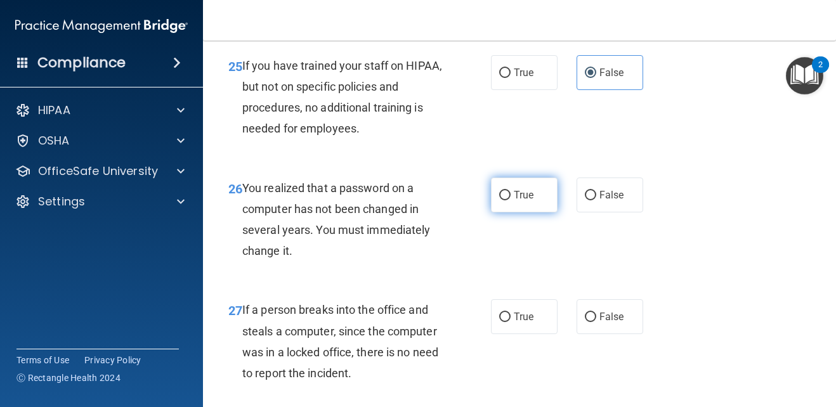
click at [539, 213] on label "True" at bounding box center [524, 195] width 67 height 35
click at [511, 200] on input "True" at bounding box center [504, 196] width 11 height 10
radio input "true"
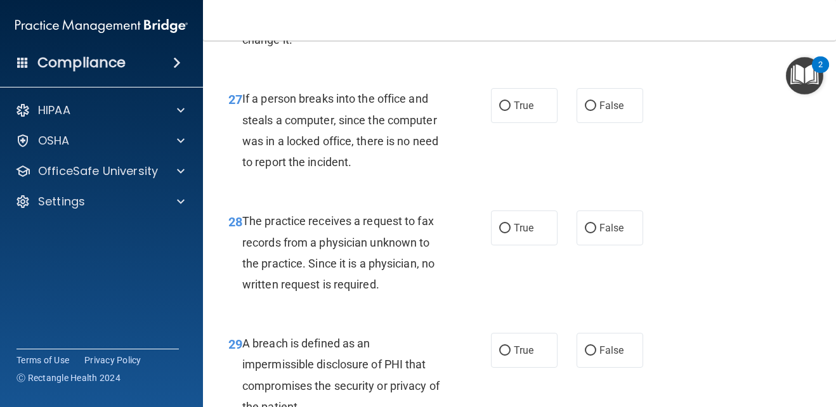
scroll to position [3299, 0]
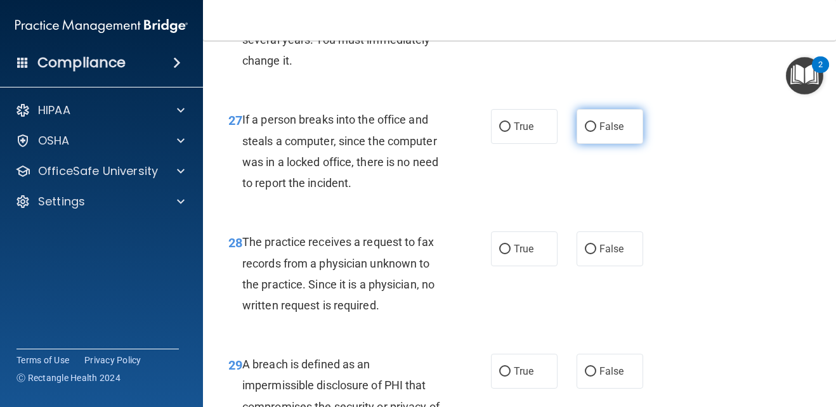
click at [594, 144] on label "False" at bounding box center [610, 126] width 67 height 35
click at [594, 132] on input "False" at bounding box center [590, 127] width 11 height 10
radio input "true"
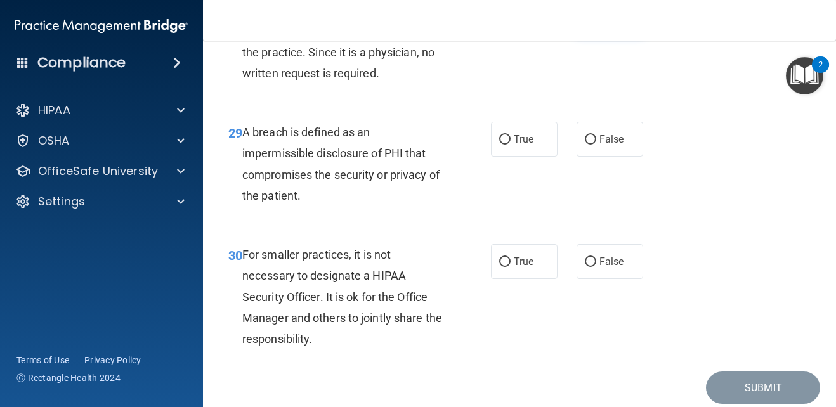
scroll to position [3553, 0]
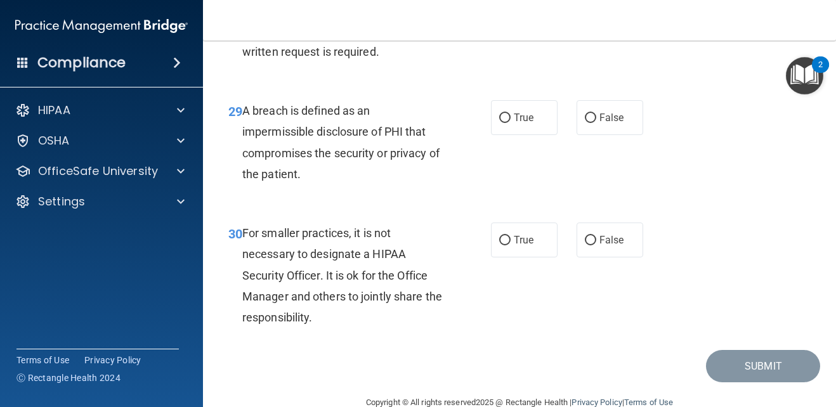
radio input "true"
click at [519, 135] on label "True" at bounding box center [524, 117] width 67 height 35
click at [511, 123] on input "True" at bounding box center [504, 119] width 11 height 10
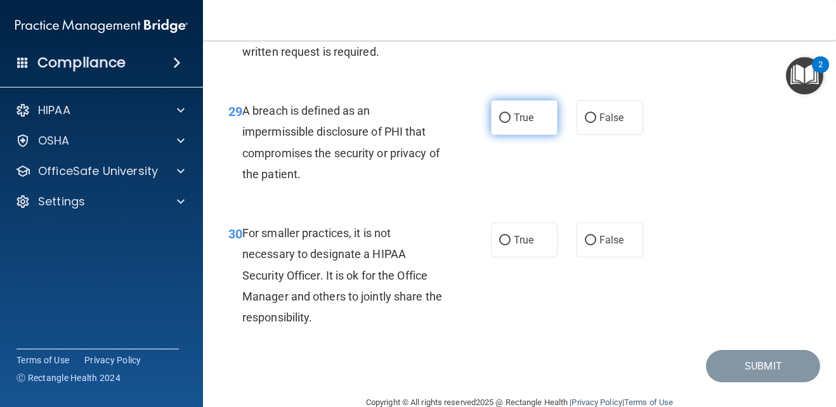
radio input "true"
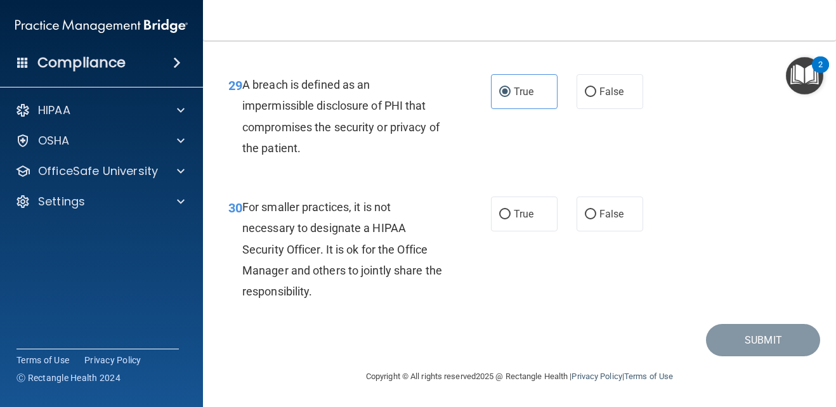
scroll to position [3642, 0]
click at [603, 221] on label "False" at bounding box center [610, 214] width 67 height 35
click at [596, 220] on input "False" at bounding box center [590, 215] width 11 height 10
radio input "true"
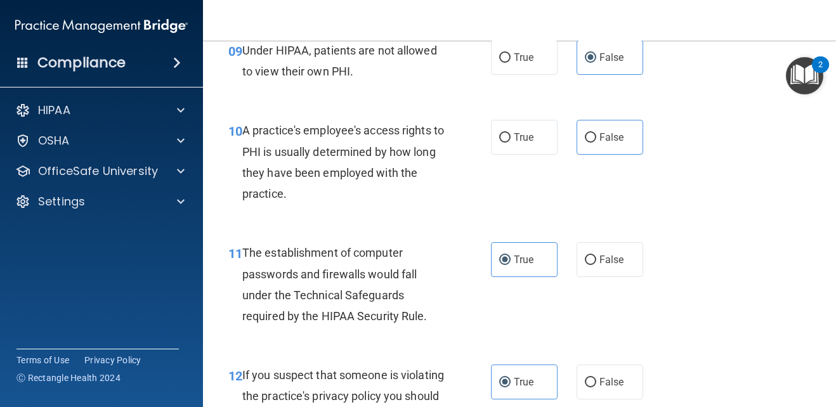
scroll to position [1104, 0]
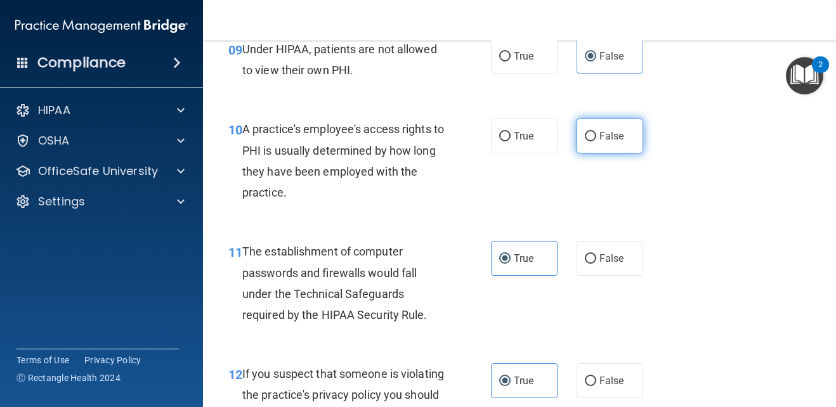
drag, startPoint x: 620, startPoint y: 148, endPoint x: 616, endPoint y: 157, distance: 9.1
click at [617, 151] on label "False" at bounding box center [610, 136] width 67 height 35
click at [596, 141] on input "False" at bounding box center [590, 137] width 11 height 10
radio input "true"
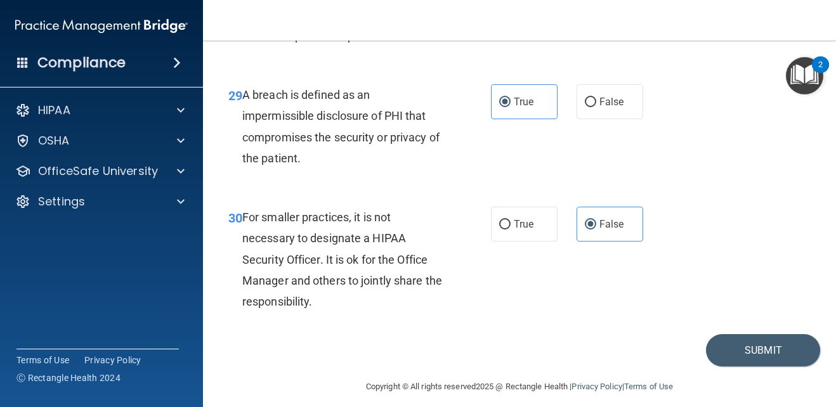
scroll to position [3642, 0]
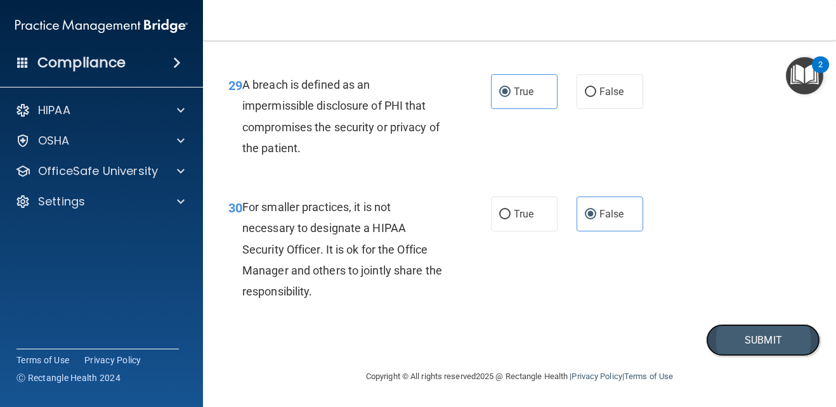
click at [754, 343] on button "Submit" at bounding box center [763, 340] width 114 height 32
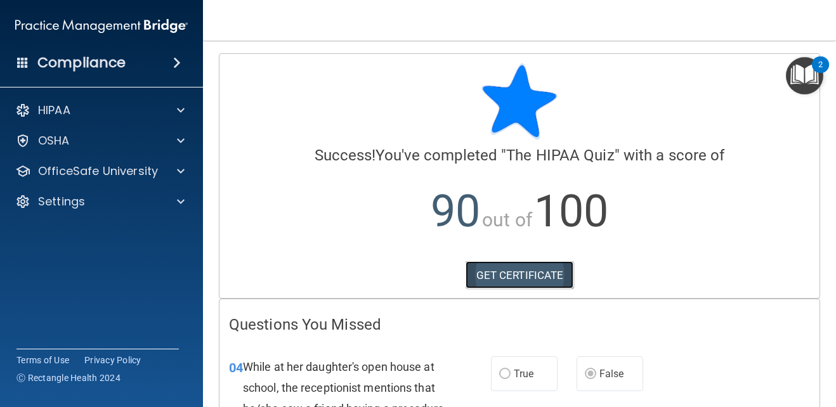
click at [528, 271] on link "GET CERTIFICATE" at bounding box center [520, 275] width 108 height 28
click at [807, 67] on img "Open Resource Center, 2 new notifications" at bounding box center [804, 75] width 37 height 37
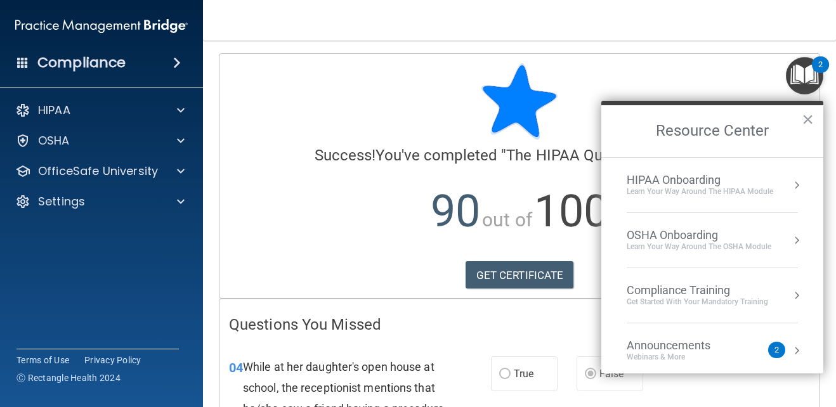
click at [666, 182] on div "HIPAA Onboarding" at bounding box center [700, 180] width 147 height 14
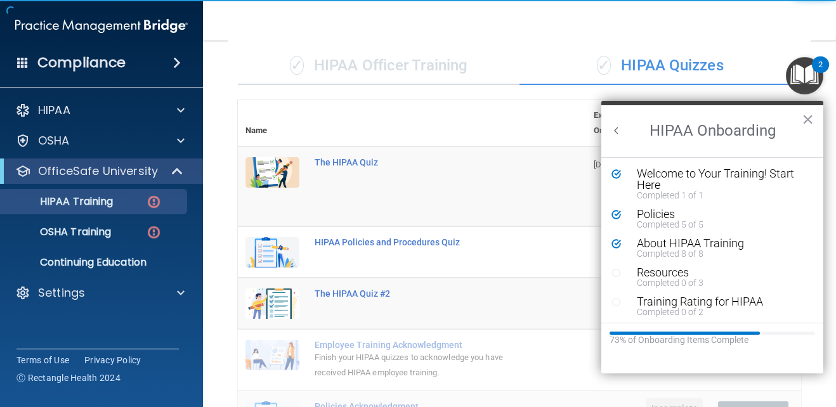
scroll to position [190, 0]
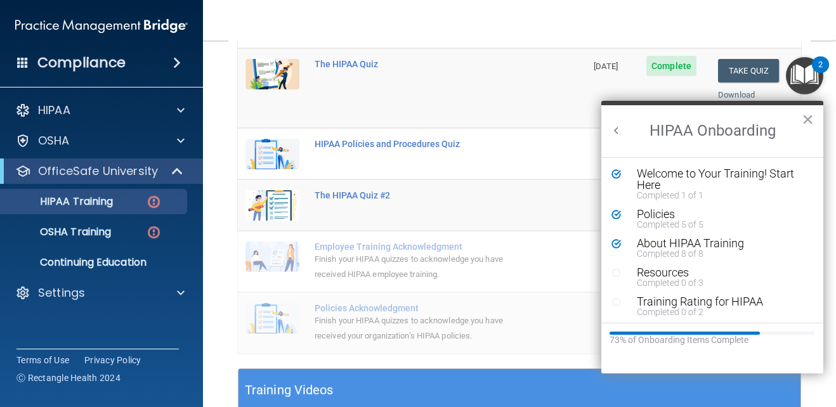
click at [291, 292] on td at bounding box center [272, 322] width 69 height 61
click at [810, 115] on button "×" at bounding box center [808, 119] width 12 height 20
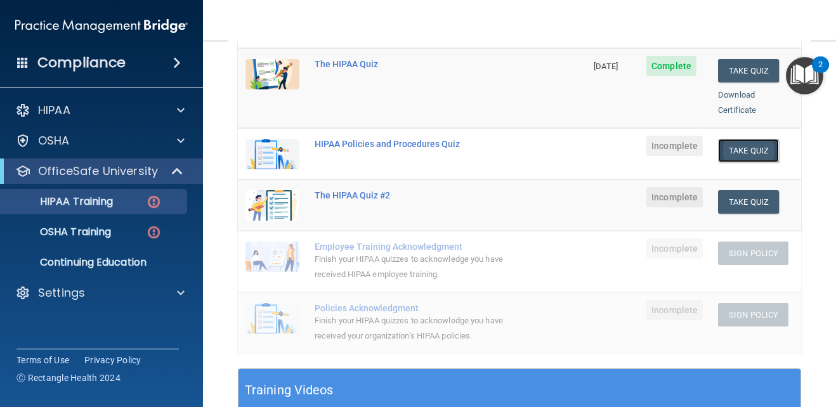
click at [731, 139] on button "Take Quiz" at bounding box center [748, 150] width 61 height 23
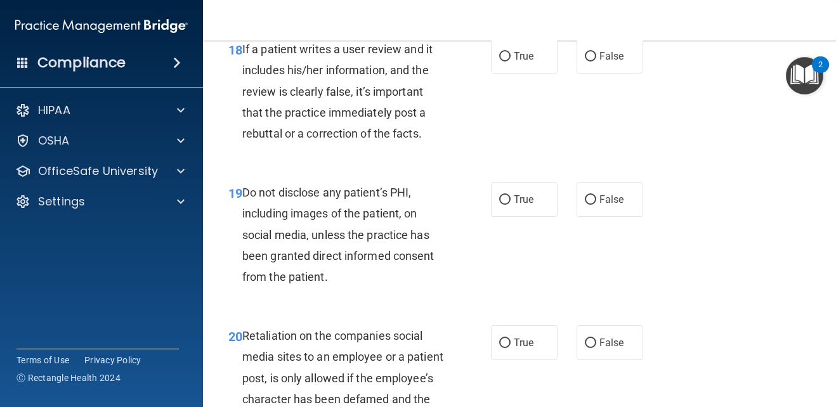
scroll to position [2499, 0]
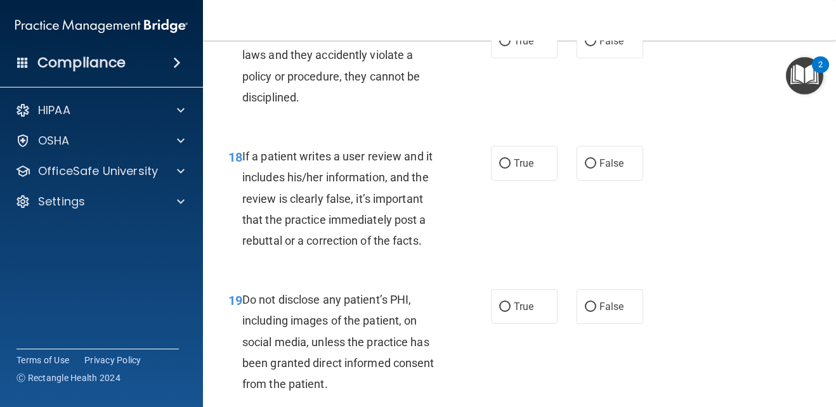
drag, startPoint x: 777, startPoint y: 130, endPoint x: 497, endPoint y: 217, distance: 292.4
click at [497, 217] on div "18 If a patient writes a user review and it includes his/her information, and t…" at bounding box center [359, 202] width 301 height 112
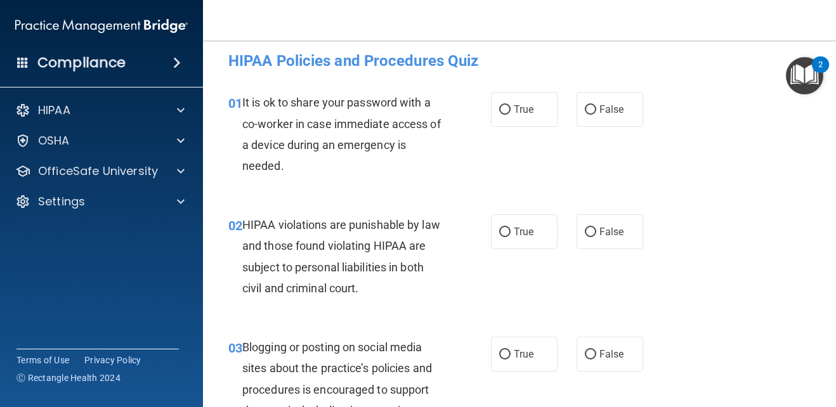
scroll to position [0, 0]
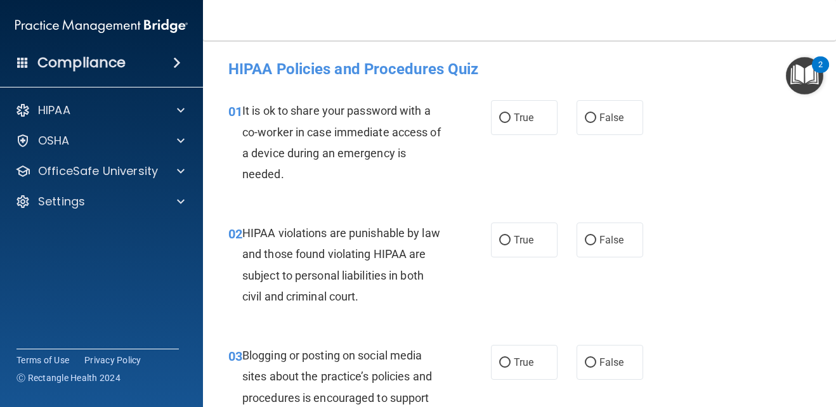
drag, startPoint x: 602, startPoint y: 107, endPoint x: 602, endPoint y: 99, distance: 7.6
click at [602, 106] on label "False" at bounding box center [610, 117] width 67 height 35
click at [596, 114] on input "False" at bounding box center [590, 119] width 11 height 10
radio input "true"
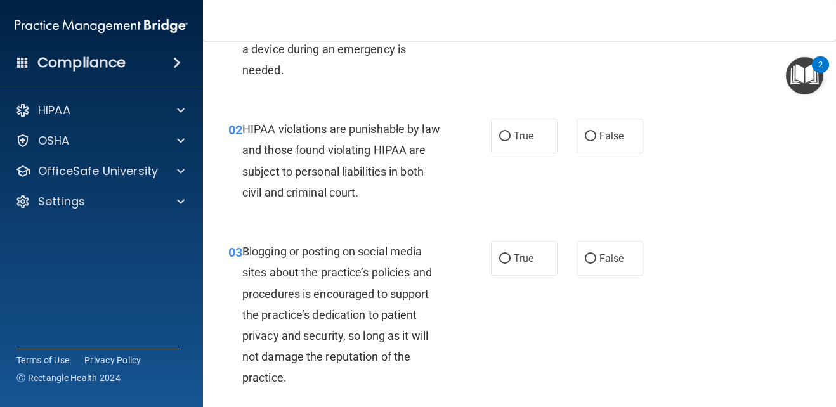
scroll to position [127, 0]
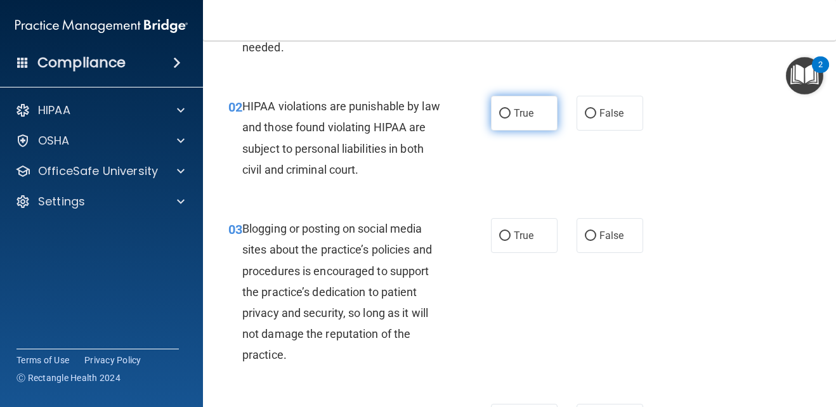
click at [516, 126] on label "True" at bounding box center [524, 113] width 67 height 35
click at [511, 119] on input "True" at bounding box center [504, 114] width 11 height 10
radio input "true"
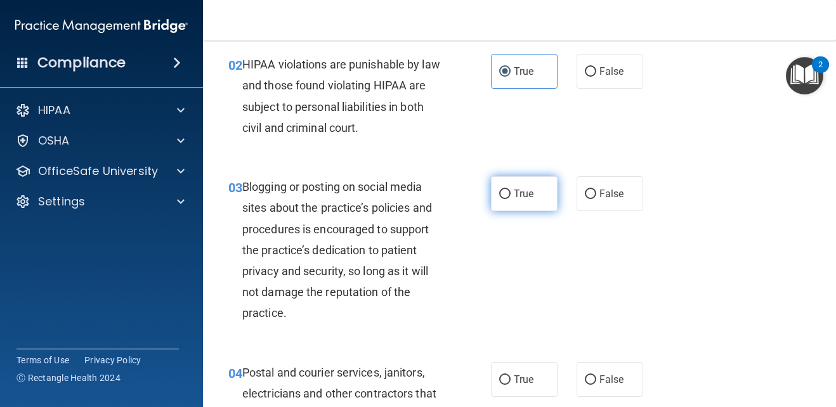
scroll to position [190, 0]
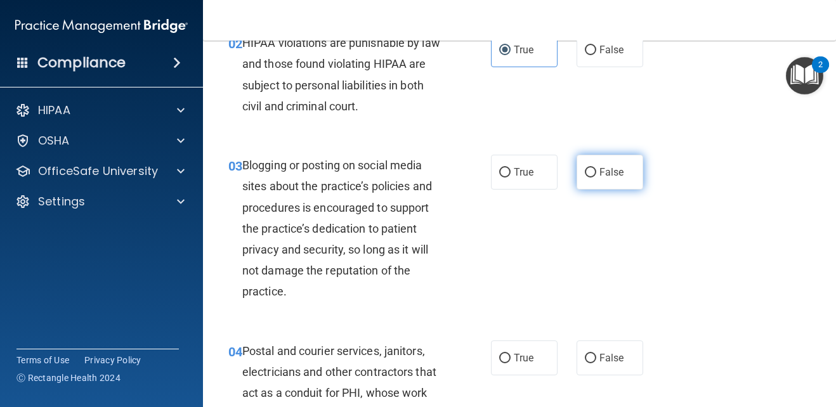
click at [605, 166] on span "False" at bounding box center [612, 172] width 25 height 12
click at [596, 168] on input "False" at bounding box center [590, 173] width 11 height 10
radio input "true"
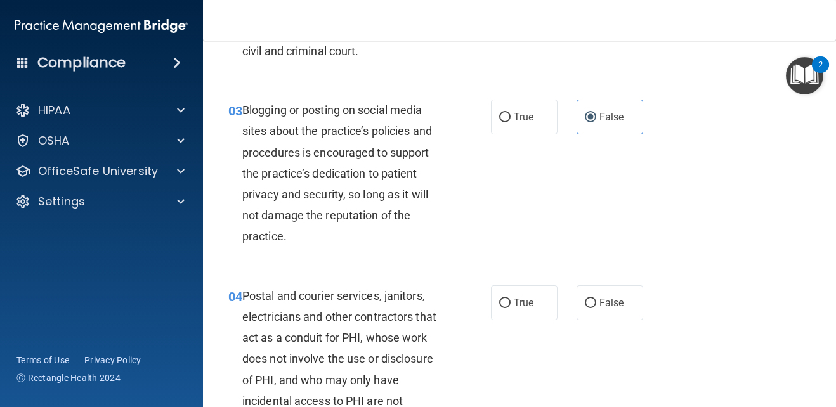
scroll to position [381, 0]
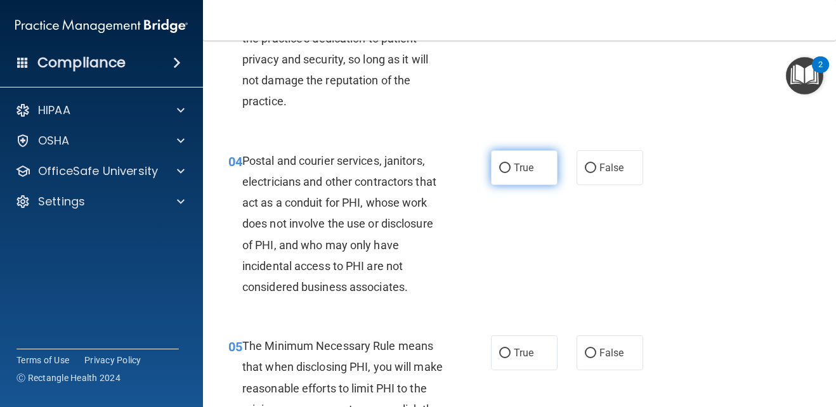
click at [521, 183] on label "True" at bounding box center [524, 167] width 67 height 35
click at [511, 173] on input "True" at bounding box center [504, 169] width 11 height 10
radio input "true"
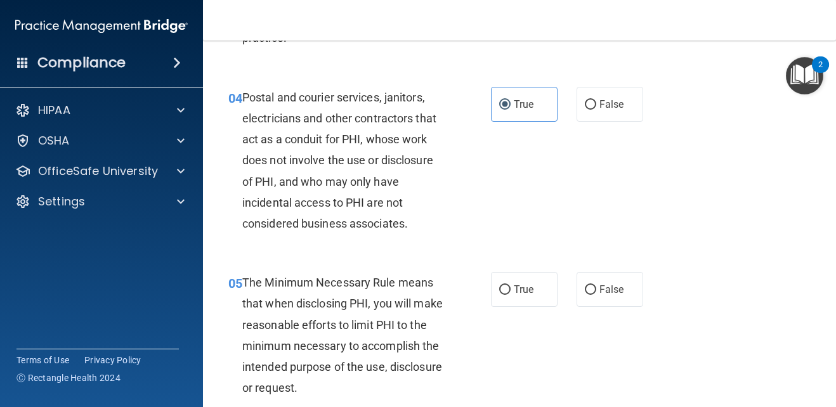
scroll to position [508, 0]
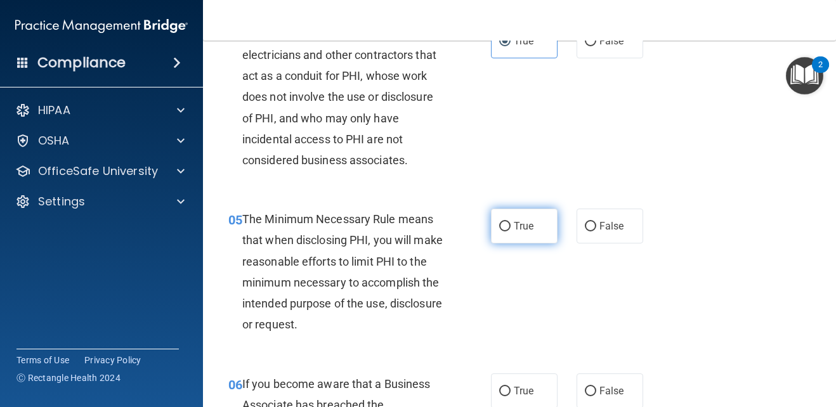
click at [516, 221] on span "True" at bounding box center [524, 226] width 20 height 12
click at [511, 222] on input "True" at bounding box center [504, 227] width 11 height 10
radio input "true"
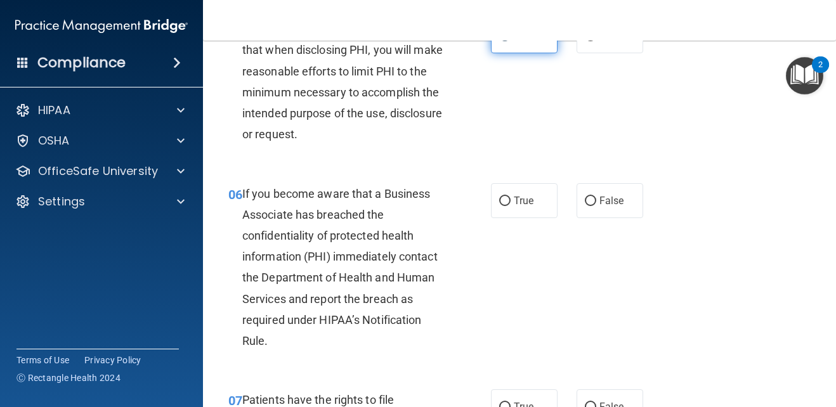
click at [513, 220] on div "06 If you become aware that a Business Associate has breached the confidentiali…" at bounding box center [519, 270] width 601 height 207
click at [504, 211] on label "True" at bounding box center [524, 200] width 67 height 35
click at [504, 206] on input "True" at bounding box center [504, 202] width 11 height 10
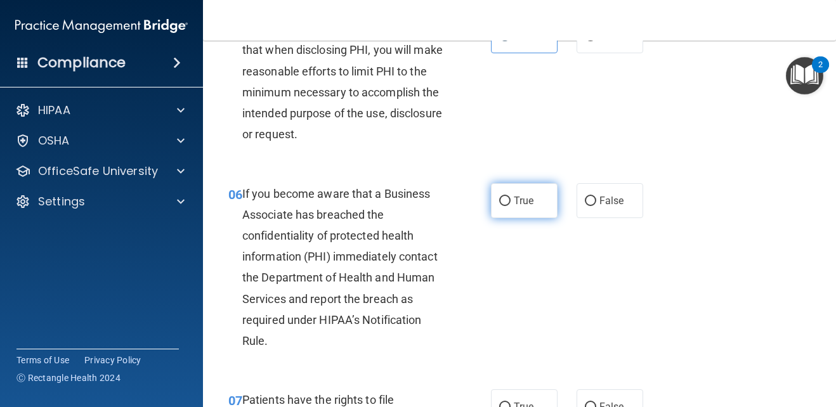
radio input "true"
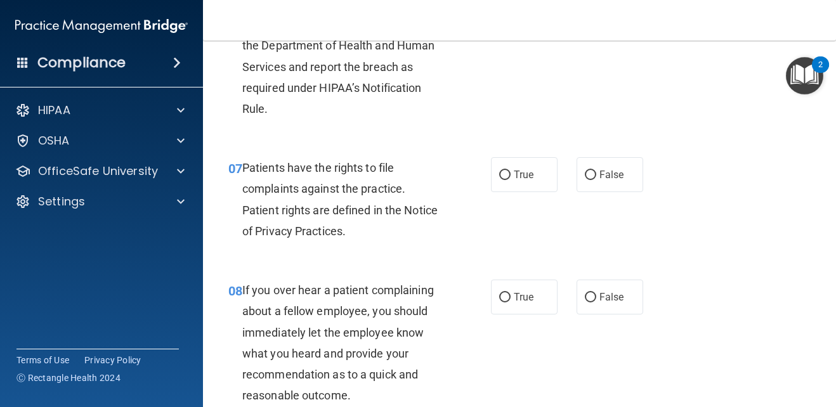
scroll to position [952, 0]
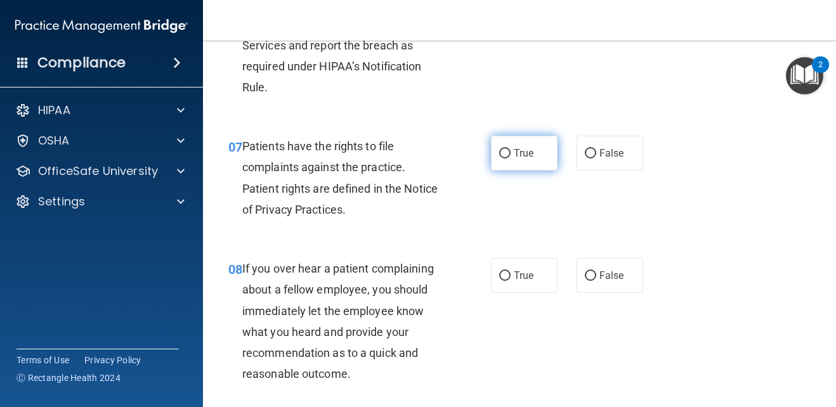
click at [504, 169] on label "True" at bounding box center [524, 153] width 67 height 35
click at [504, 159] on input "True" at bounding box center [504, 154] width 11 height 10
radio input "true"
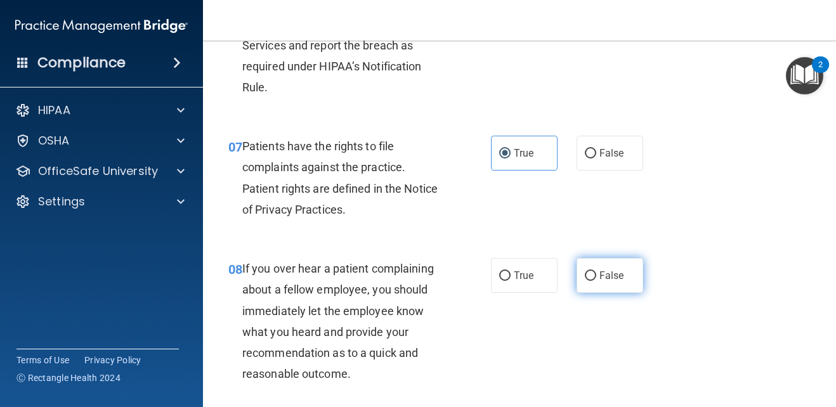
click at [585, 268] on label "False" at bounding box center [610, 275] width 67 height 35
click at [585, 272] on input "False" at bounding box center [590, 277] width 11 height 10
radio input "true"
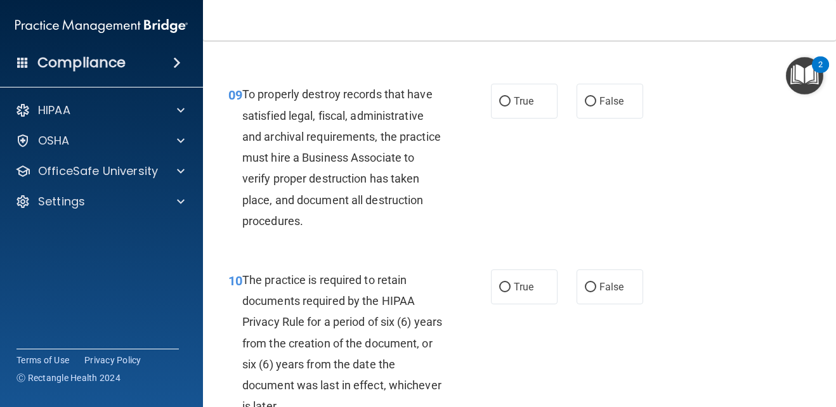
scroll to position [1269, 0]
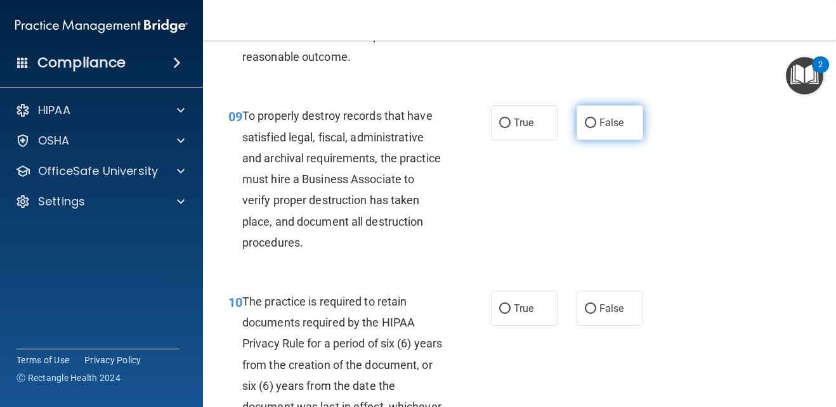
click at [614, 126] on span "False" at bounding box center [612, 123] width 25 height 12
click at [596, 126] on input "False" at bounding box center [590, 124] width 11 height 10
radio input "true"
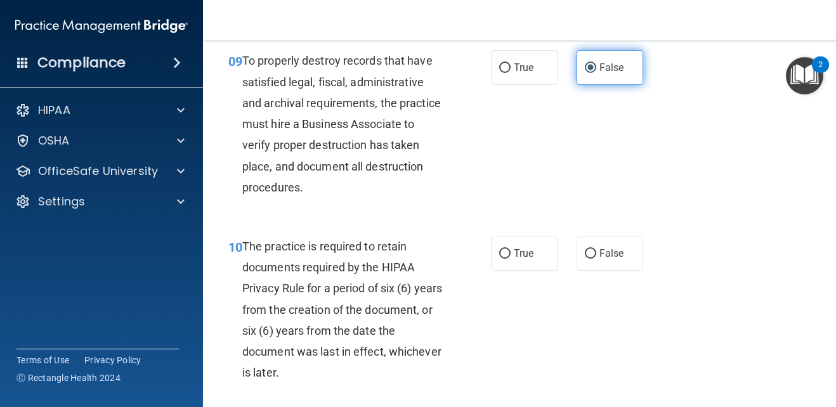
scroll to position [1396, 0]
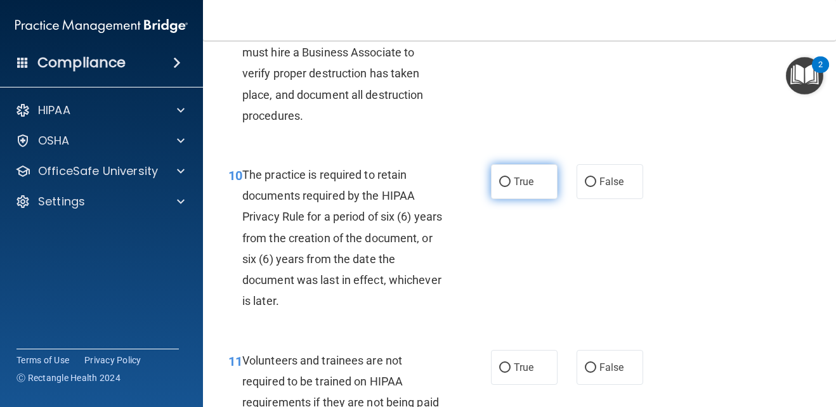
click at [515, 183] on span "True" at bounding box center [524, 182] width 20 height 12
click at [511, 183] on input "True" at bounding box center [504, 183] width 11 height 10
radio input "true"
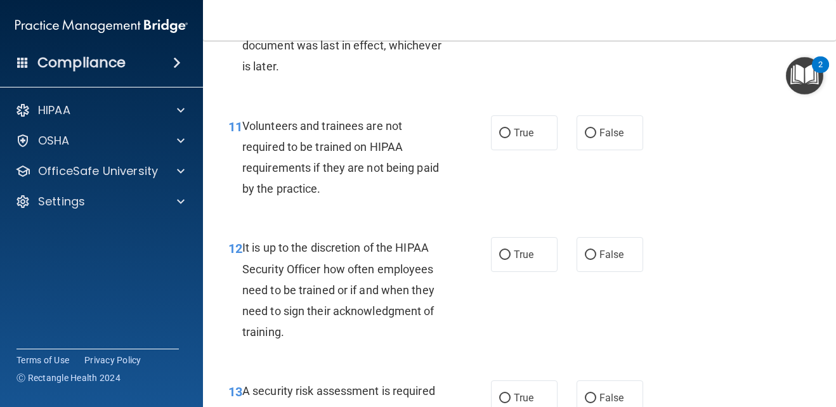
scroll to position [1650, 0]
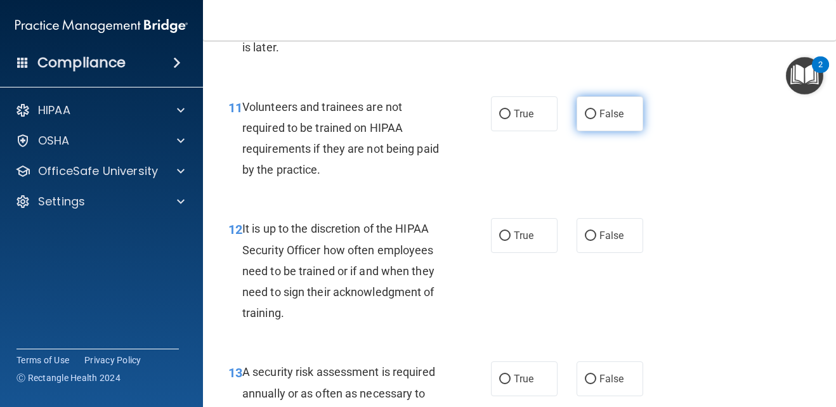
click at [595, 124] on label "False" at bounding box center [610, 113] width 67 height 35
click at [595, 119] on input "False" at bounding box center [590, 115] width 11 height 10
radio input "true"
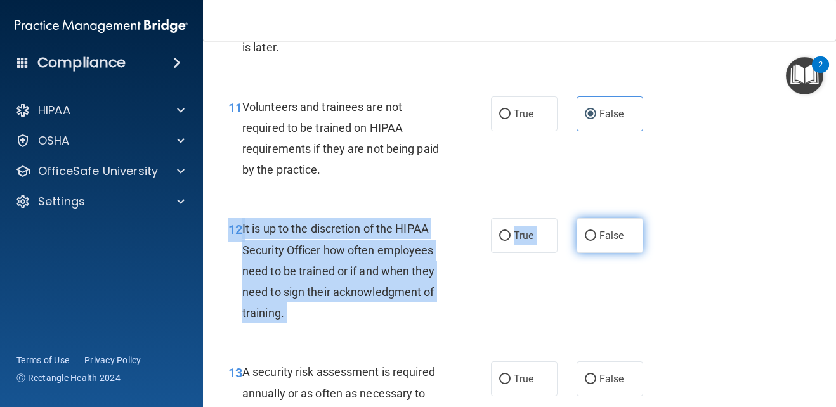
drag, startPoint x: 593, startPoint y: 218, endPoint x: 597, endPoint y: 225, distance: 8.5
click at [597, 225] on div "12 It is up to the discretion of the HIPAA Security Officer how often employees…" at bounding box center [519, 273] width 601 height 143
drag, startPoint x: 597, startPoint y: 225, endPoint x: 579, endPoint y: 235, distance: 20.5
click at [585, 235] on input "False" at bounding box center [590, 237] width 11 height 10
radio input "true"
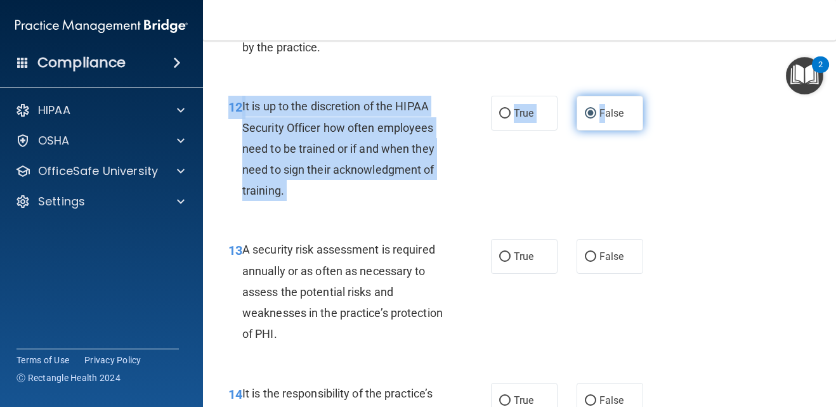
scroll to position [1777, 0]
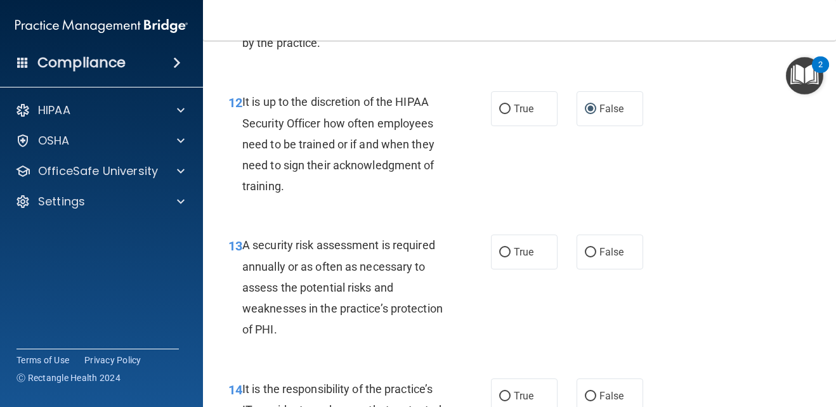
click at [739, 199] on div "12 It is up to the discretion of the HIPAA Security Officer how often employees…" at bounding box center [519, 147] width 601 height 143
click at [530, 254] on label "True" at bounding box center [524, 252] width 67 height 35
click at [511, 254] on input "True" at bounding box center [504, 253] width 11 height 10
radio input "true"
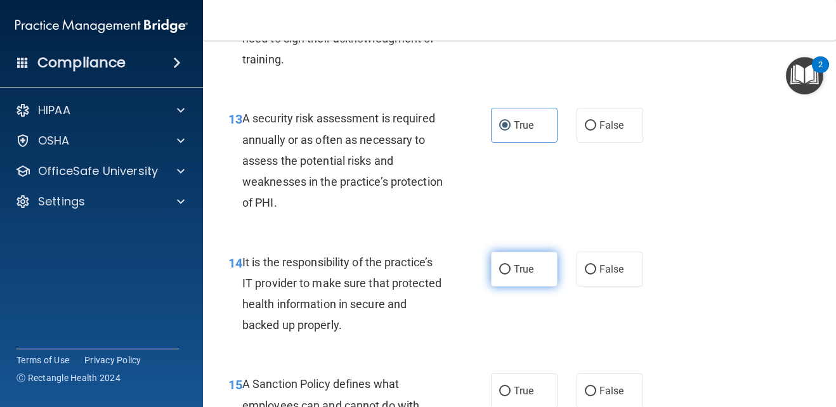
scroll to position [1967, 0]
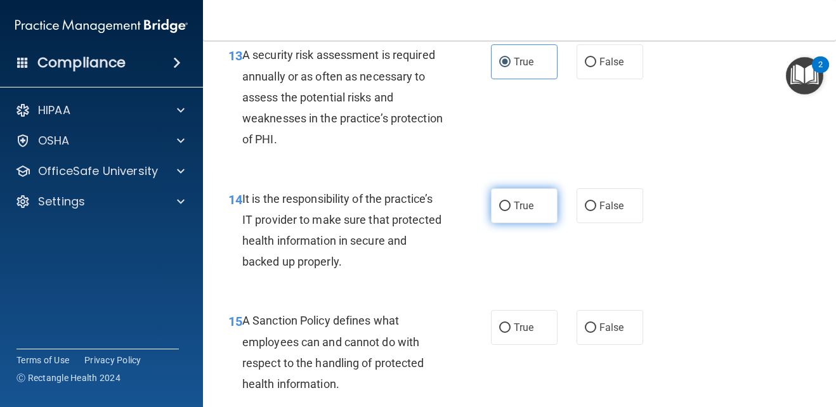
drag, startPoint x: 504, startPoint y: 210, endPoint x: 508, endPoint y: 215, distance: 6.7
click at [507, 214] on label "True" at bounding box center [524, 205] width 67 height 35
click at [507, 211] on input "True" at bounding box center [504, 207] width 11 height 10
radio input "true"
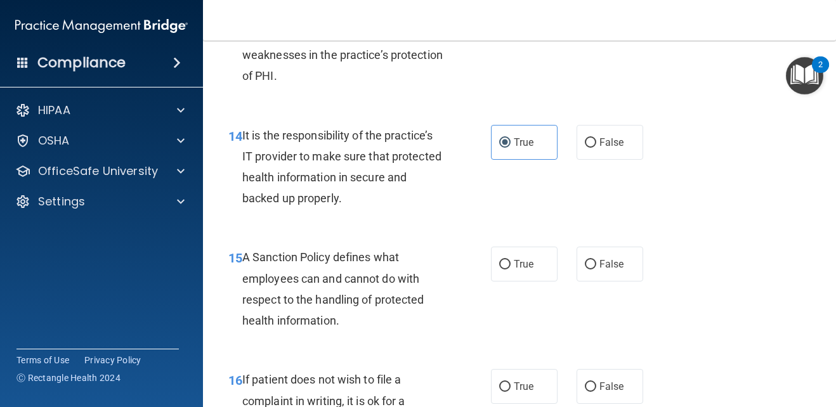
scroll to position [2094, 0]
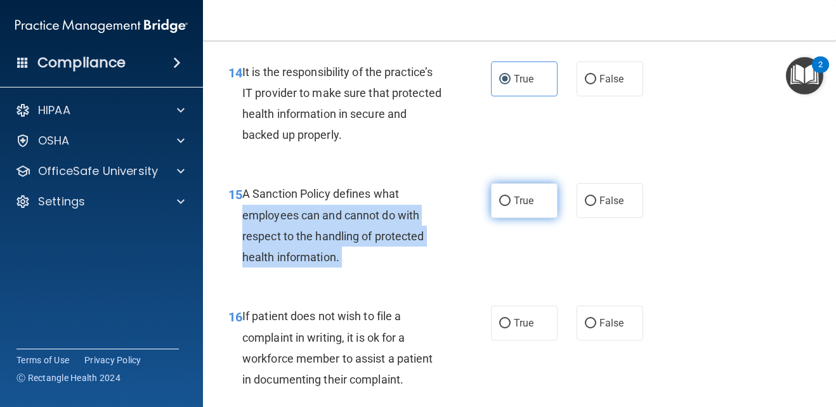
click at [651, 183] on ng-form "15 A Sanction Policy defines what employees can and cannot do with respect to t…" at bounding box center [651, 183] width 0 height 0
drag, startPoint x: 489, startPoint y: 200, endPoint x: 510, endPoint y: 209, distance: 22.7
click at [510, 209] on label "True" at bounding box center [524, 200] width 67 height 35
click at [510, 206] on input "True" at bounding box center [504, 202] width 11 height 10
radio input "true"
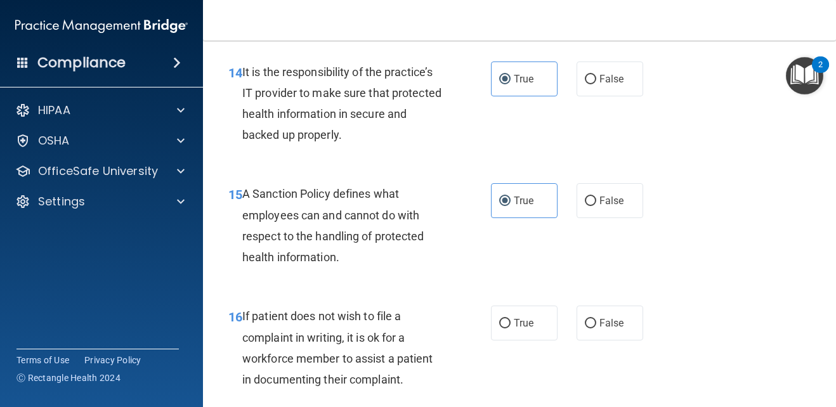
click at [545, 253] on div "15 A Sanction Policy defines what employees can and cannot do with respect to t…" at bounding box center [519, 228] width 601 height 122
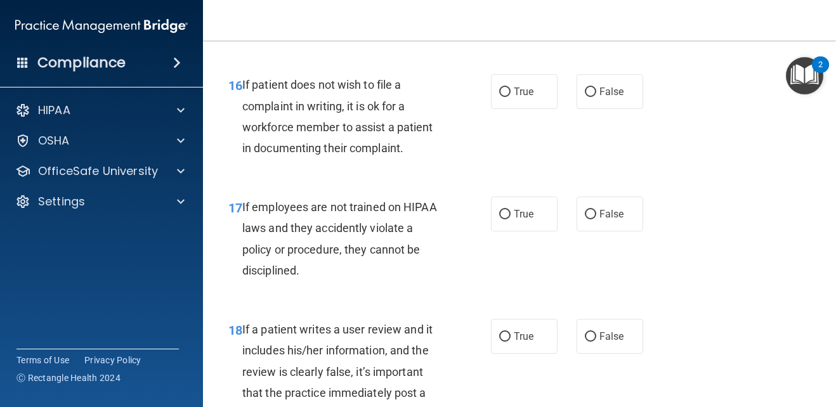
scroll to position [2348, 0]
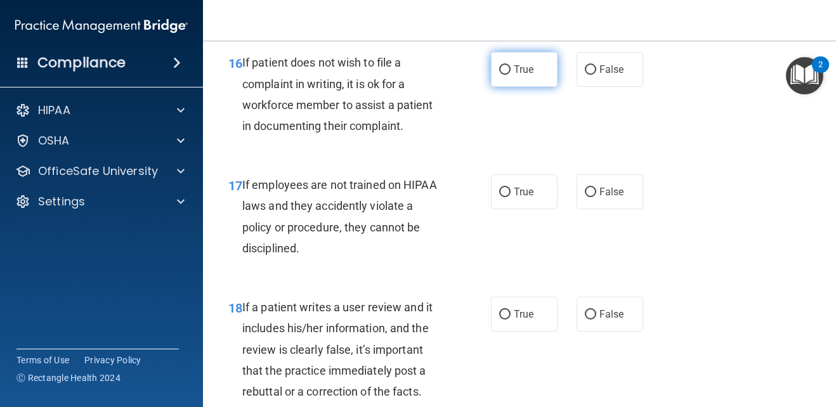
click at [522, 62] on label "True" at bounding box center [524, 69] width 67 height 35
click at [511, 65] on input "True" at bounding box center [504, 70] width 11 height 10
radio input "true"
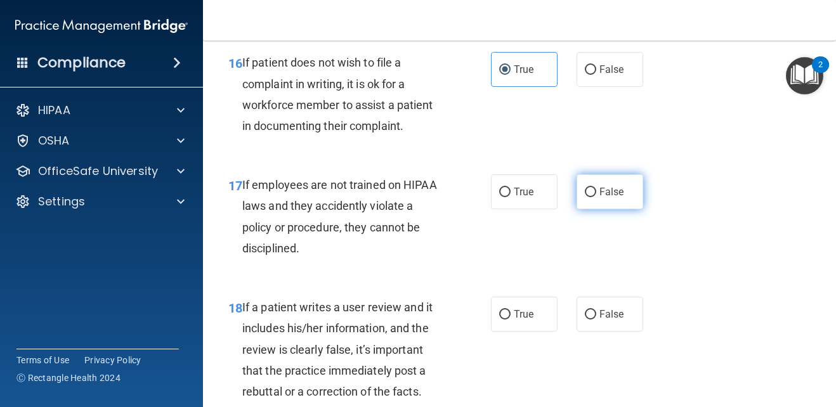
click at [625, 204] on label "False" at bounding box center [610, 191] width 67 height 35
click at [596, 197] on input "False" at bounding box center [590, 193] width 11 height 10
radio input "true"
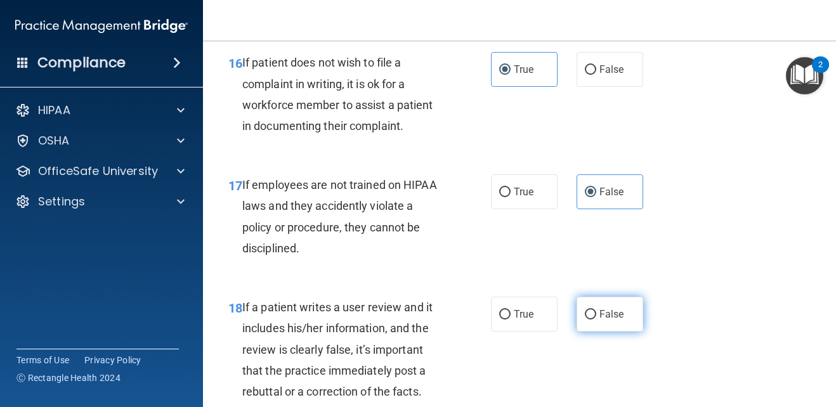
click at [591, 308] on label "False" at bounding box center [610, 314] width 67 height 35
click at [591, 310] on input "False" at bounding box center [590, 315] width 11 height 10
radio input "true"
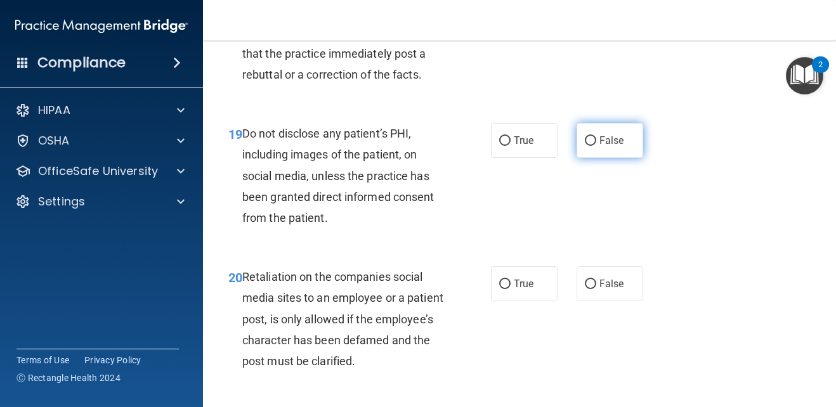
scroll to position [2728, 0]
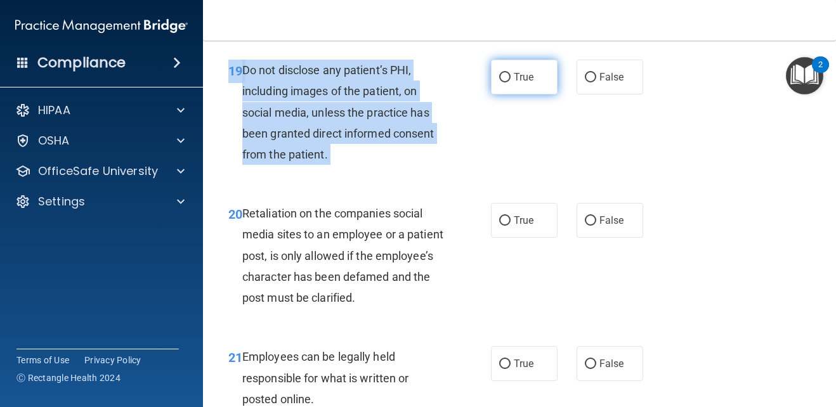
drag, startPoint x: 497, startPoint y: 54, endPoint x: 504, endPoint y: 64, distance: 12.0
click at [504, 64] on div "19 Do not disclose any patient’s PHI, including images of the patient, on socia…" at bounding box center [519, 115] width 601 height 143
drag, startPoint x: 504, startPoint y: 64, endPoint x: 453, endPoint y: 112, distance: 69.6
click at [453, 112] on div "19 Do not disclose any patient’s PHI, including images of the patient, on socia…" at bounding box center [359, 116] width 301 height 112
click at [499, 77] on input "True" at bounding box center [504, 78] width 11 height 10
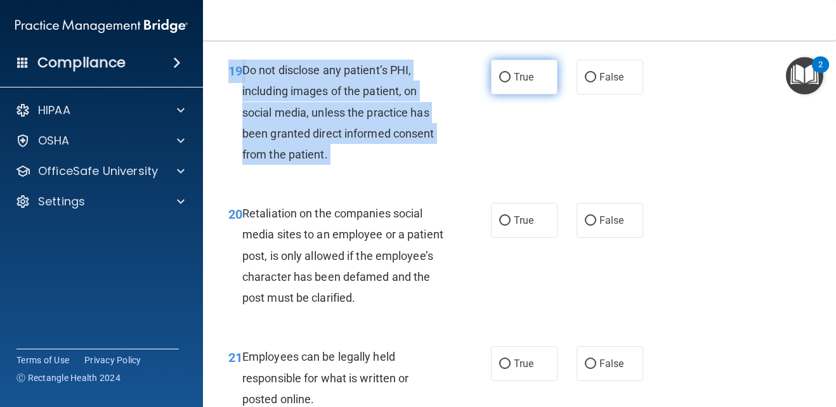
radio input "true"
click at [501, 135] on div "19 Do not disclose any patient’s PHI, including images of the patient, on socia…" at bounding box center [359, 116] width 301 height 112
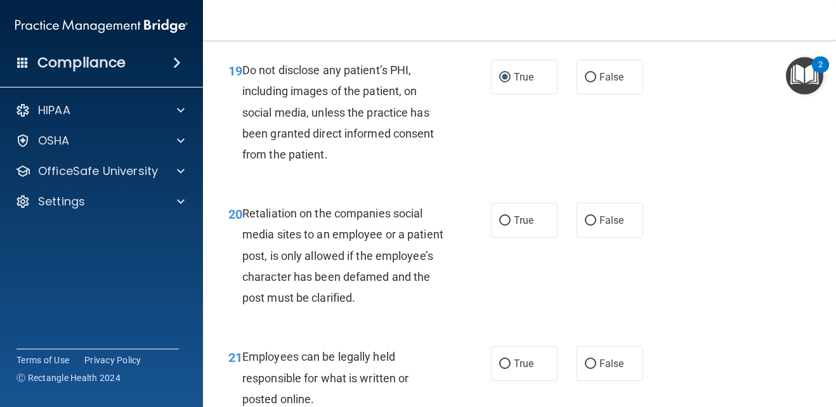
click at [728, 175] on div "19 Do not disclose any patient’s PHI, including images of the patient, on socia…" at bounding box center [519, 115] width 601 height 143
drag, startPoint x: 562, startPoint y: 225, endPoint x: 574, endPoint y: 227, distance: 12.3
click at [566, 227] on div "True False" at bounding box center [571, 220] width 160 height 35
click at [577, 227] on label "False" at bounding box center [610, 220] width 67 height 35
click at [585, 226] on input "False" at bounding box center [590, 221] width 11 height 10
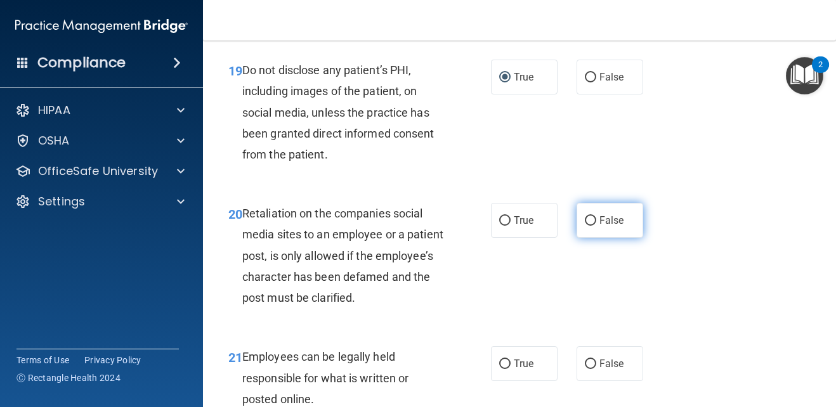
radio input "true"
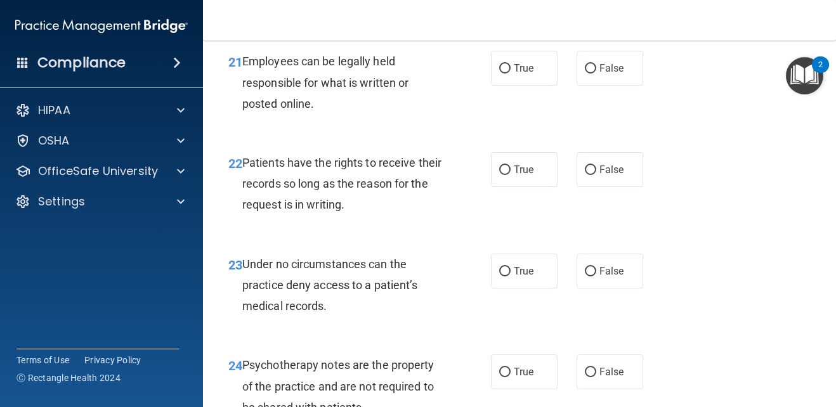
scroll to position [3045, 0]
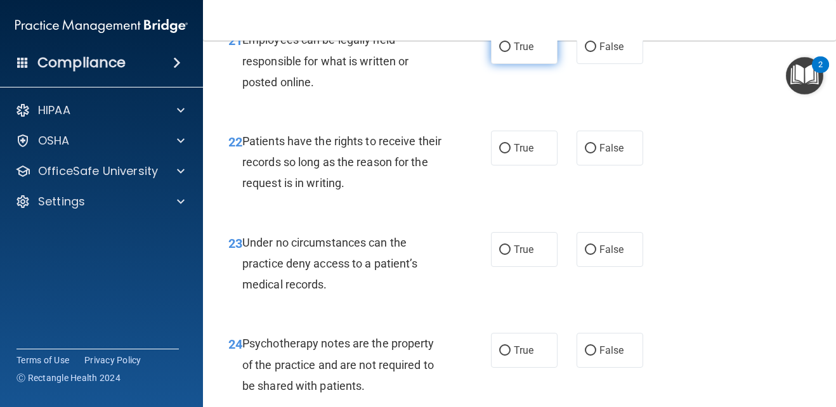
drag, startPoint x: 524, startPoint y: 72, endPoint x: 524, endPoint y: 80, distance: 8.2
click at [523, 64] on label "True" at bounding box center [524, 46] width 67 height 35
click at [511, 52] on input "True" at bounding box center [504, 48] width 11 height 10
radio input "true"
click at [591, 166] on label "False" at bounding box center [610, 148] width 67 height 35
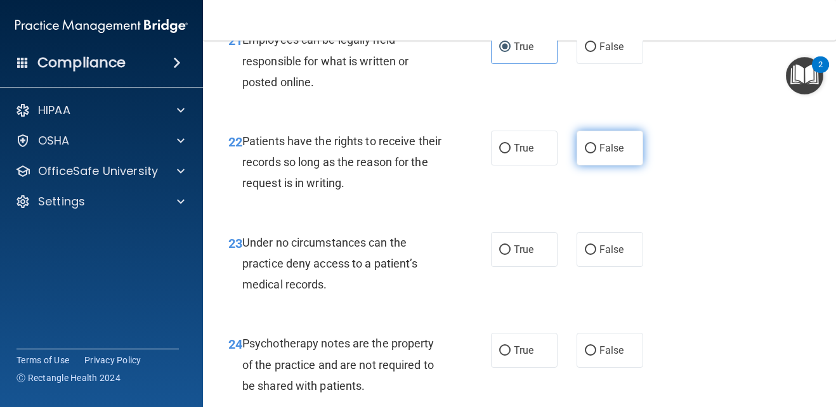
click at [591, 154] on input "False" at bounding box center [590, 149] width 11 height 10
radio input "true"
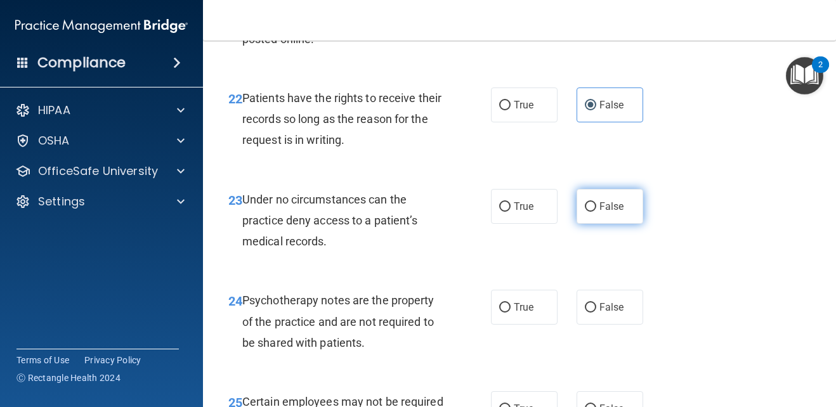
scroll to position [3109, 0]
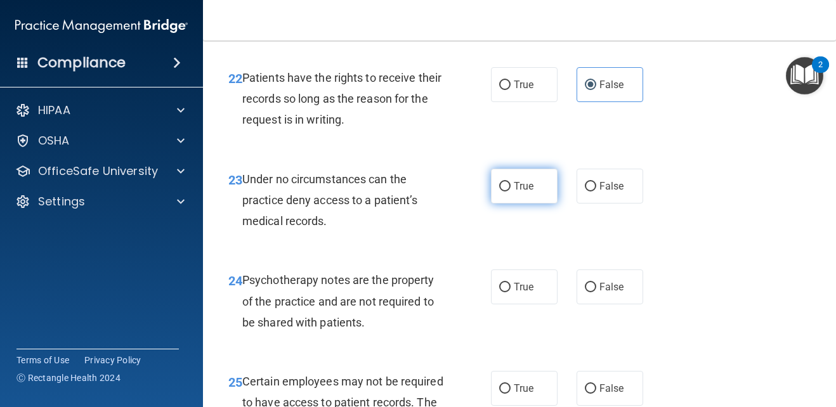
drag, startPoint x: 532, startPoint y: 216, endPoint x: 532, endPoint y: 209, distance: 7.0
click at [532, 204] on label "True" at bounding box center [524, 186] width 67 height 35
click at [511, 192] on input "True" at bounding box center [504, 187] width 11 height 10
radio input "true"
click at [532, 204] on label "True" at bounding box center [524, 186] width 67 height 35
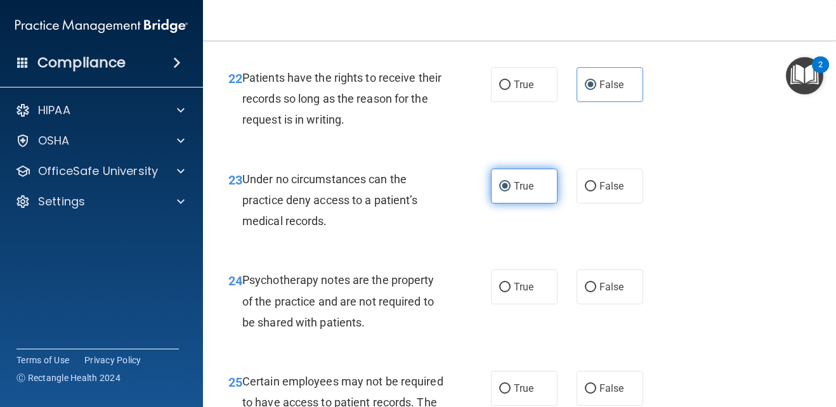
click at [511, 192] on input "True" at bounding box center [504, 187] width 11 height 10
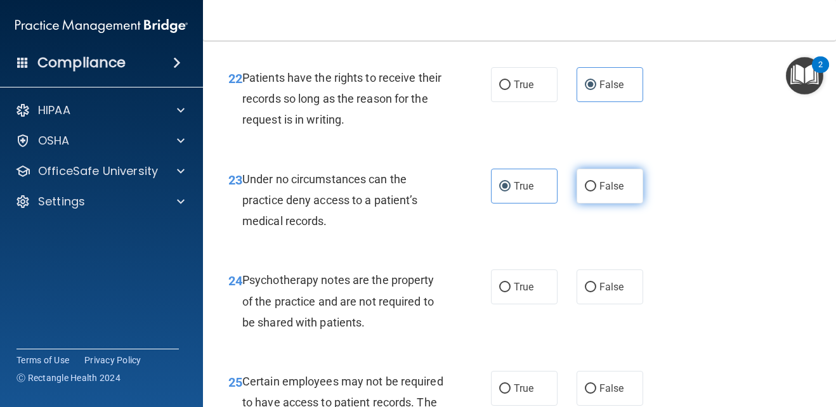
click at [617, 192] on span "False" at bounding box center [612, 186] width 25 height 12
click at [596, 192] on input "False" at bounding box center [590, 187] width 11 height 10
radio input "true"
radio input "false"
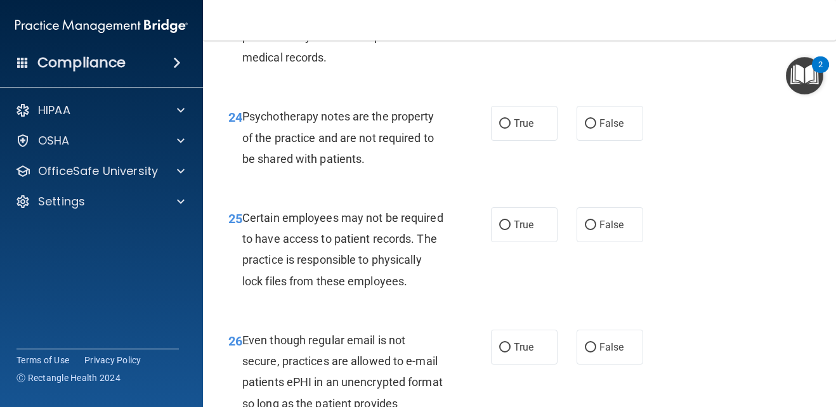
scroll to position [3299, 0]
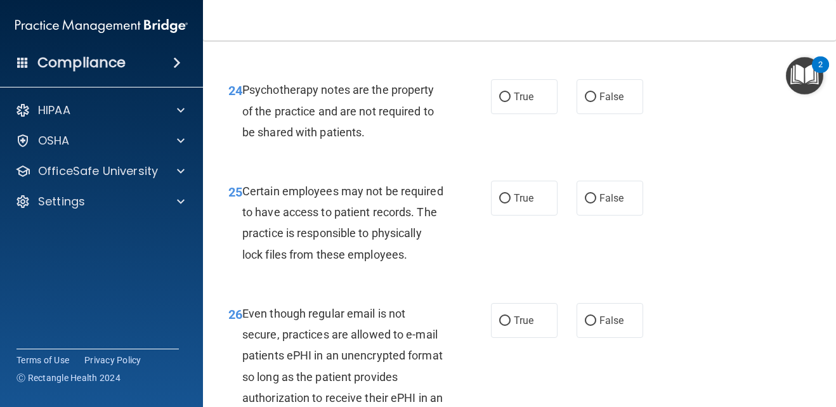
click at [628, 216] on label "False" at bounding box center [610, 198] width 67 height 35
click at [596, 204] on input "False" at bounding box center [590, 199] width 11 height 10
radio input "true"
click at [610, 103] on span "False" at bounding box center [612, 97] width 25 height 12
click at [596, 102] on input "False" at bounding box center [590, 98] width 11 height 10
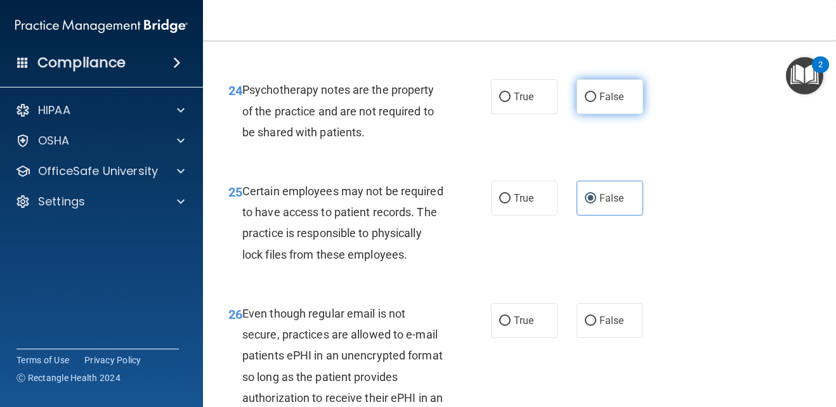
radio input "true"
click at [599, 216] on label "False" at bounding box center [610, 198] width 67 height 35
click at [596, 204] on input "False" at bounding box center [590, 199] width 11 height 10
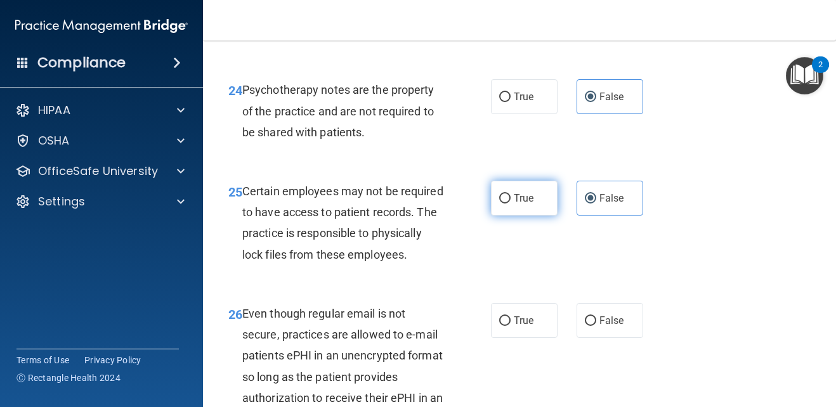
drag, startPoint x: 563, startPoint y: 215, endPoint x: 548, endPoint y: 218, distance: 16.2
click at [562, 215] on div "True False" at bounding box center [571, 198] width 160 height 35
click at [564, 216] on div "True False" at bounding box center [571, 198] width 160 height 35
click at [511, 216] on label "True" at bounding box center [524, 198] width 67 height 35
click at [511, 204] on input "True" at bounding box center [504, 199] width 11 height 10
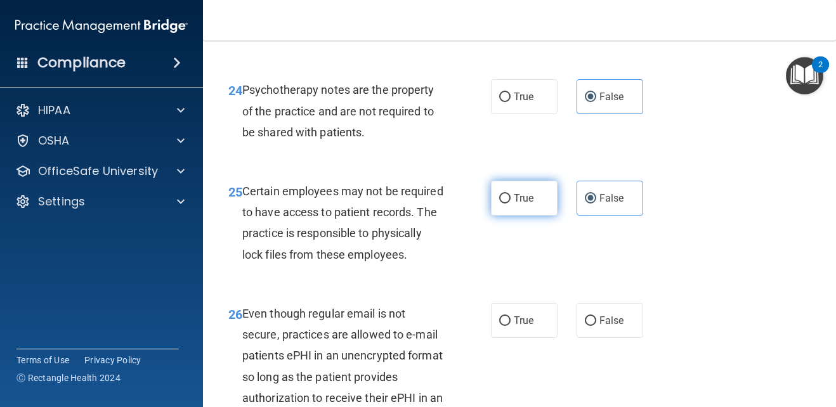
radio input "true"
radio input "false"
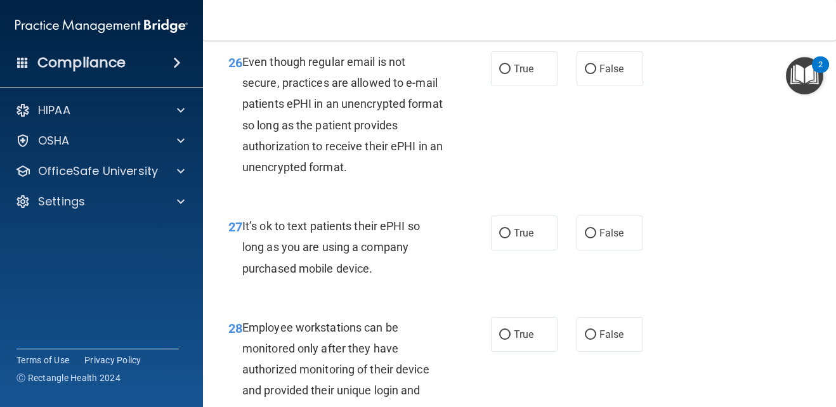
scroll to position [3553, 0]
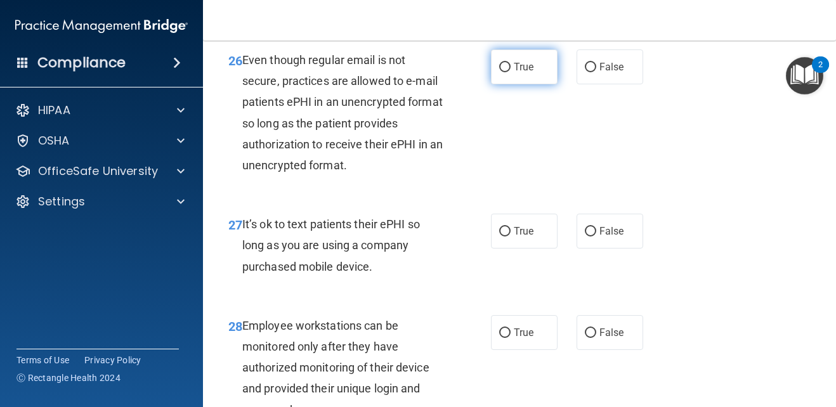
click at [520, 84] on label "True" at bounding box center [524, 66] width 67 height 35
click at [511, 72] on input "True" at bounding box center [504, 68] width 11 height 10
radio input "true"
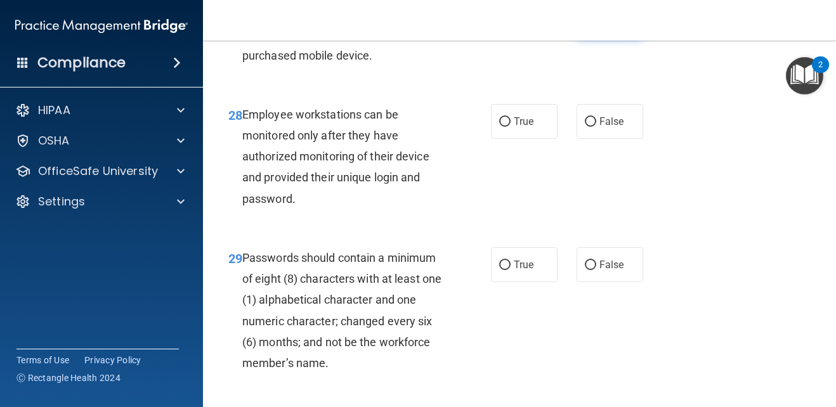
scroll to position [3743, 0]
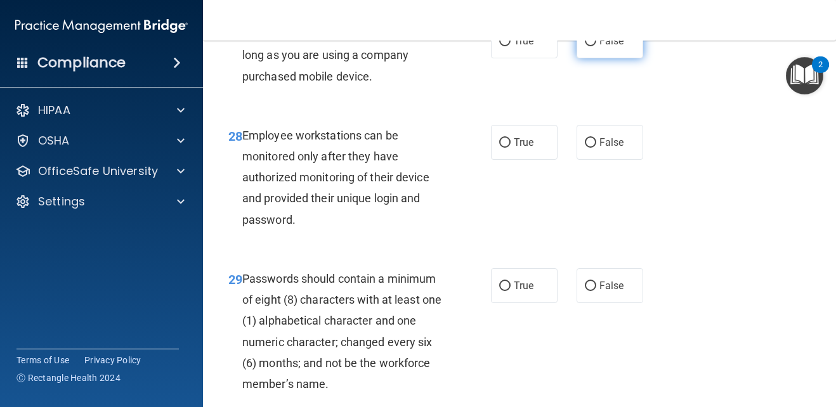
click at [600, 47] on span "False" at bounding box center [612, 41] width 25 height 12
click at [596, 46] on input "False" at bounding box center [590, 42] width 11 height 10
radio input "true"
click at [537, 160] on label "True" at bounding box center [524, 142] width 67 height 35
click at [511, 148] on input "True" at bounding box center [504, 143] width 11 height 10
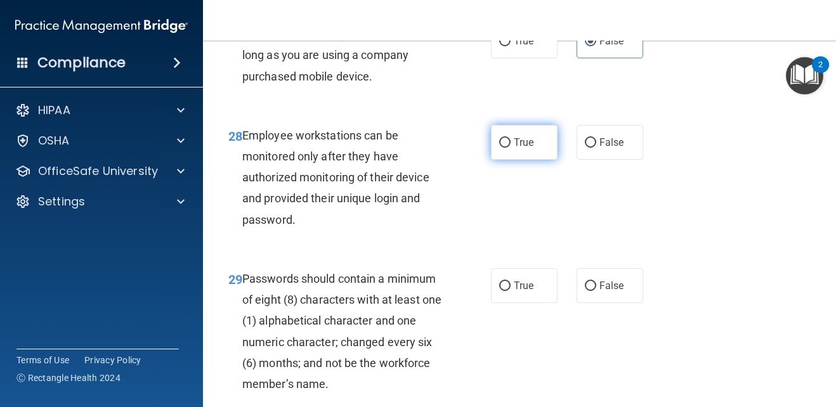
radio input "true"
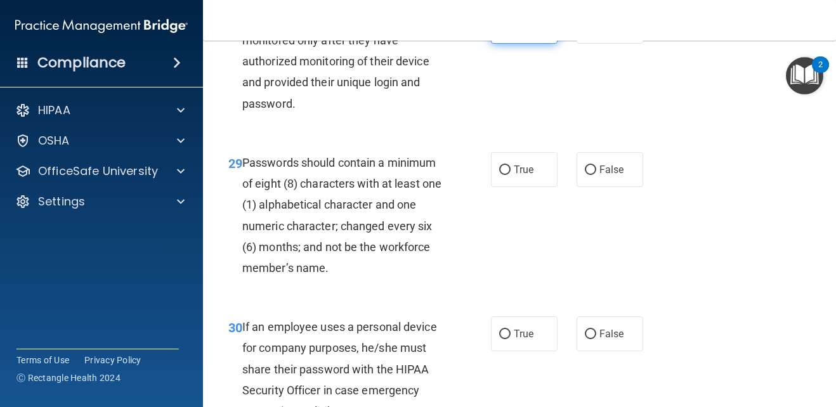
scroll to position [3870, 0]
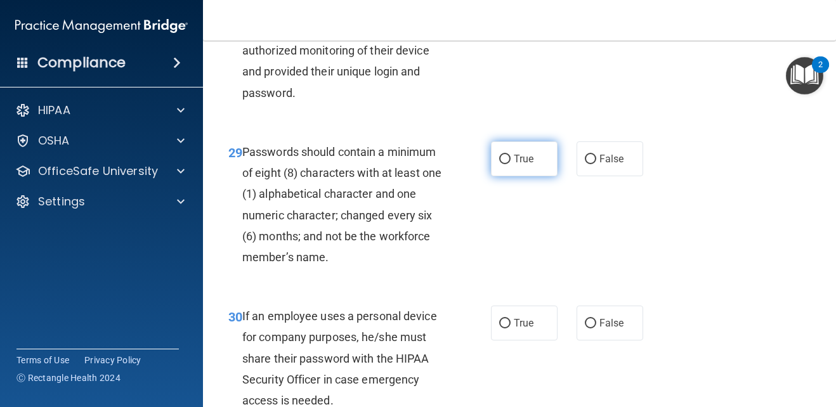
click at [536, 176] on label "True" at bounding box center [524, 158] width 67 height 35
click at [511, 164] on input "True" at bounding box center [504, 160] width 11 height 10
radio input "true"
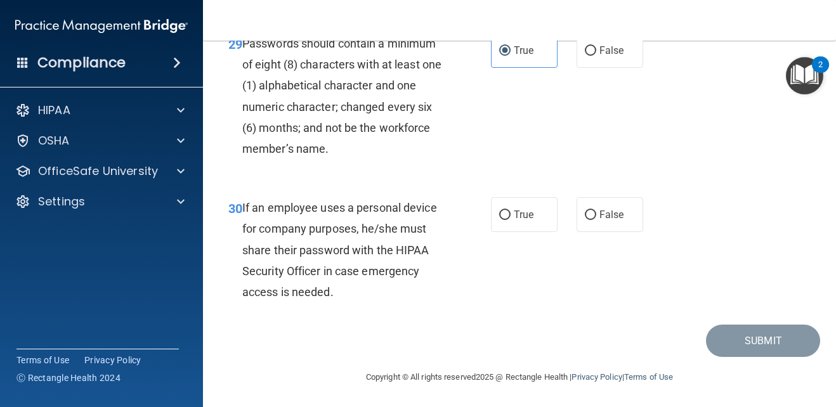
scroll to position [3997, 0]
click at [596, 232] on label "False" at bounding box center [610, 214] width 67 height 35
click at [596, 220] on input "False" at bounding box center [590, 215] width 11 height 10
radio input "true"
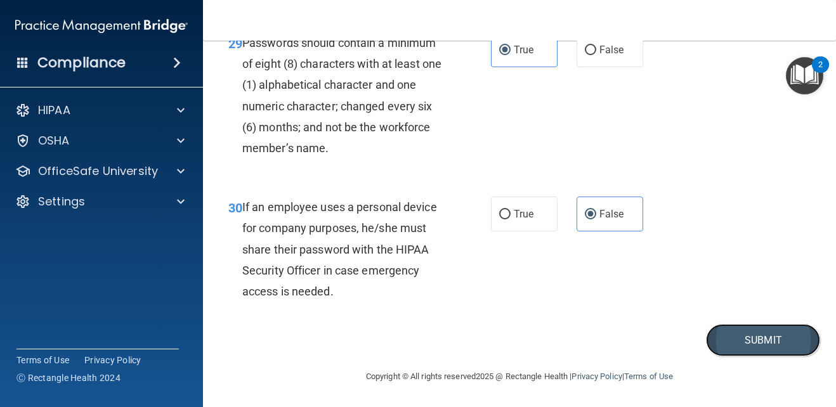
drag, startPoint x: 732, startPoint y: 369, endPoint x: 726, endPoint y: 365, distance: 7.7
click at [732, 357] on button "Submit" at bounding box center [763, 340] width 114 height 32
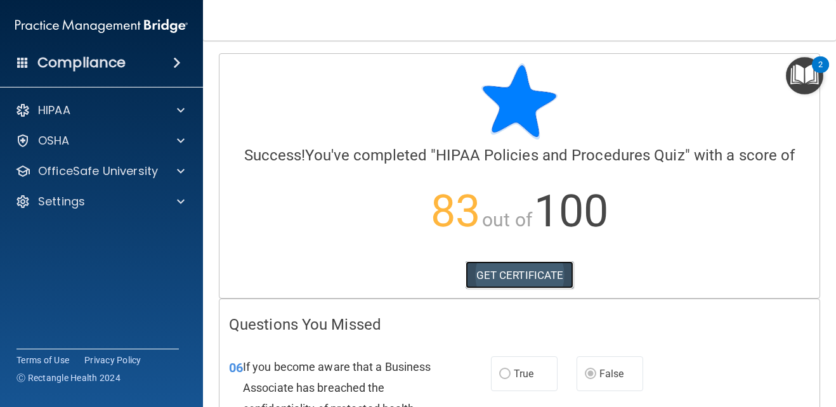
click at [522, 272] on link "GET CERTIFICATE" at bounding box center [520, 275] width 108 height 28
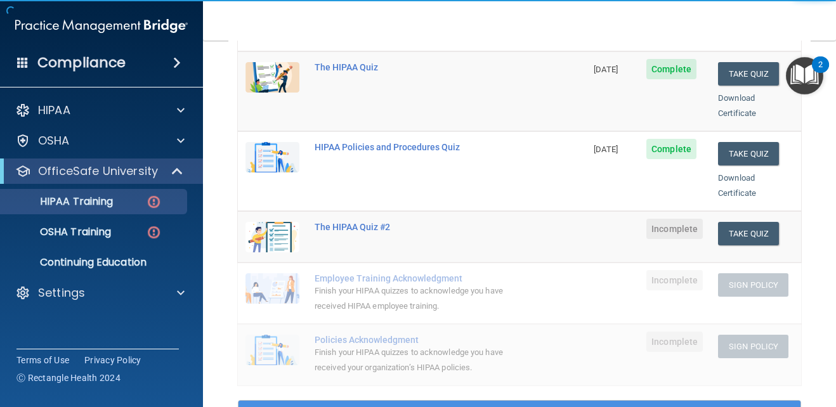
scroll to position [190, 0]
